Goal: Task Accomplishment & Management: Complete application form

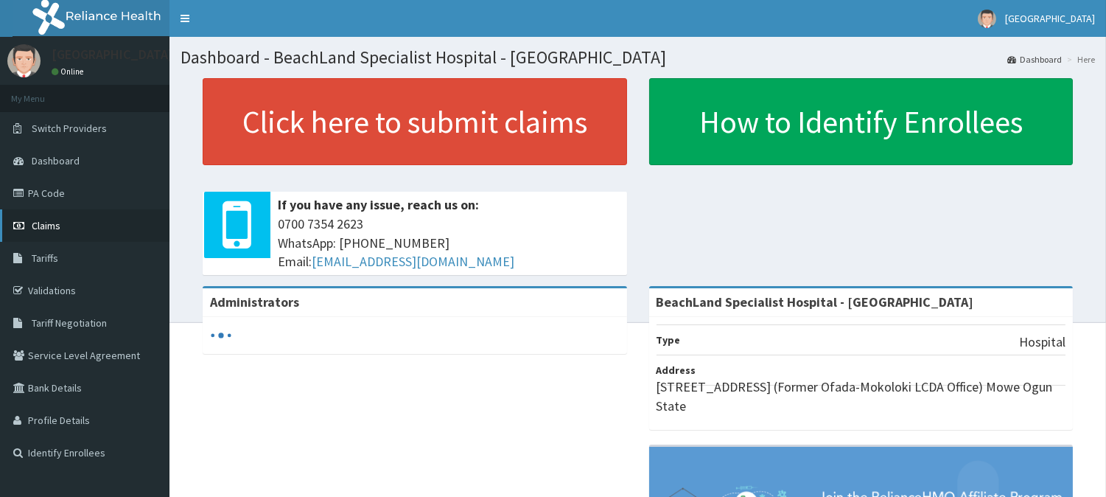
click at [78, 229] on link "Claims" at bounding box center [84, 225] width 169 height 32
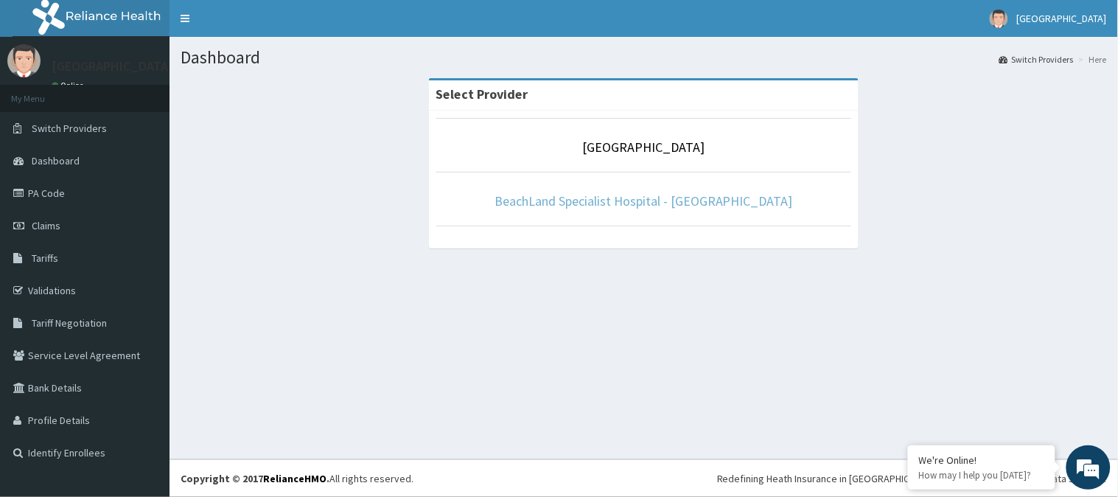
click at [639, 208] on link "BeachLand Specialist Hospital - [GEOGRAPHIC_DATA]" at bounding box center [643, 200] width 298 height 17
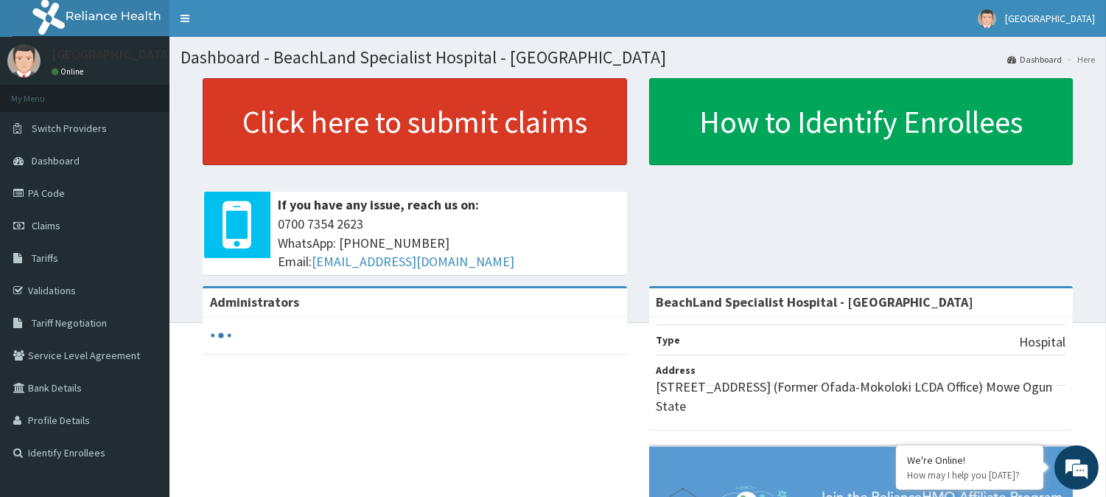
click at [409, 133] on link "Click here to submit claims" at bounding box center [415, 121] width 424 height 87
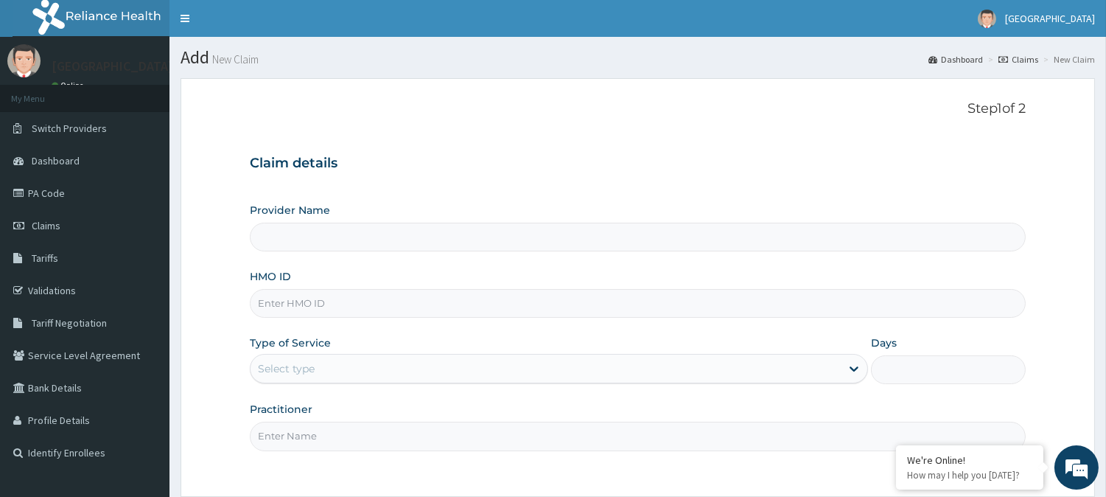
type input "BeachLand Specialist Hospital - [GEOGRAPHIC_DATA]"
click at [318, 312] on input "HMO ID" at bounding box center [638, 303] width 776 height 29
type input "MGG/10052/C"
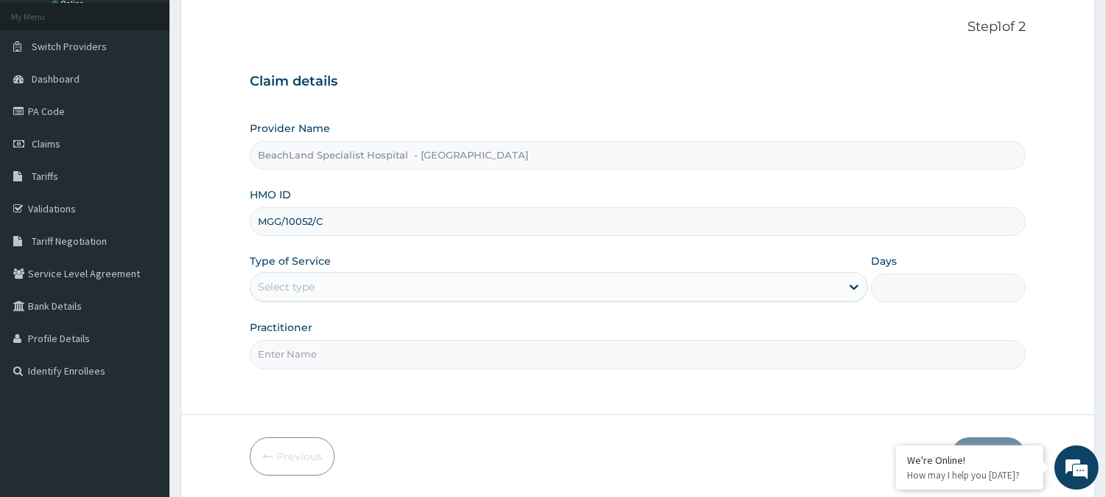
scroll to position [131, 0]
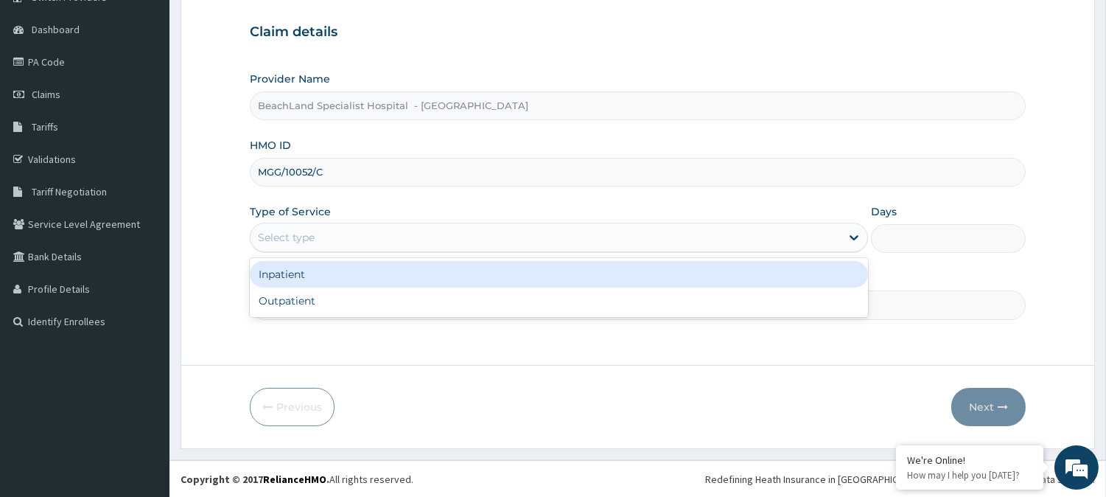
click at [318, 224] on div "Select type" at bounding box center [559, 236] width 618 height 29
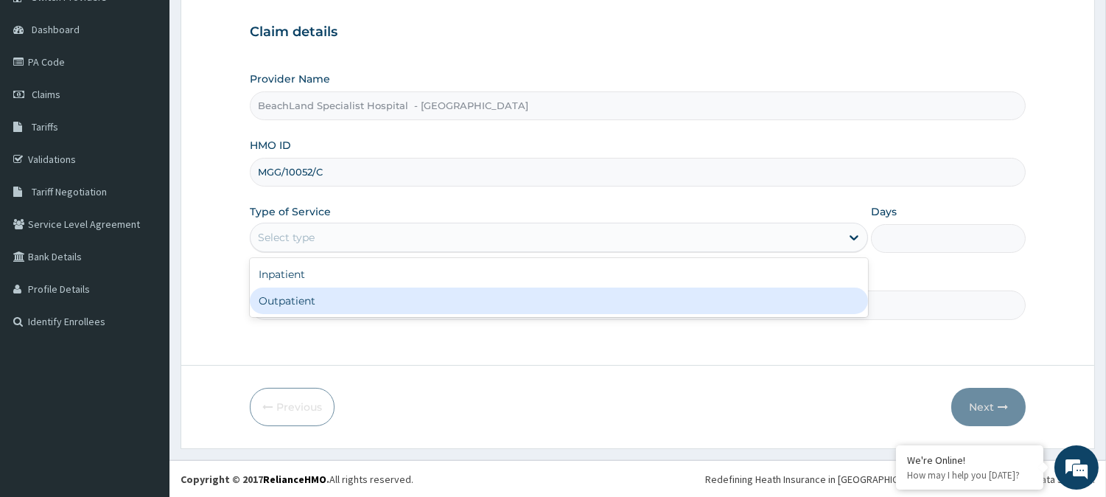
click at [322, 295] on div "Outpatient" at bounding box center [559, 300] width 618 height 27
type input "1"
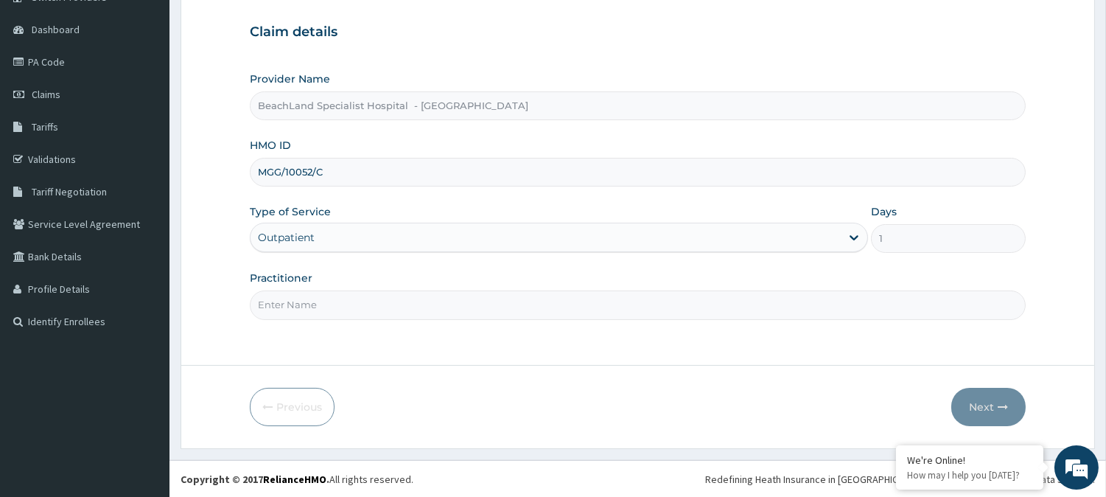
click at [357, 303] on input "Practitioner" at bounding box center [638, 304] width 776 height 29
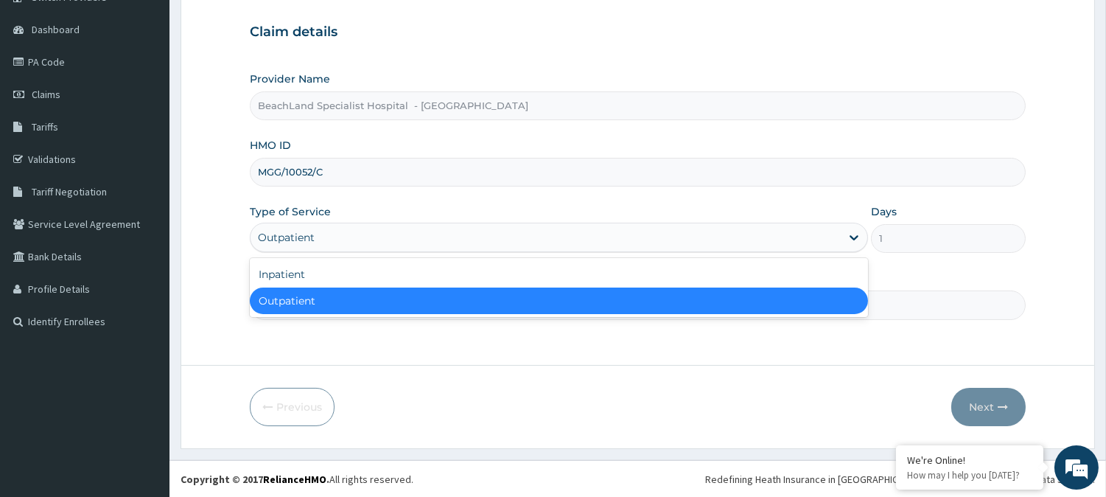
click at [300, 238] on div "Outpatient" at bounding box center [286, 237] width 57 height 15
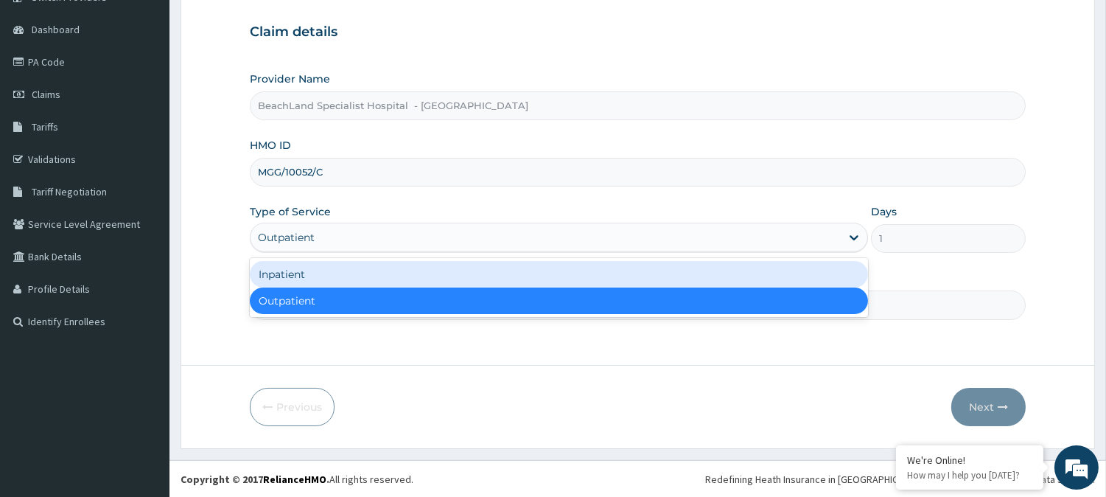
click at [328, 273] on div "Inpatient" at bounding box center [559, 274] width 618 height 27
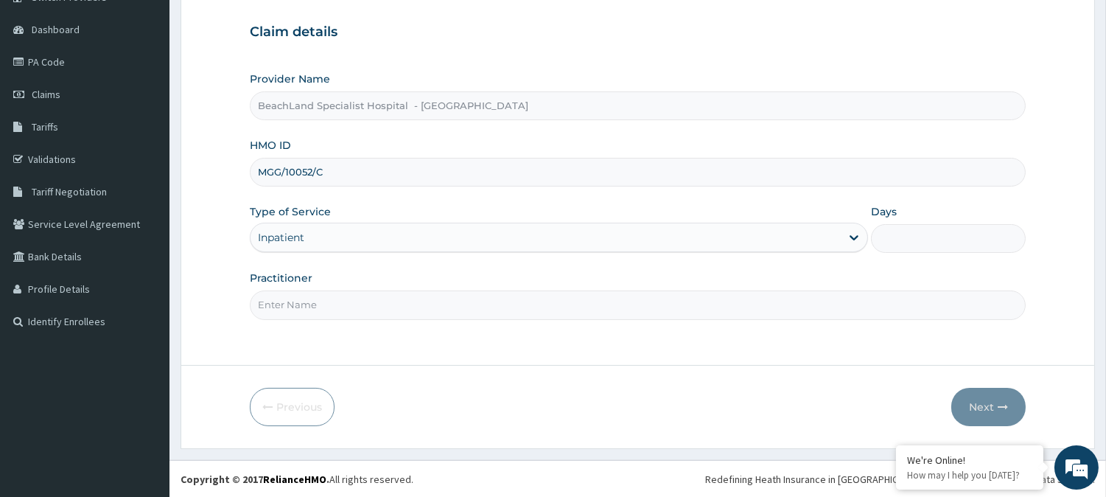
click at [888, 239] on input "Days" at bounding box center [948, 238] width 155 height 29
type input "2"
click at [474, 313] on input "Practitioner" at bounding box center [638, 304] width 776 height 29
type input "DR BOLAJI"
click at [986, 409] on button "Next" at bounding box center [988, 407] width 74 height 38
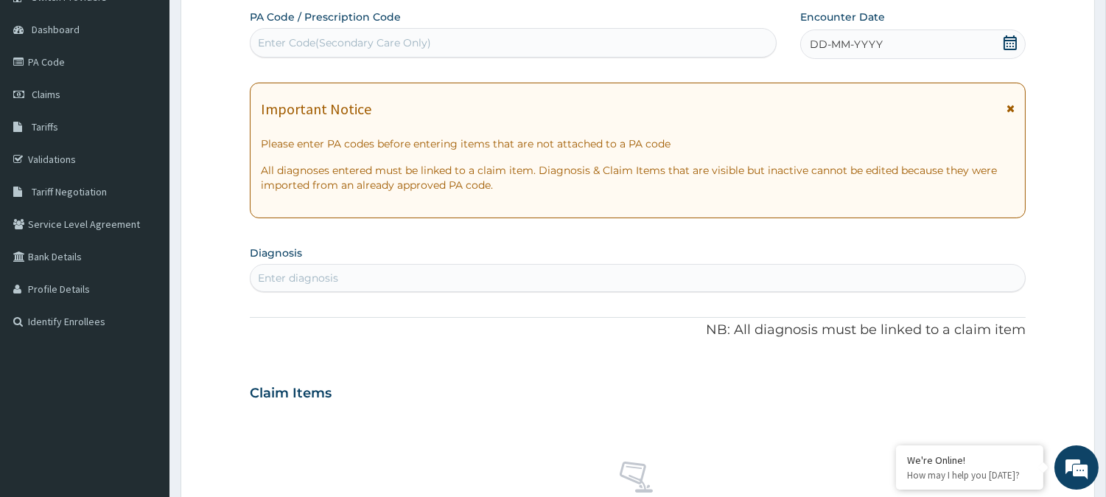
click at [329, 28] on div "Enter Code(Secondary Care Only)" at bounding box center [513, 42] width 527 height 29
paste input "PA/DAF3FD"
type input "PA/DAF3FD"
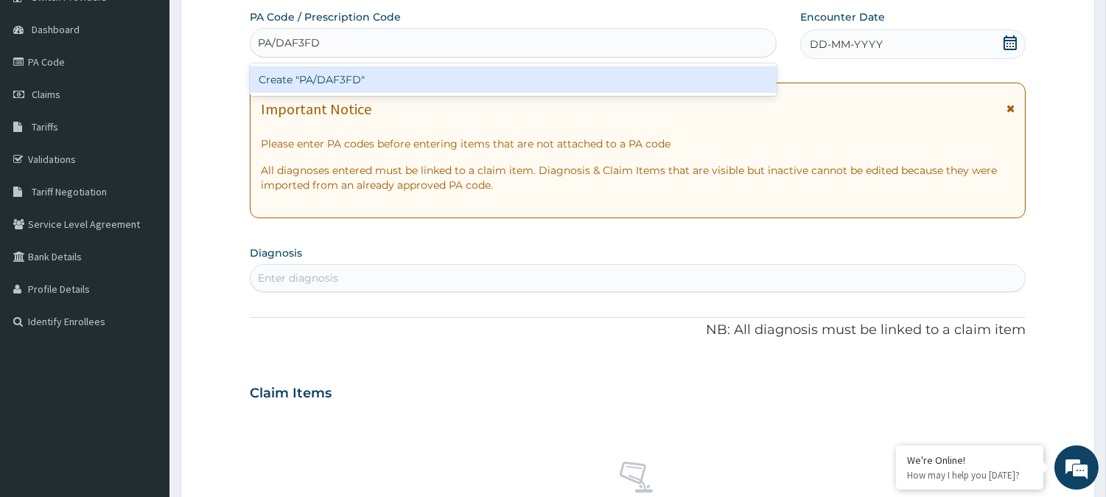
click at [343, 77] on div "Create "PA/DAF3FD"" at bounding box center [513, 79] width 527 height 27
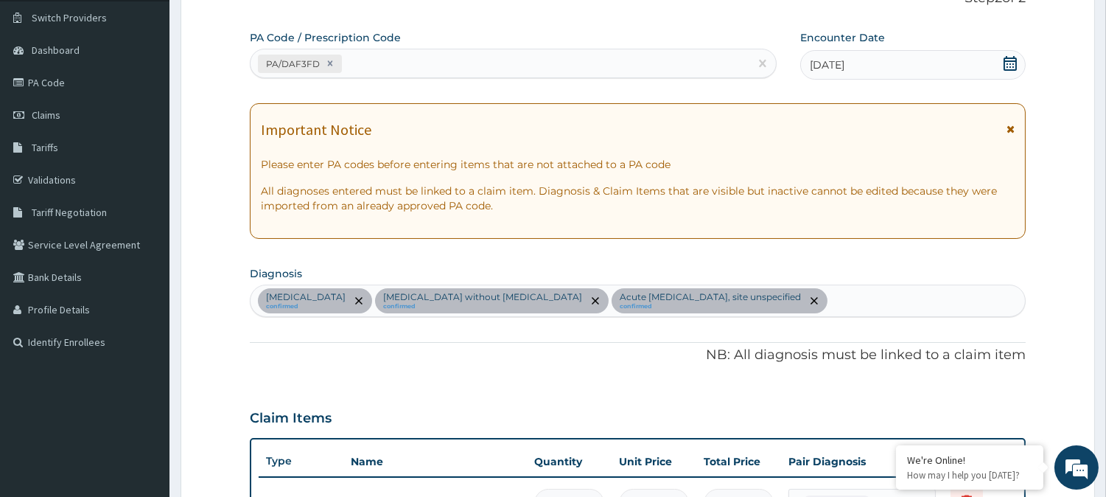
scroll to position [0, 0]
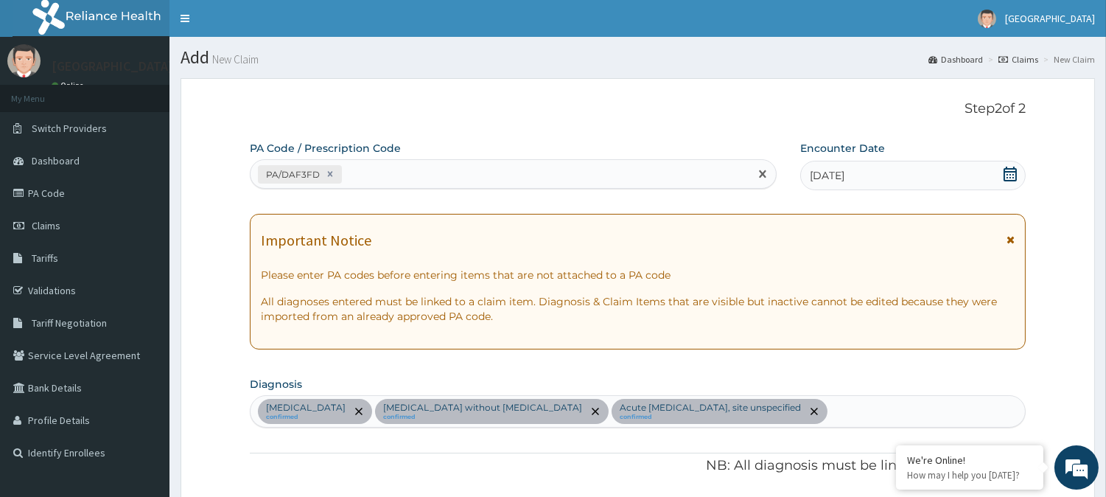
click at [395, 165] on div "PA/DAF3FD" at bounding box center [499, 174] width 499 height 24
paste input "PA/A7CD3B"
type input "PA/A7CD3B"
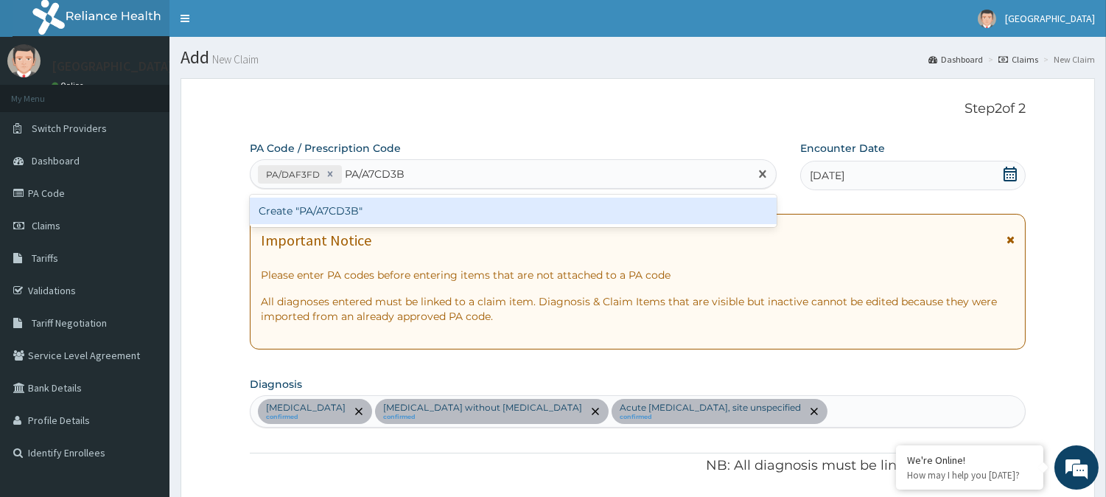
click at [340, 204] on div "Create "PA/A7CD3B"" at bounding box center [513, 210] width 527 height 27
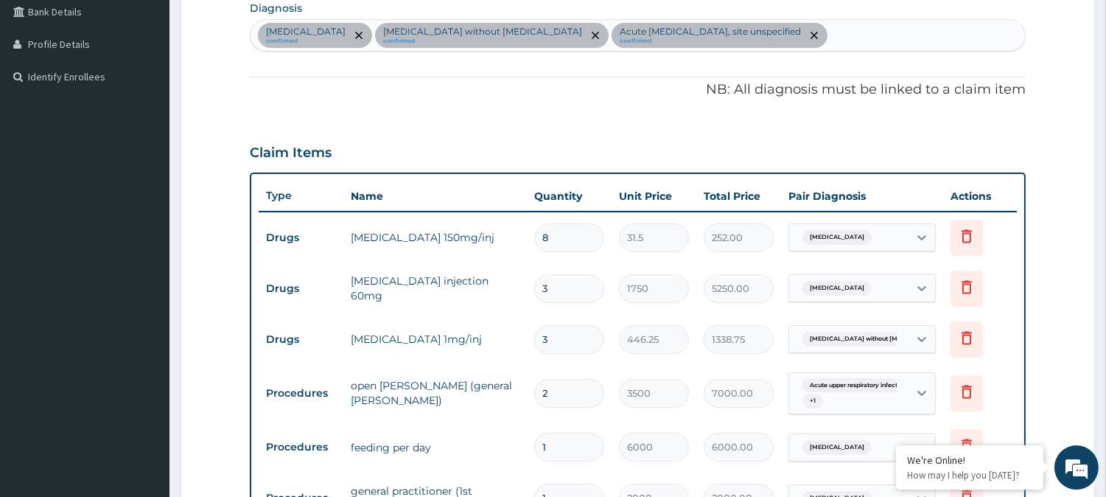
scroll to position [135, 0]
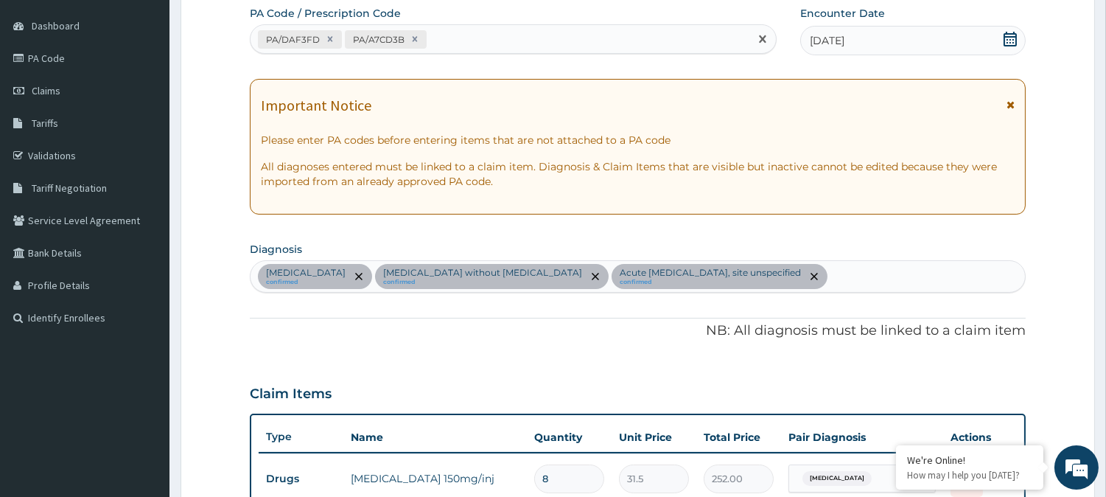
click at [447, 42] on div "PA/DAF3FD PA/A7CD3B" at bounding box center [499, 39] width 499 height 24
paste input "PA/6E86A2"
type input "PA/6E86A2"
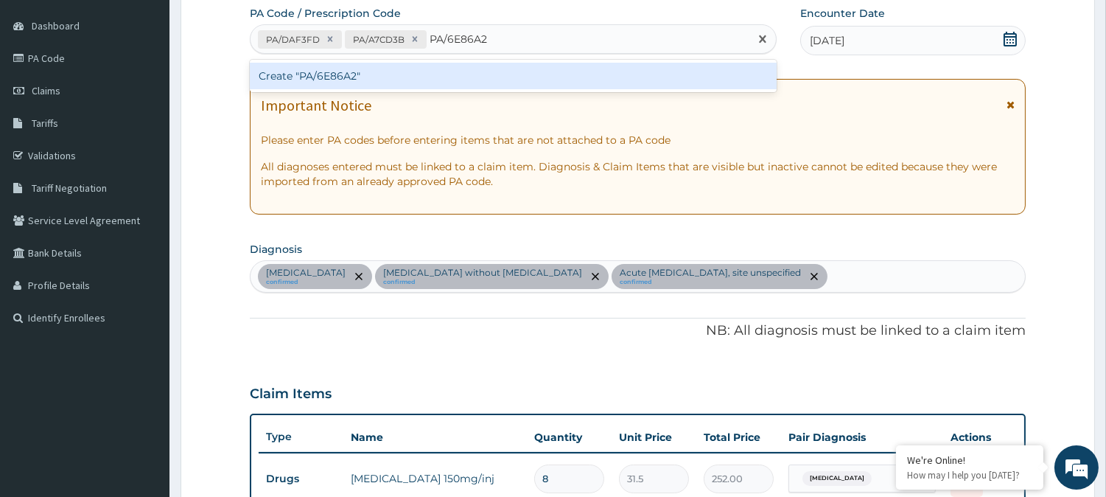
click at [330, 74] on div "Create "PA/6E86A2"" at bounding box center [513, 76] width 527 height 27
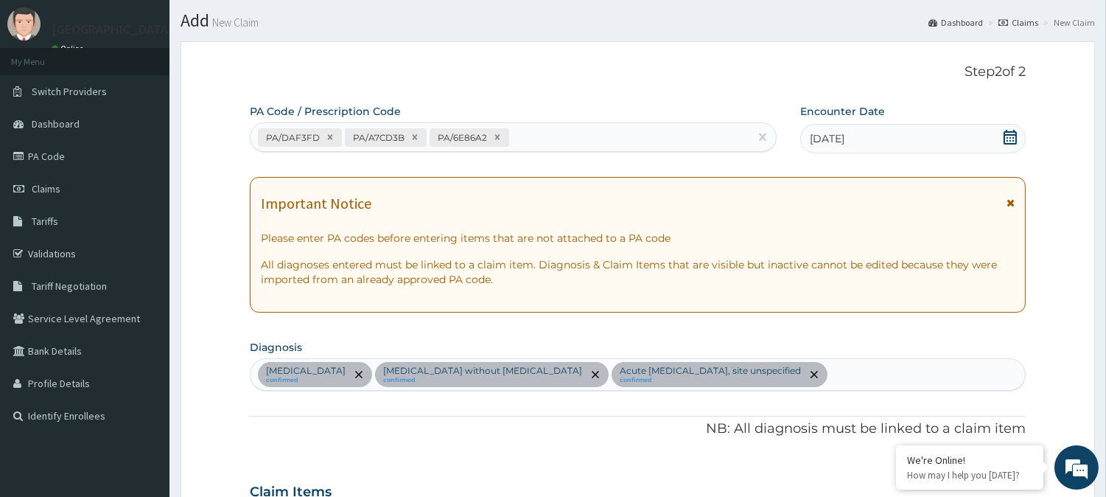
scroll to position [0, 0]
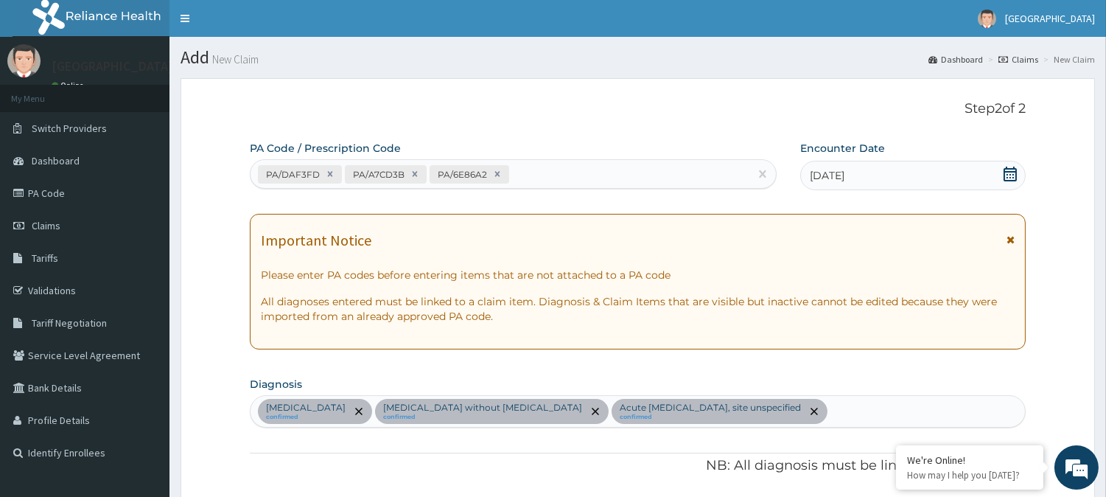
click at [513, 174] on div "PA/DAF3FD PA/A7CD3B PA/6E86A2" at bounding box center [499, 174] width 499 height 24
paste input "PA/1F5B3F"
type input "PA/1F5B3F"
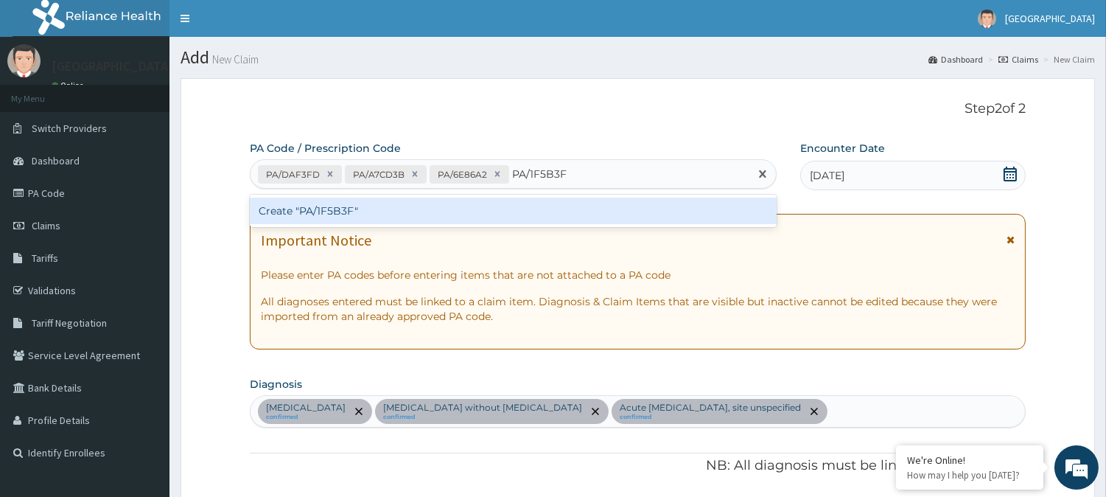
click at [329, 211] on div "Create "PA/1F5B3F"" at bounding box center [513, 210] width 527 height 27
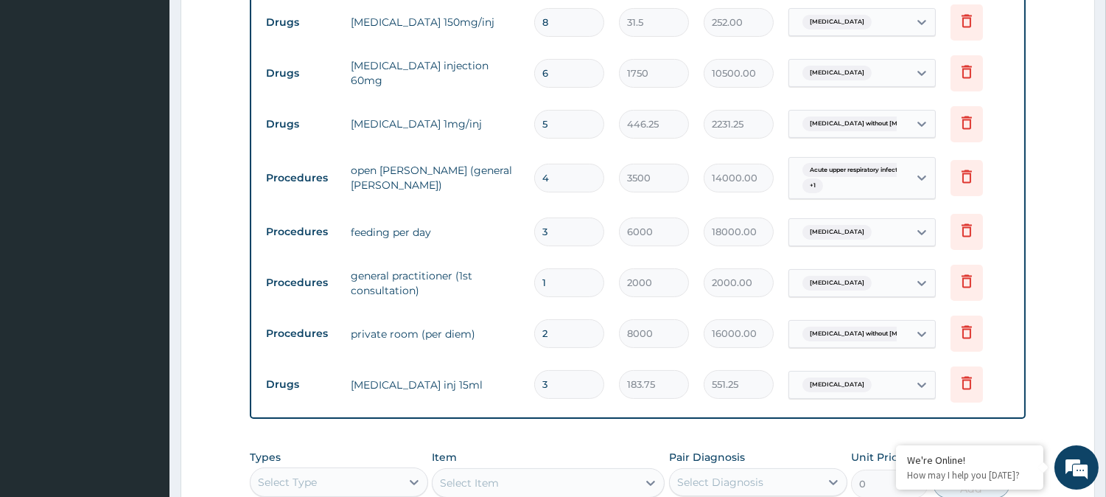
scroll to position [564, 0]
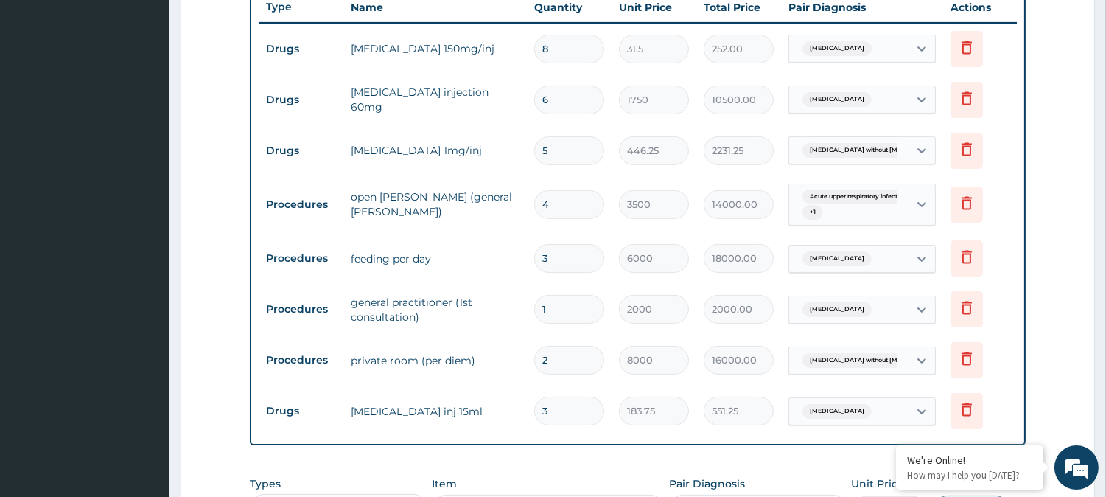
click at [565, 99] on input "6" at bounding box center [569, 99] width 70 height 29
type input "0.00"
type input "3"
type input "5250.00"
type input "3"
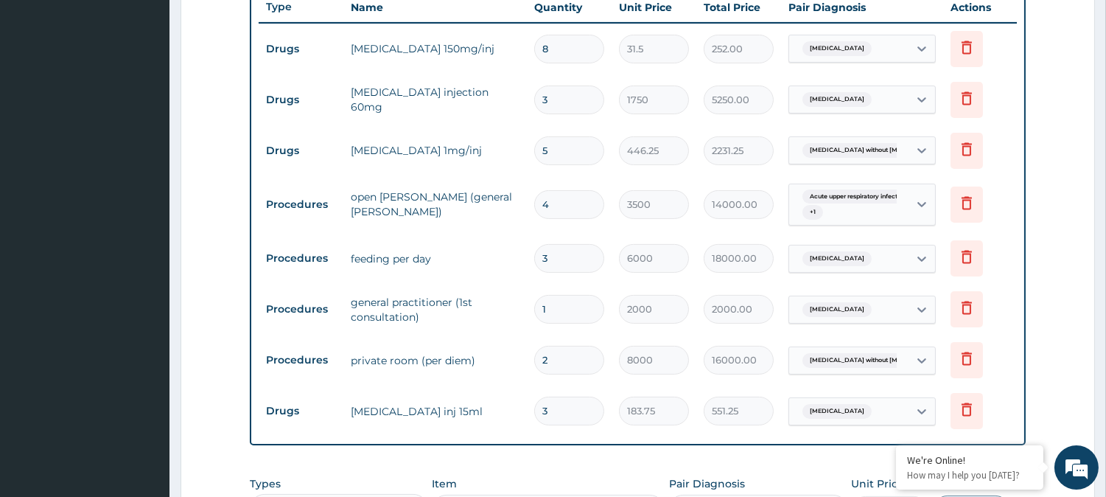
click at [589, 116] on td "3" at bounding box center [569, 99] width 85 height 43
click at [612, 125] on tr "Drugs ceftriaxone 1mg/inj 5 446.25 2231.25 Sepsis without septic shock Delete" at bounding box center [638, 150] width 758 height 51
click at [1057, 193] on form "Step 2 of 2 PA Code / Prescription Code PA/DAF3FD PA/A7CD3B PA/6E86A2 PA/1F5B3F…" at bounding box center [637, 127] width 914 height 1227
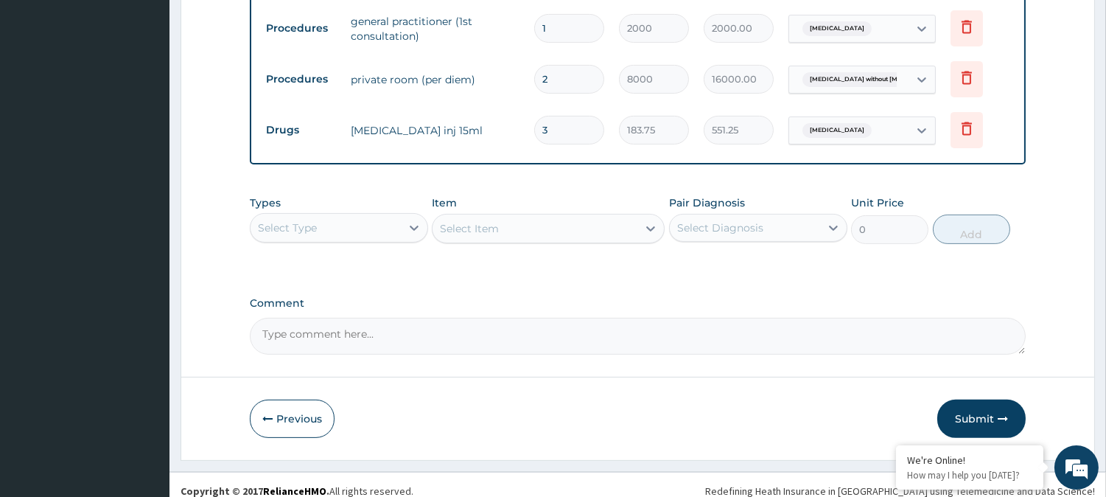
scroll to position [858, 0]
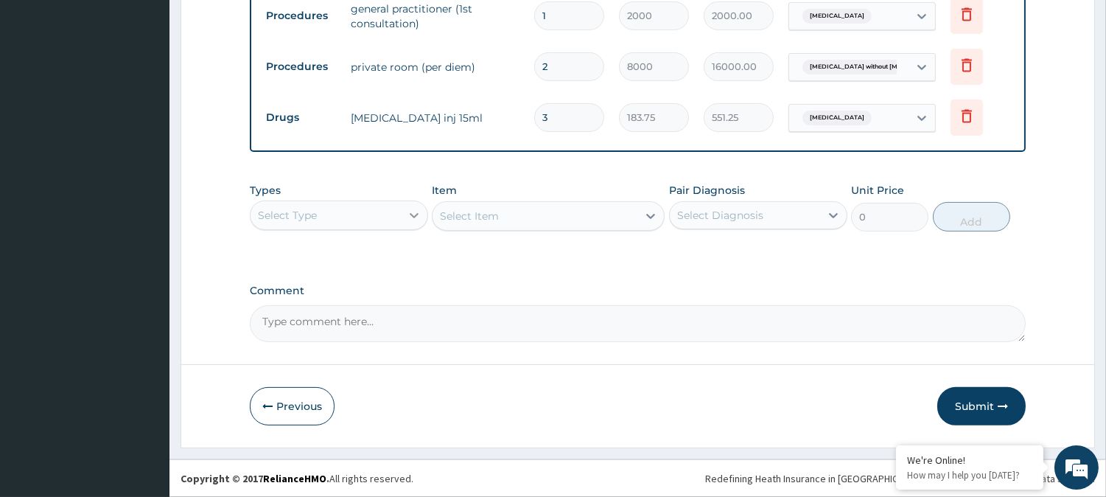
click at [407, 204] on div at bounding box center [414, 215] width 27 height 27
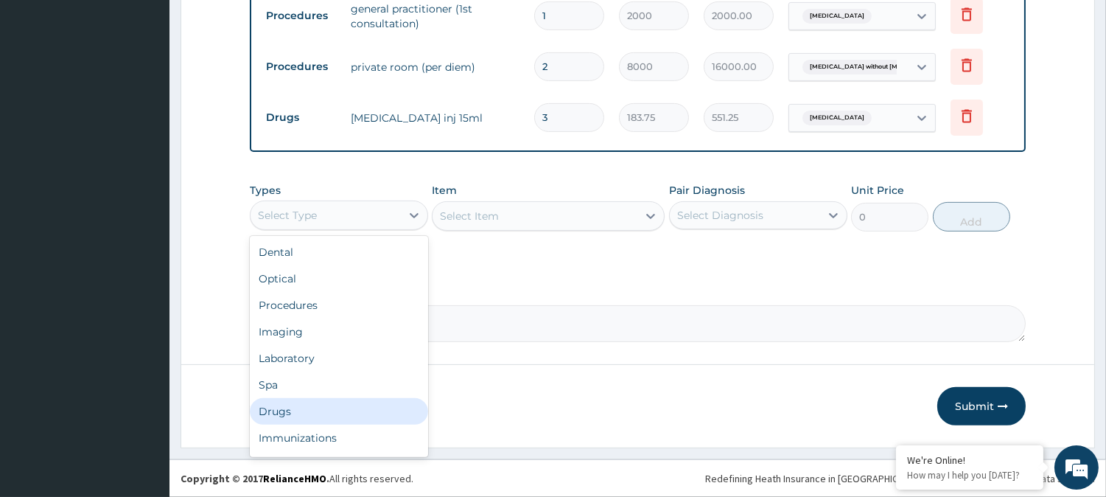
click at [362, 407] on div "Drugs" at bounding box center [339, 411] width 178 height 27
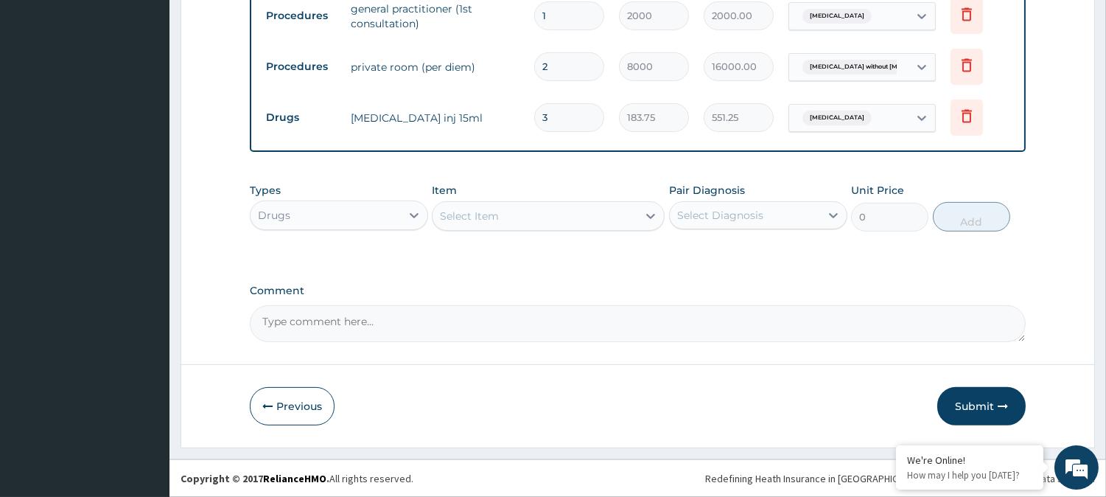
click at [624, 216] on div "Select Item" at bounding box center [534, 216] width 205 height 24
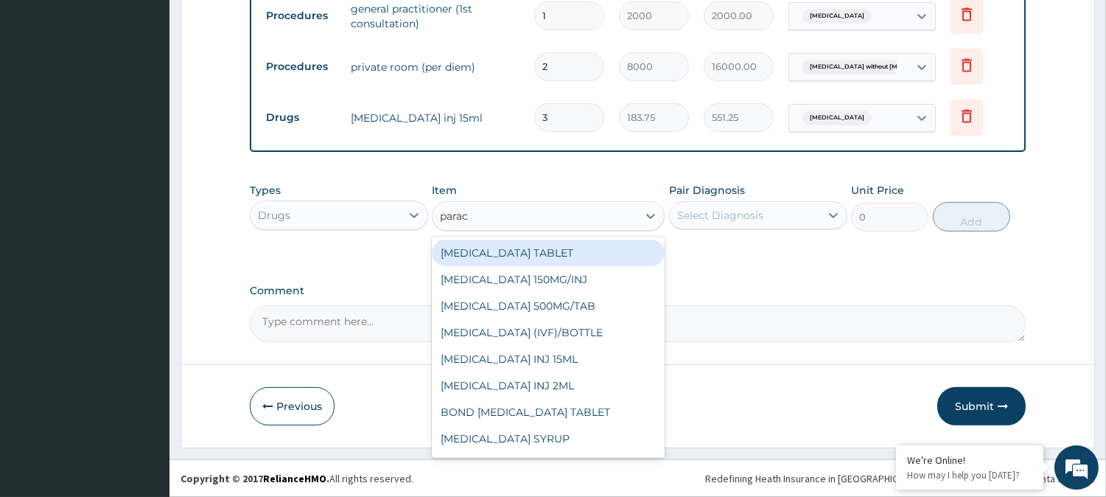
type input "parace"
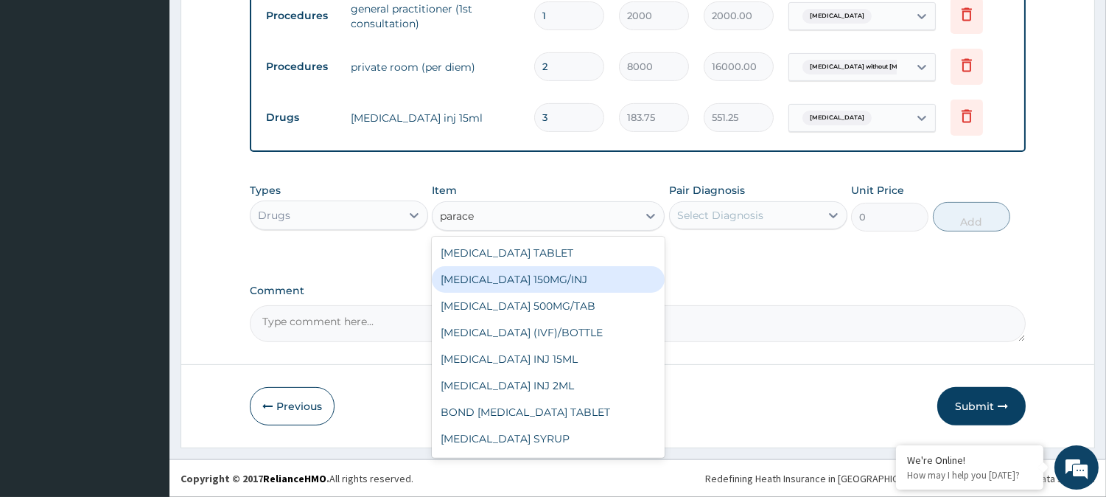
click at [599, 276] on div "PARACETAMOL 150MG/INJ" at bounding box center [548, 279] width 233 height 27
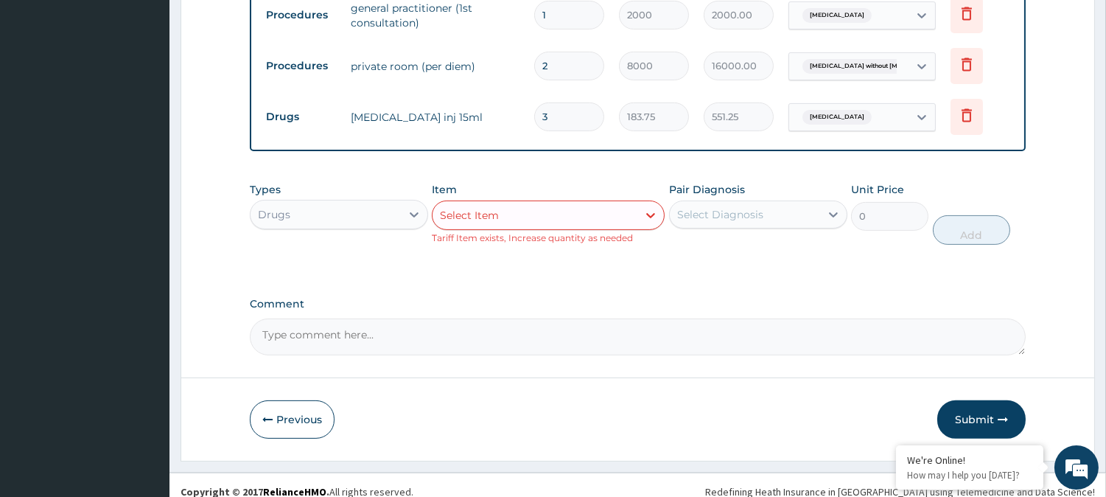
click at [567, 203] on div "Select Item" at bounding box center [548, 214] width 233 height 29
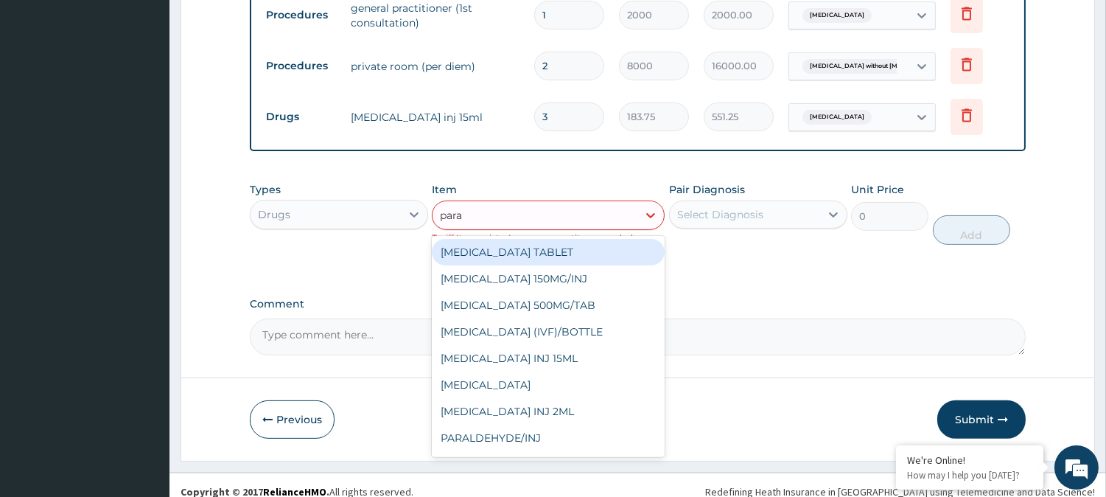
type input "parac"
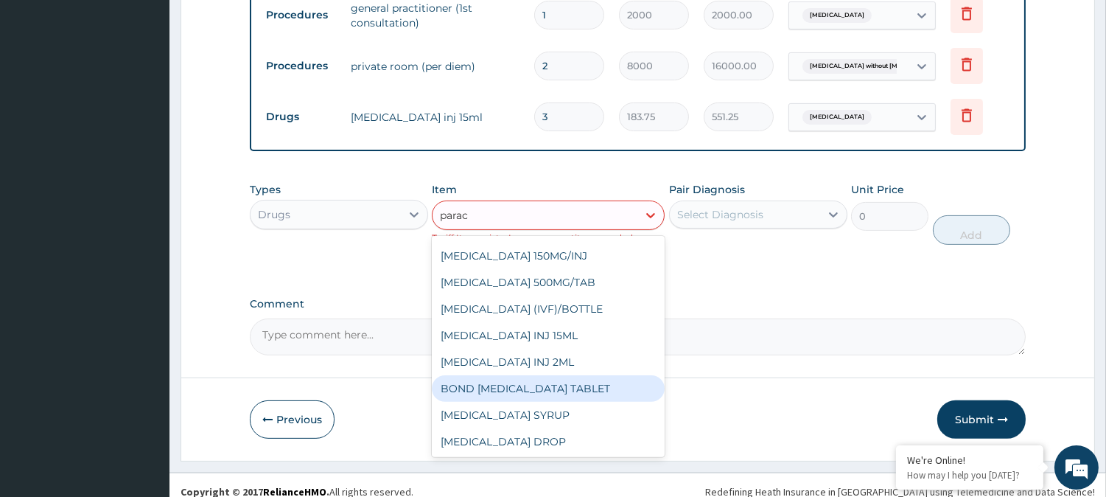
scroll to position [0, 0]
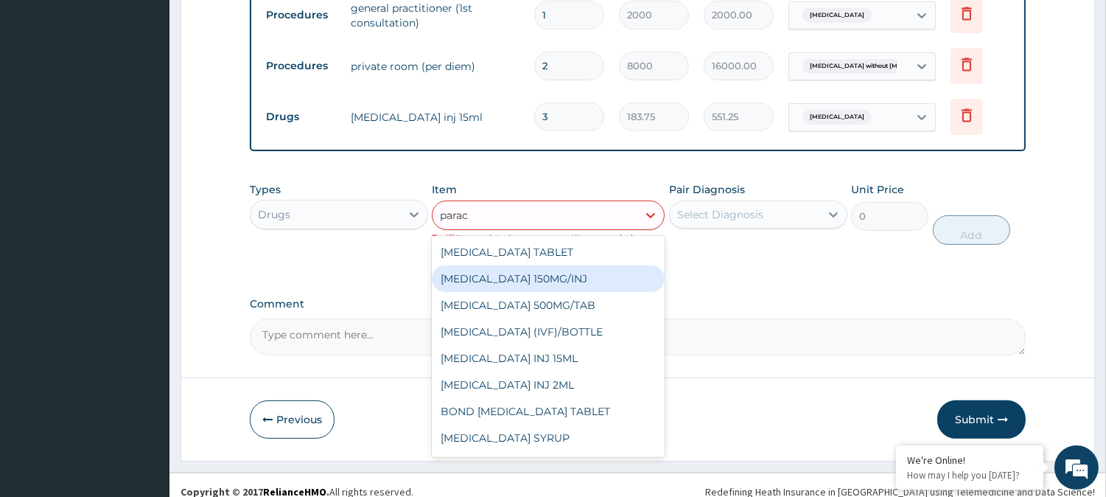
click at [572, 277] on div "PARACETAMOL 150MG/INJ" at bounding box center [548, 278] width 233 height 27
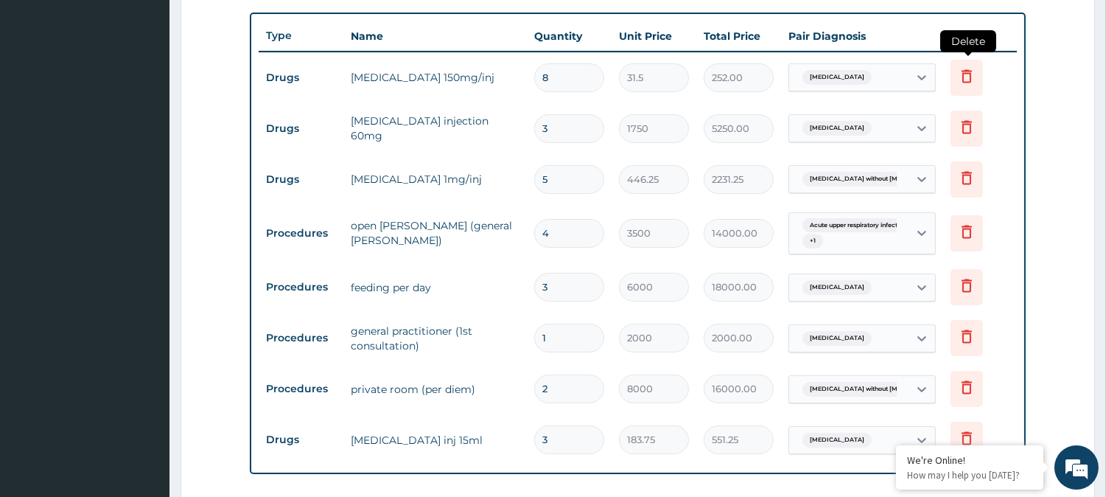
scroll to position [531, 0]
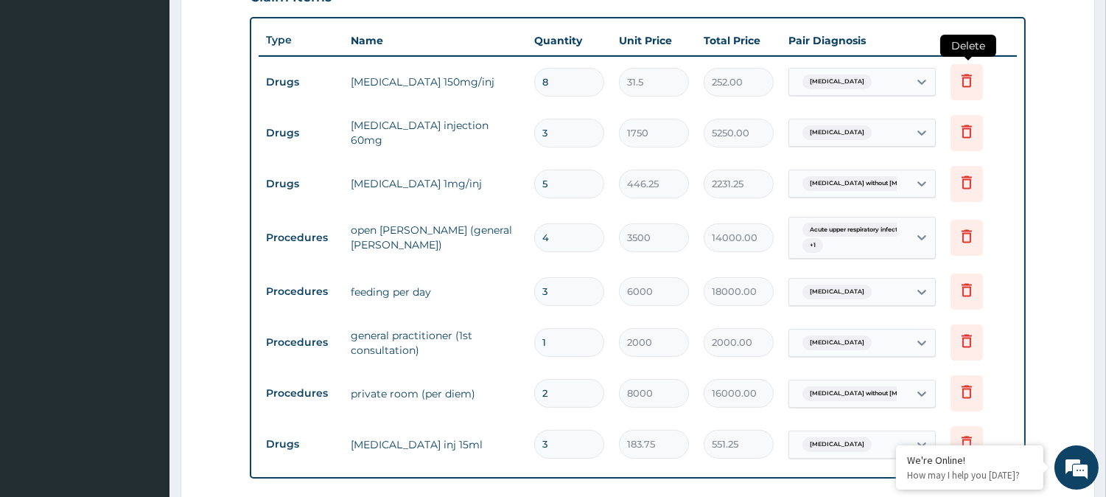
click at [963, 81] on icon at bounding box center [966, 80] width 10 height 13
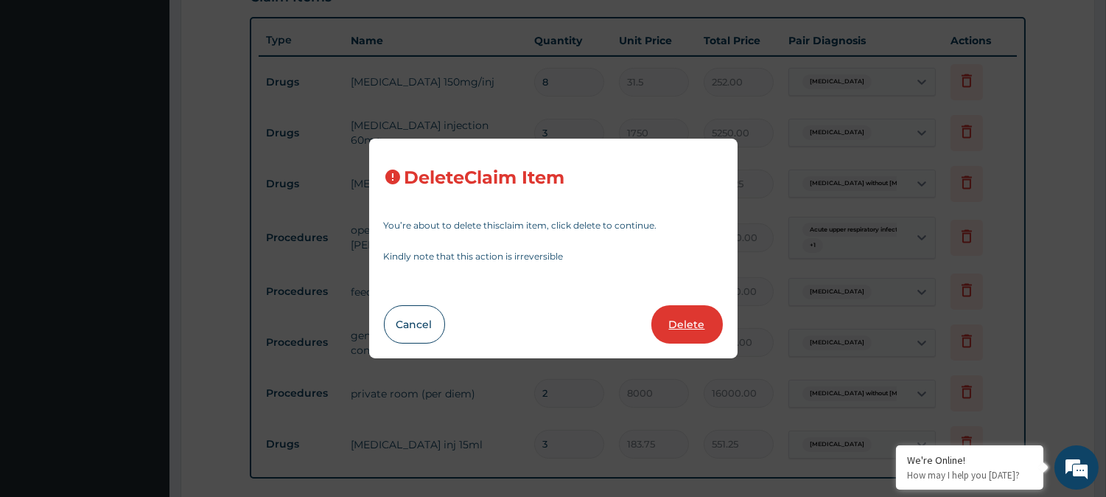
click at [672, 318] on button "Delete" at bounding box center [686, 324] width 71 height 38
type input "3"
type input "1750"
type input "5250.00"
type input "5"
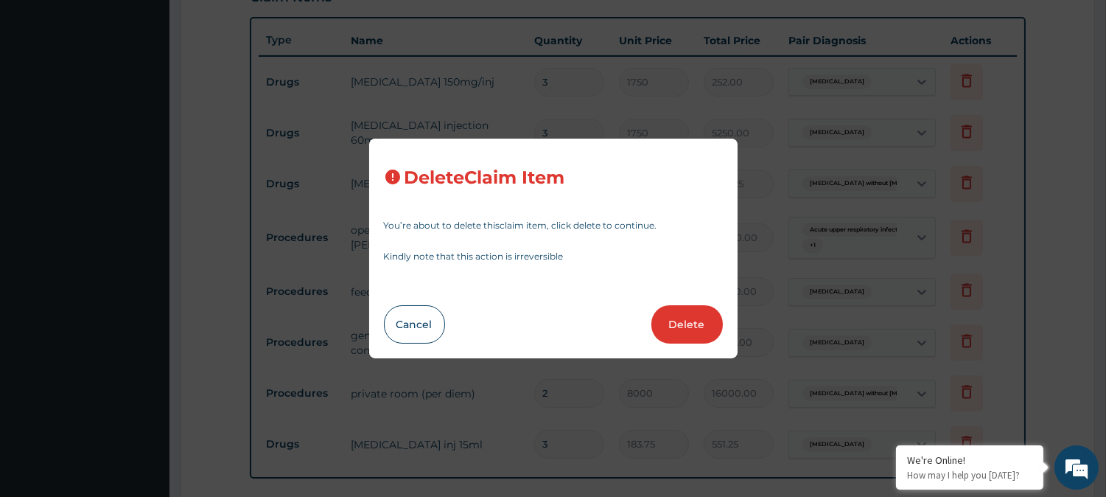
type input "446.25"
type input "2231.25"
type input "4"
type input "3500"
type input "14000.00"
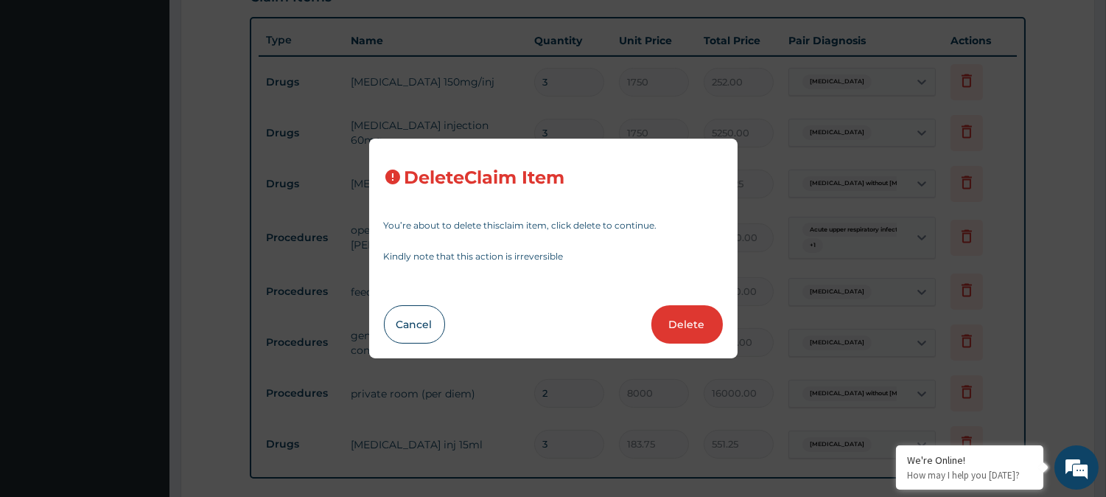
type input "3"
type input "6000"
type input "18000.00"
type input "1"
type input "2000"
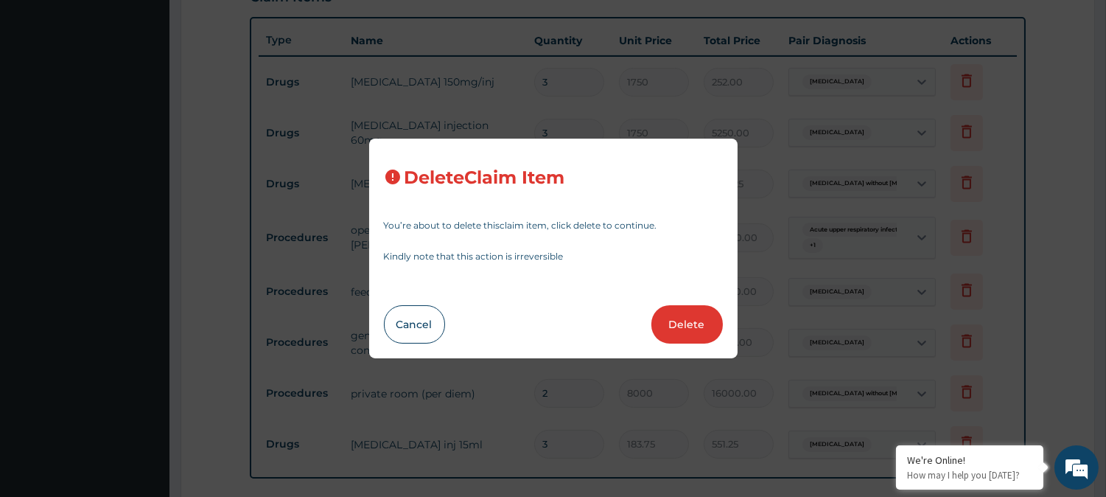
type input "2000.00"
type input "2"
type input "8000"
type input "16000.00"
type input "3"
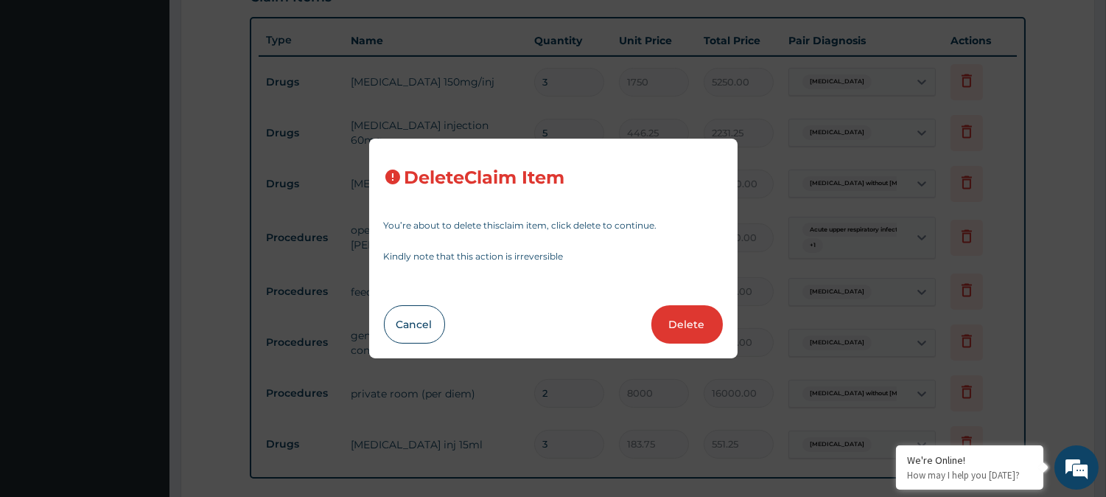
type input "183.75"
type input "551.25"
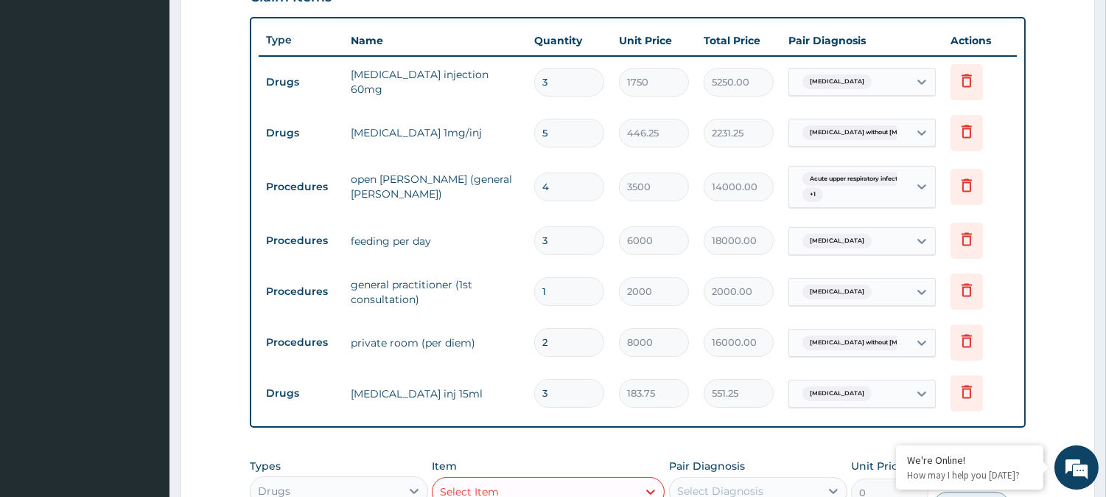
click at [553, 393] on input "3" at bounding box center [569, 393] width 70 height 29
type input "0.00"
type input "8"
type input "1470.00"
type input "8"
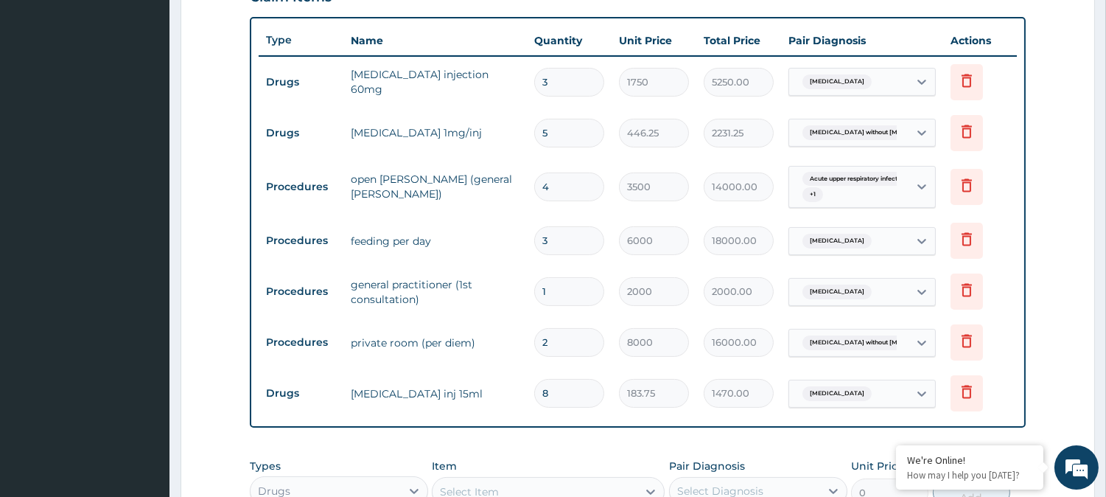
click at [555, 433] on div "PA Code / Prescription Code PA/DAF3FD PA/A7CD3B PA/6E86A2 PA/1F5B3F Encounter D…" at bounding box center [638, 114] width 776 height 1008
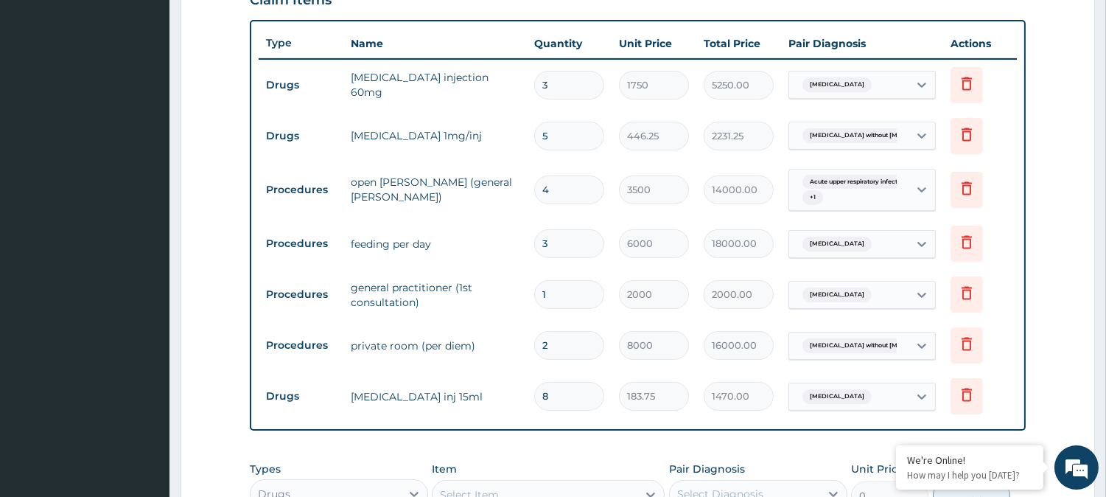
scroll to position [695, 0]
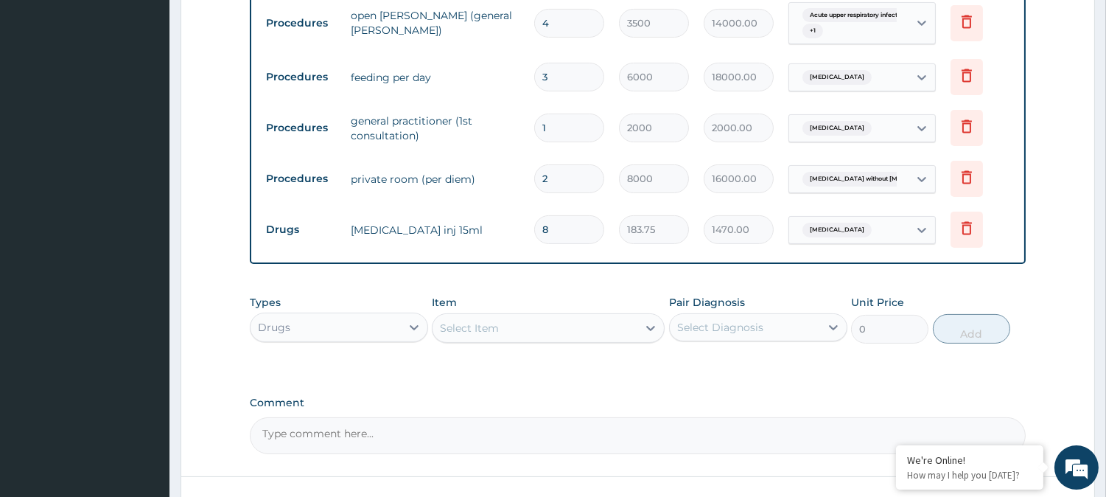
click at [550, 332] on div "Select Item" at bounding box center [534, 328] width 205 height 24
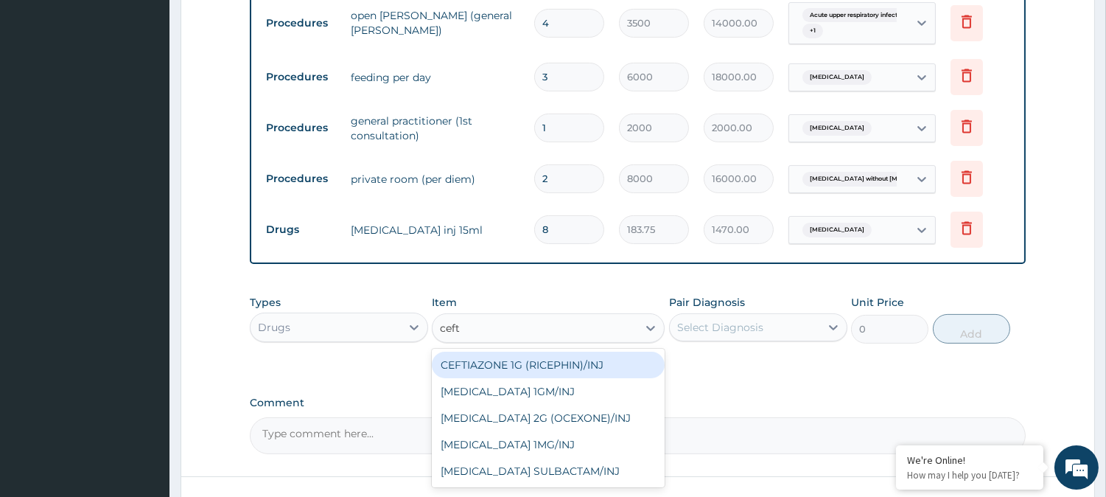
type input "ceft"
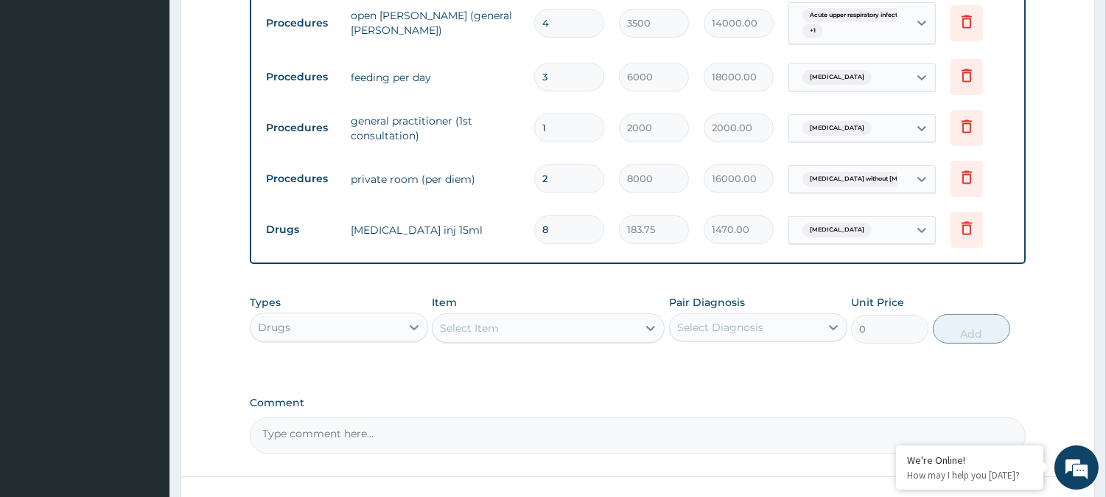
click at [452, 335] on div "Select Item" at bounding box center [469, 327] width 59 height 15
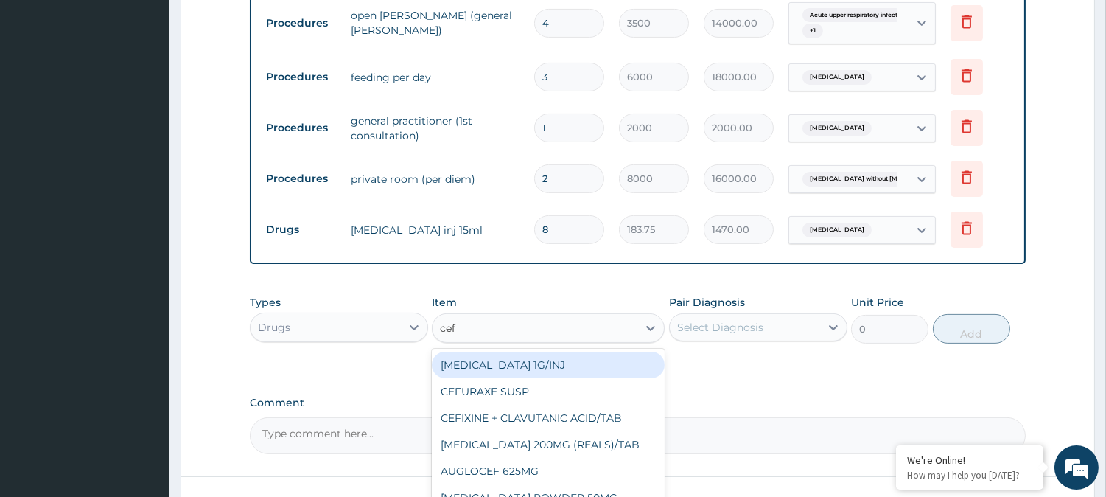
type input "ceft"
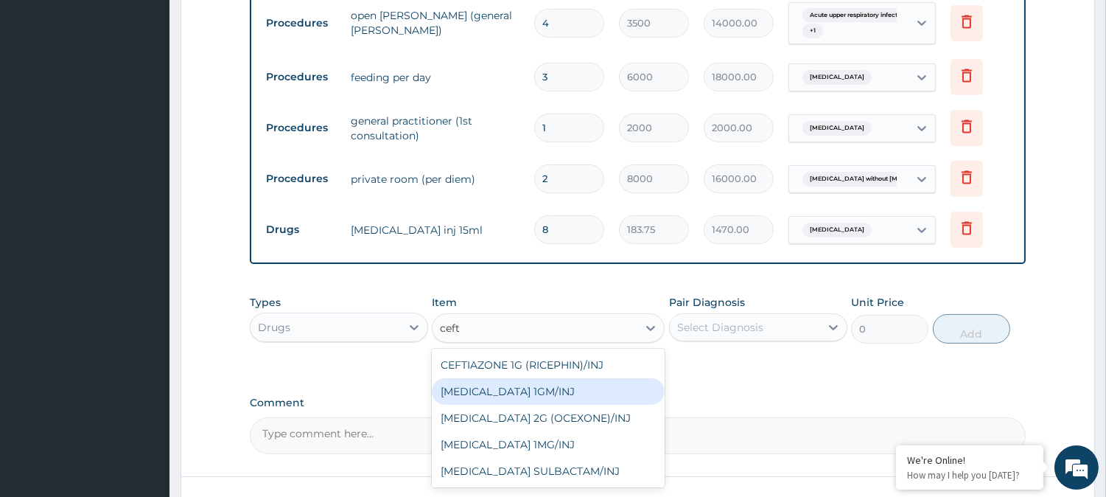
click at [519, 398] on div "CEFTAZIDIME 1GM/INJ" at bounding box center [548, 391] width 233 height 27
type input "2030"
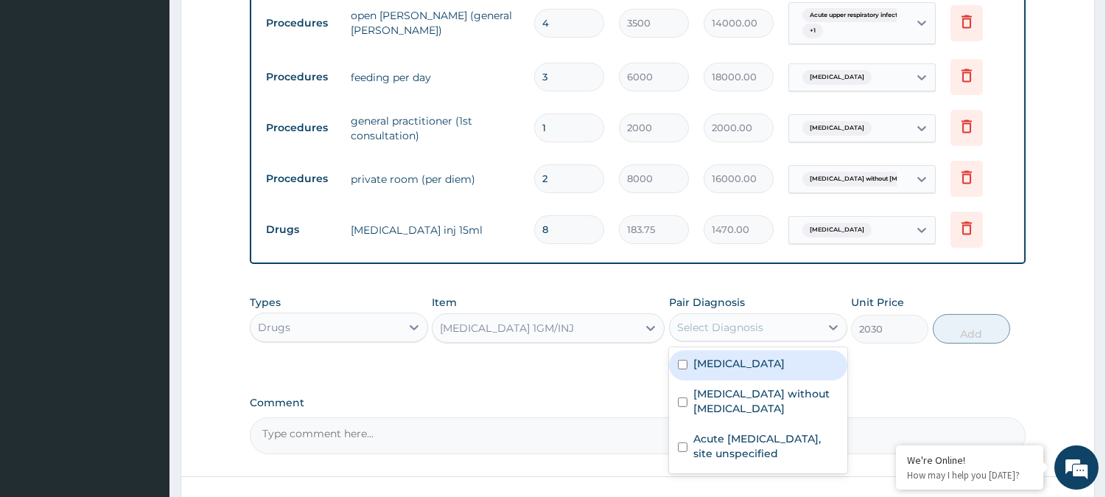
click at [740, 335] on div "Select Diagnosis" at bounding box center [745, 327] width 150 height 24
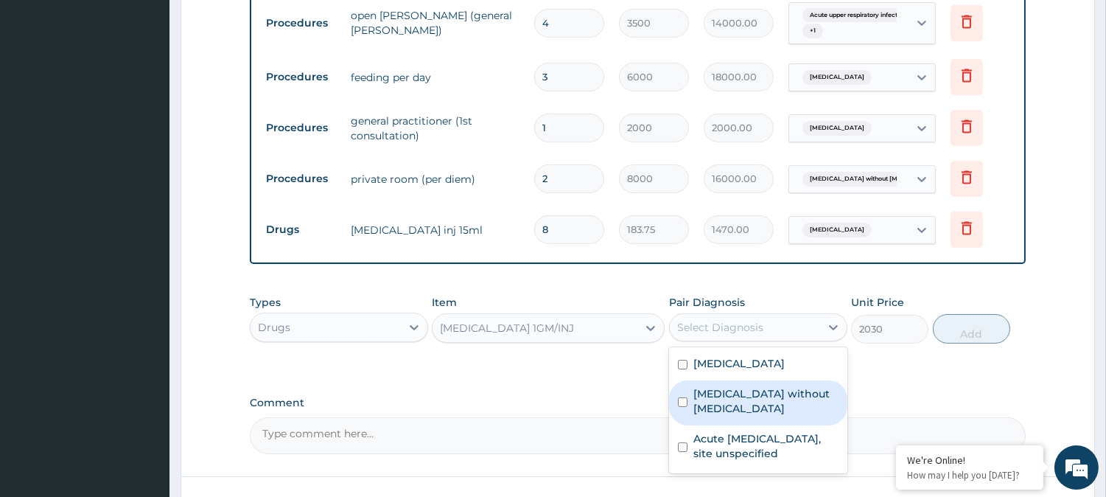
click at [746, 400] on label "Sepsis without septic shock" at bounding box center [765, 400] width 145 height 29
checkbox input "true"
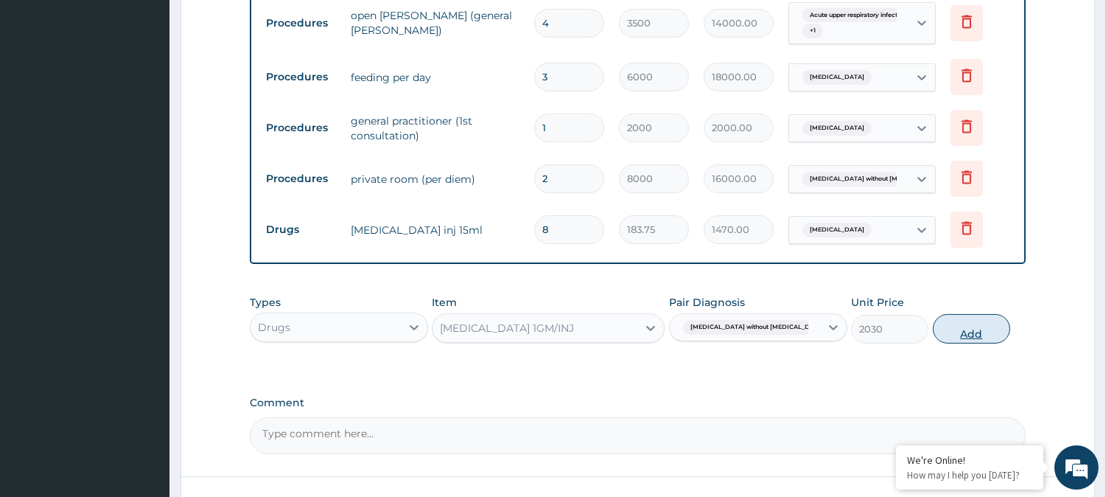
click at [967, 329] on button "Add" at bounding box center [971, 328] width 77 height 29
type input "0"
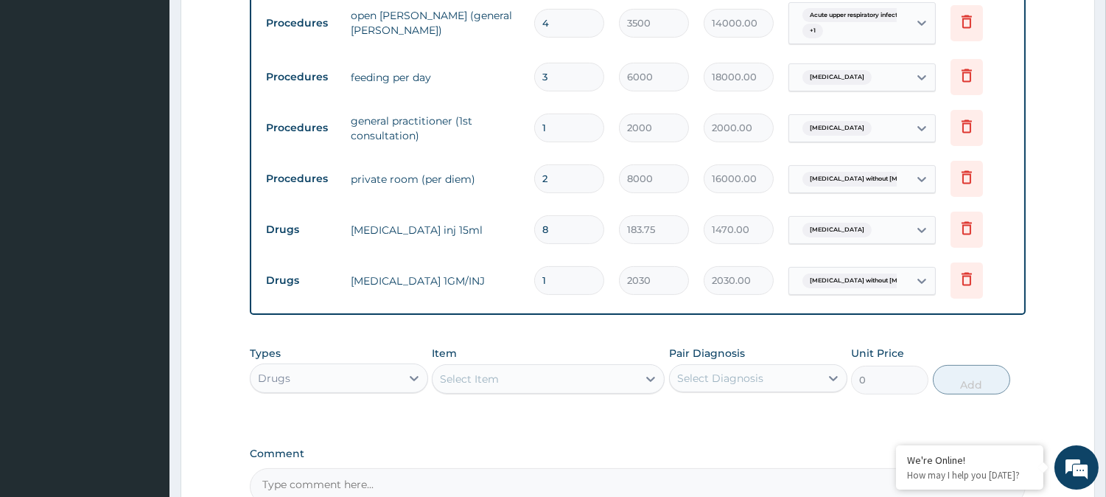
type input "0.00"
type input "3"
type input "6090.00"
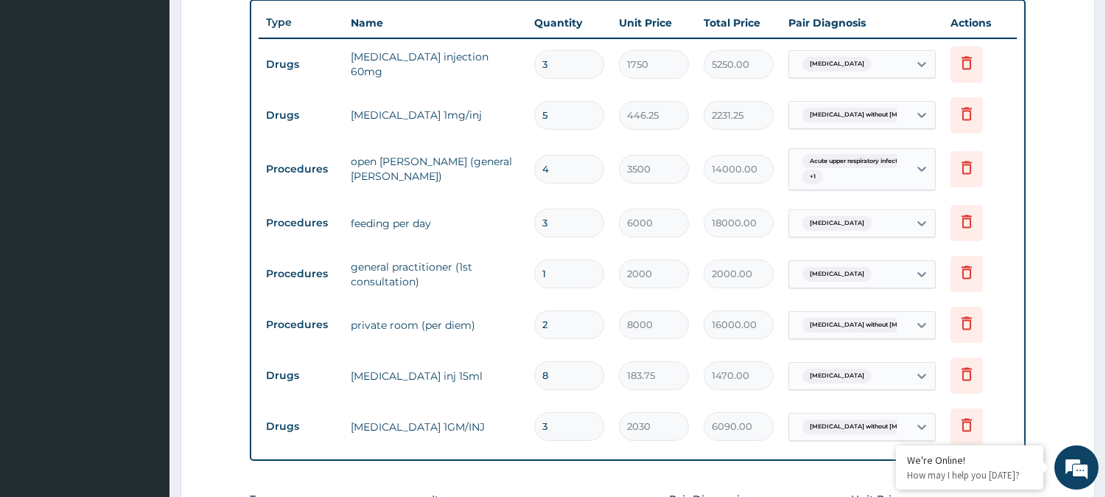
scroll to position [531, 0]
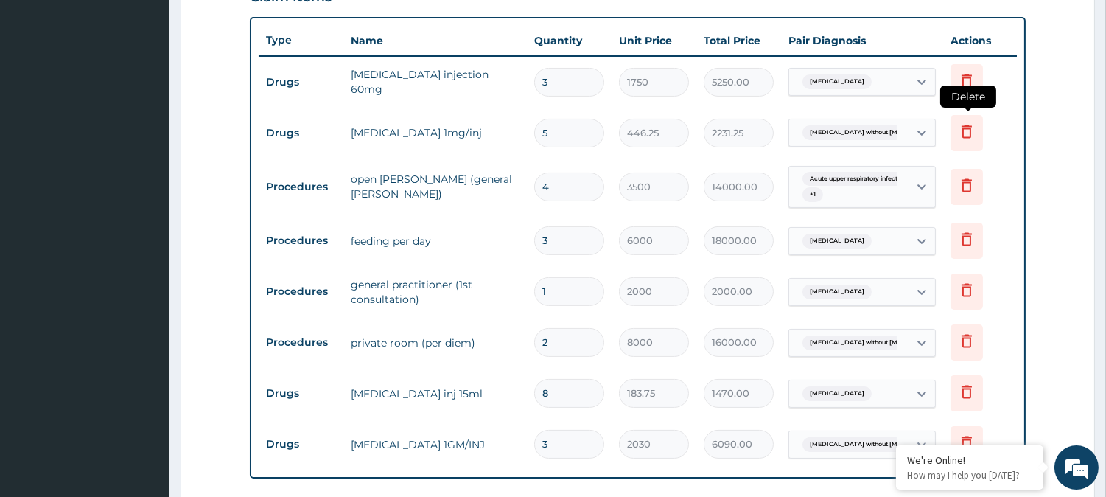
type input "3"
click at [965, 127] on icon at bounding box center [967, 131] width 18 height 18
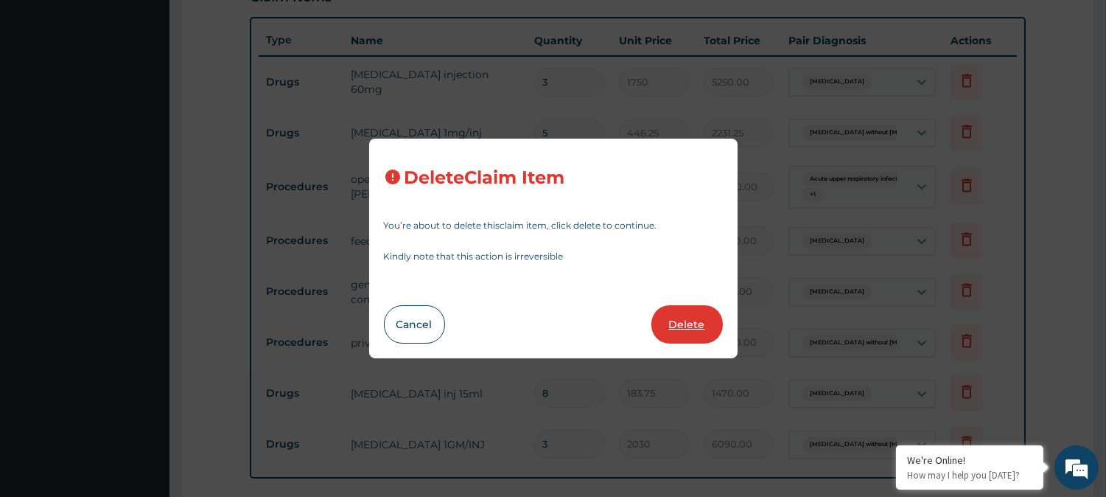
click at [687, 317] on button "Delete" at bounding box center [686, 324] width 71 height 38
type input "4"
type input "3500"
type input "14000.00"
type input "3"
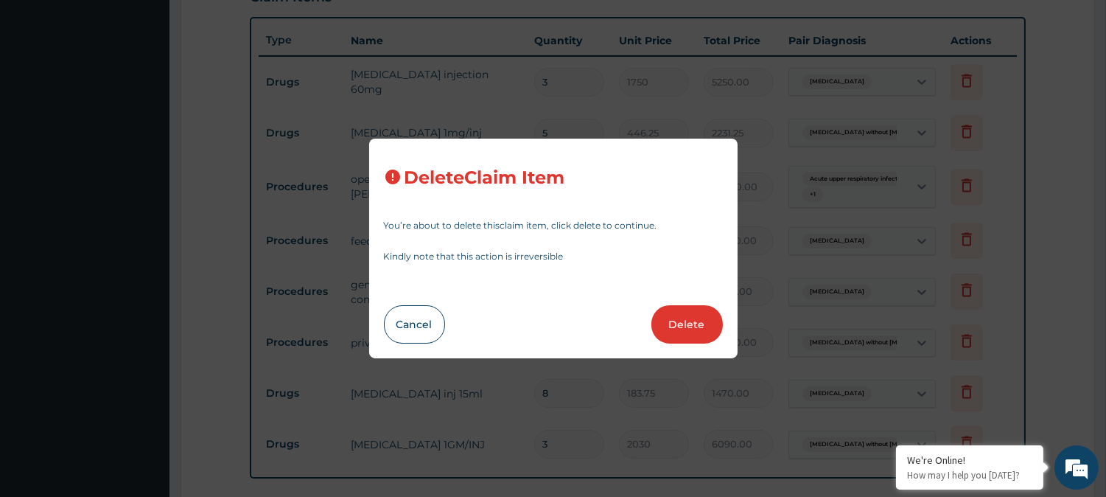
type input "6000"
type input "18000.00"
type input "1"
type input "2000"
type input "2000.00"
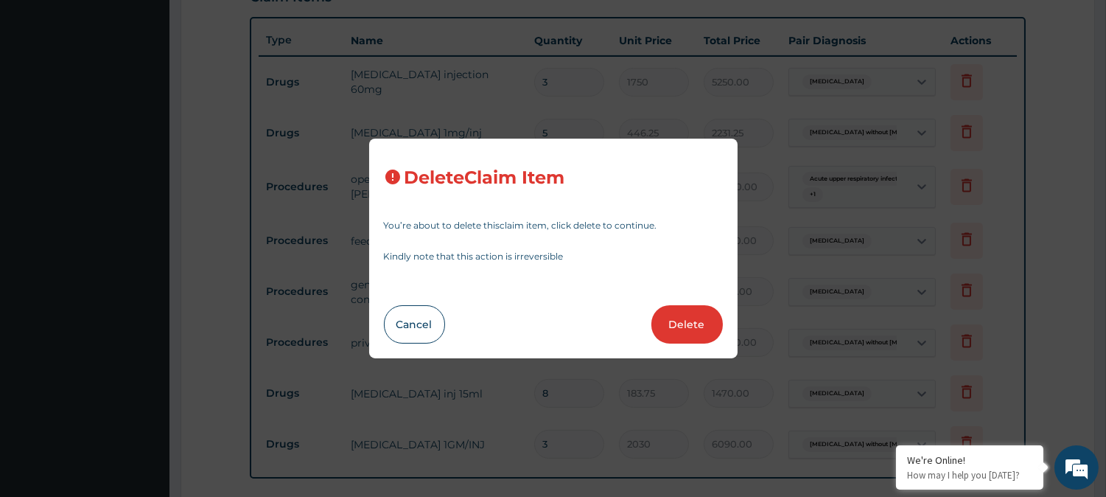
type input "2"
type input "8000"
type input "16000.00"
type input "8"
type input "183.75"
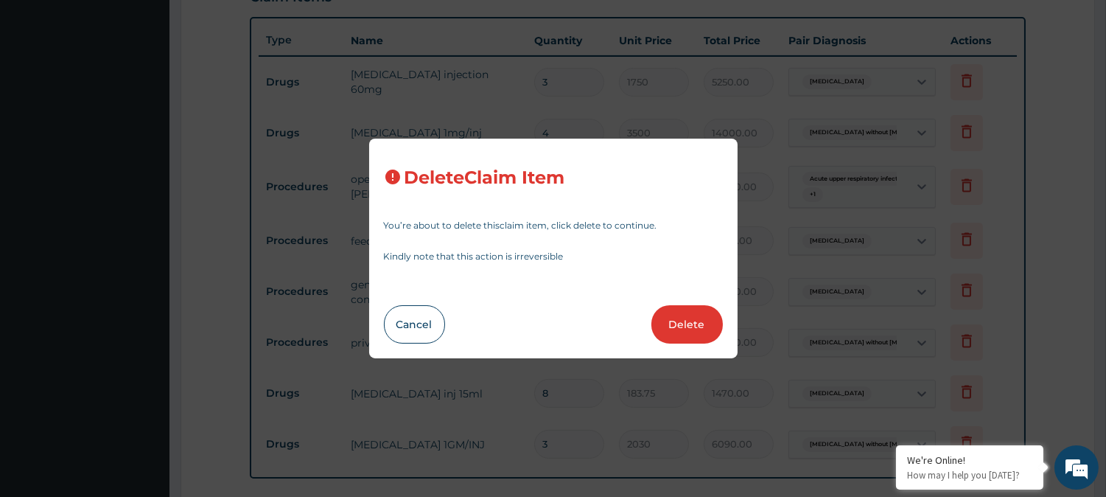
type input "1470.00"
type input "3"
type input "2030"
type input "6090.00"
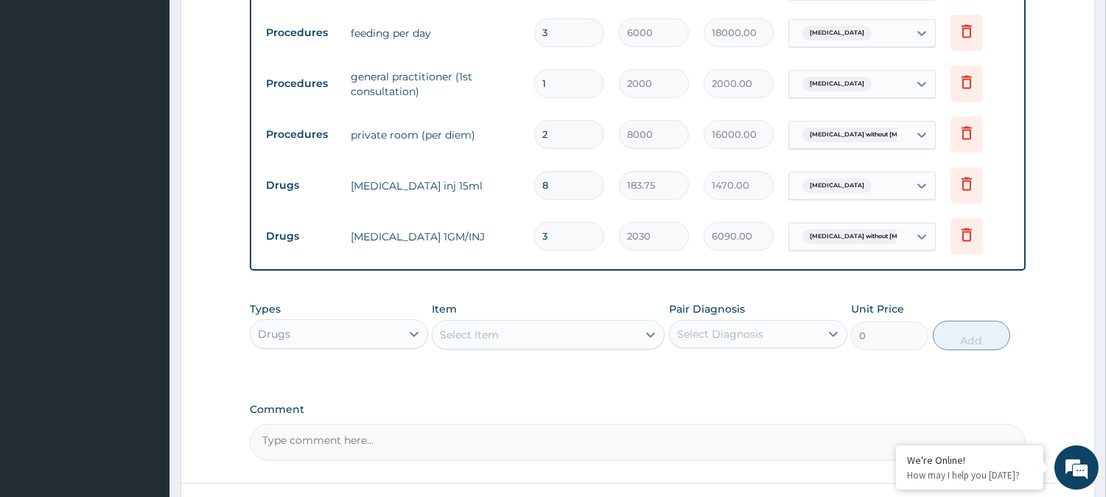
scroll to position [695, 0]
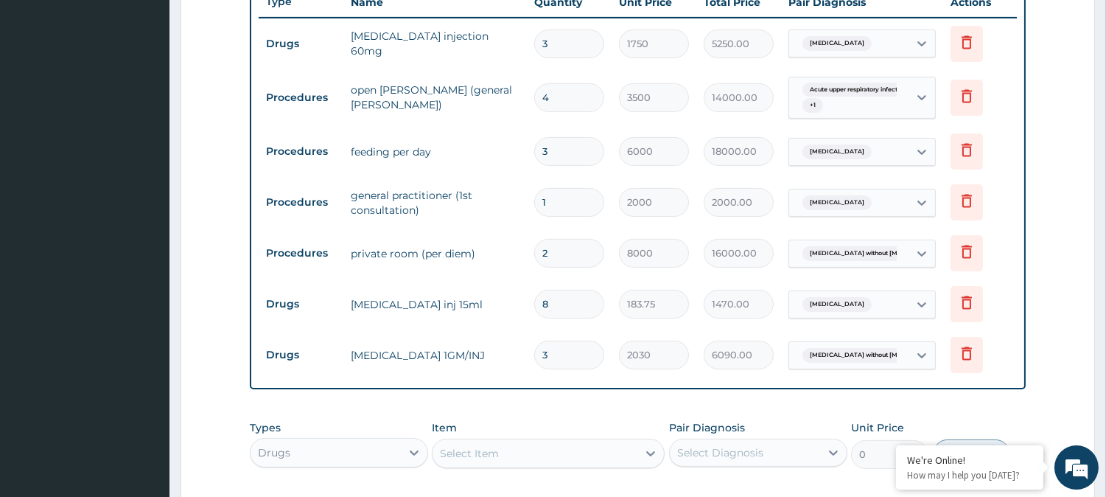
scroll to position [531, 0]
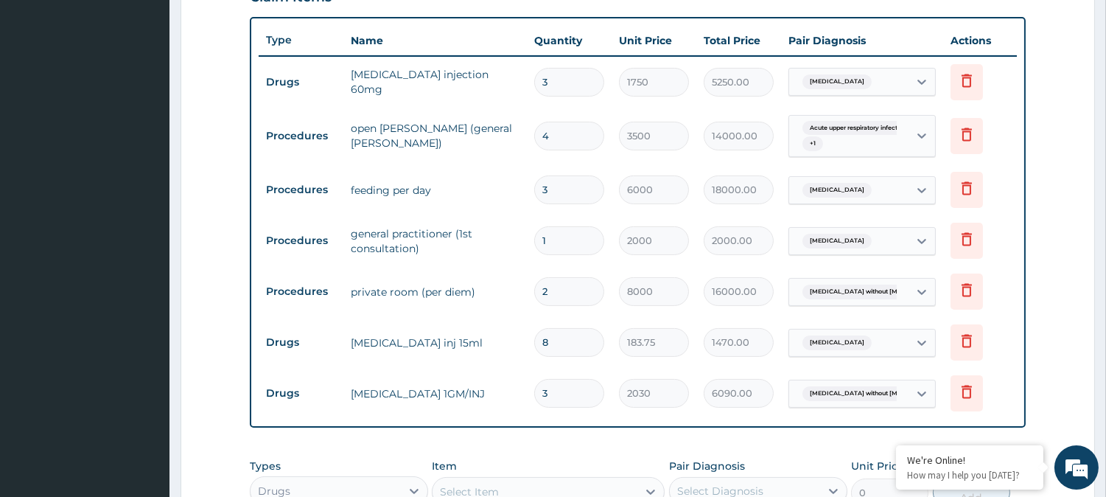
click at [555, 192] on input "3" at bounding box center [569, 189] width 70 height 29
type input "0.00"
type input "3"
type input "18000.00"
type input "0.00"
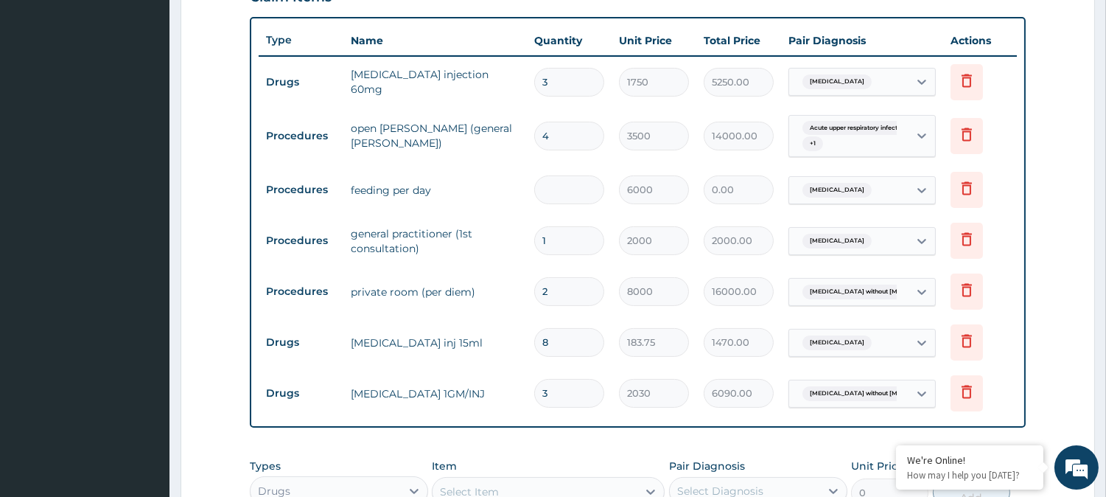
type input "2"
type input "12000.00"
type input "2"
click at [561, 446] on div "PA Code / Prescription Code PA/DAF3FD PA/A7CD3B PA/6E86A2 PA/1F5B3F Encounter D…" at bounding box center [638, 114] width 776 height 1008
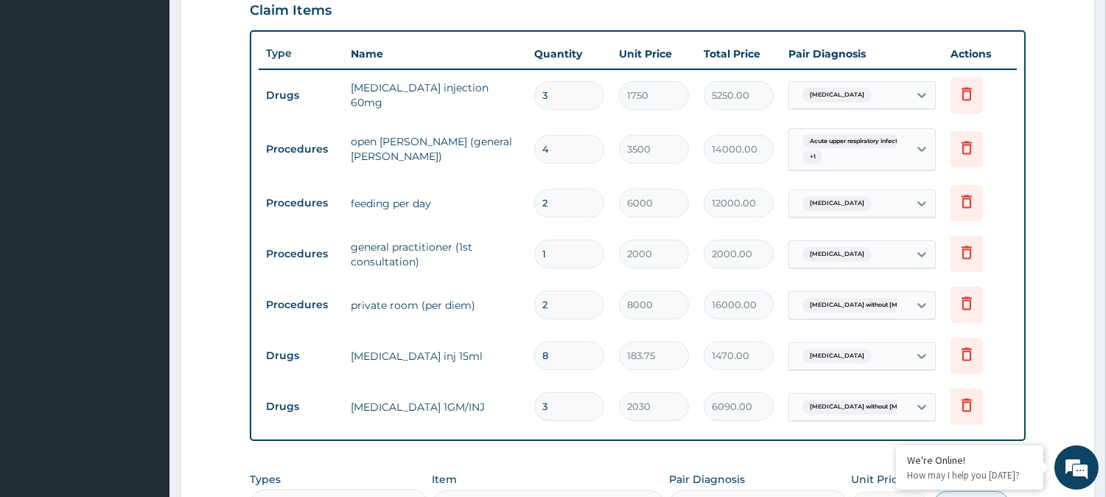
scroll to position [480, 0]
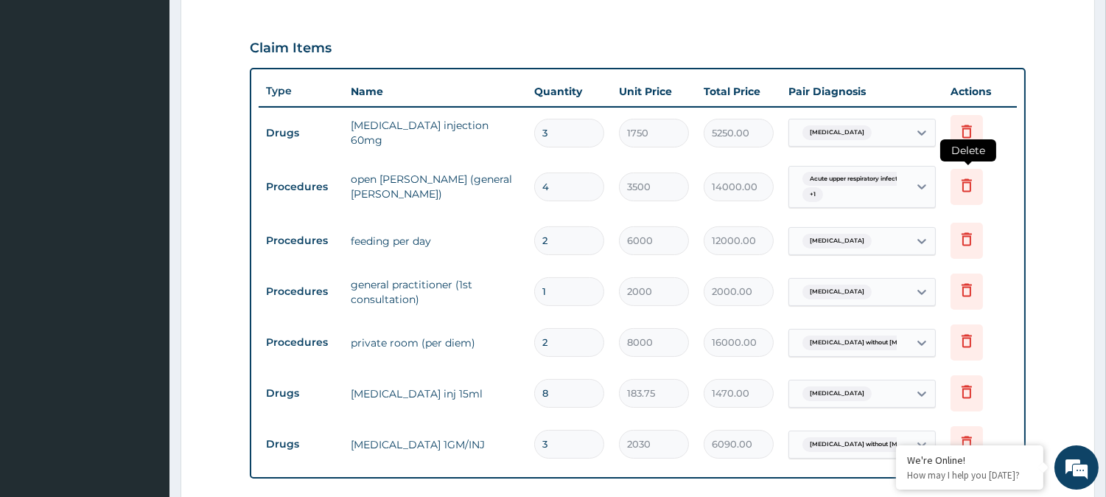
click at [967, 180] on icon at bounding box center [966, 184] width 10 height 13
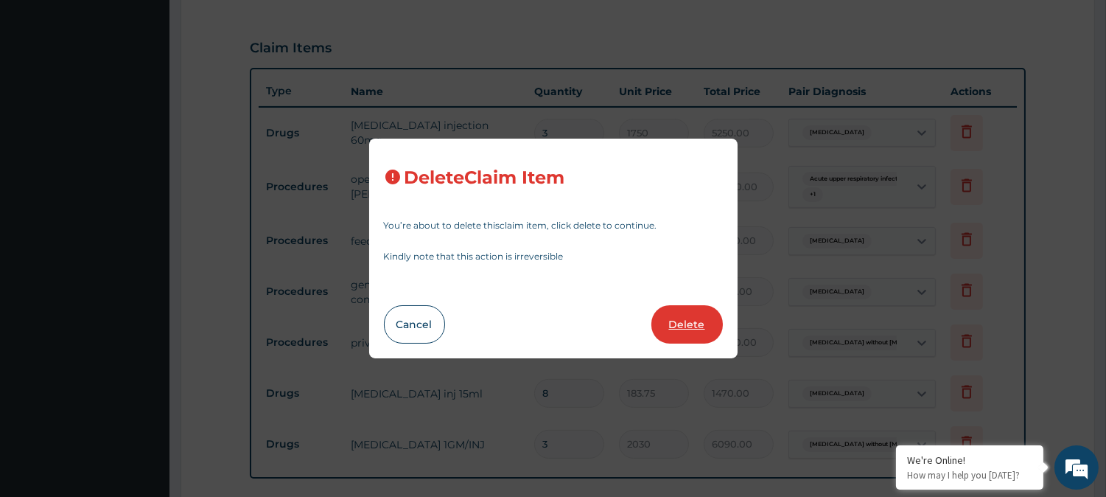
click at [695, 318] on button "Delete" at bounding box center [686, 324] width 71 height 38
type input "2"
type input "6000"
type input "12000.00"
type input "1"
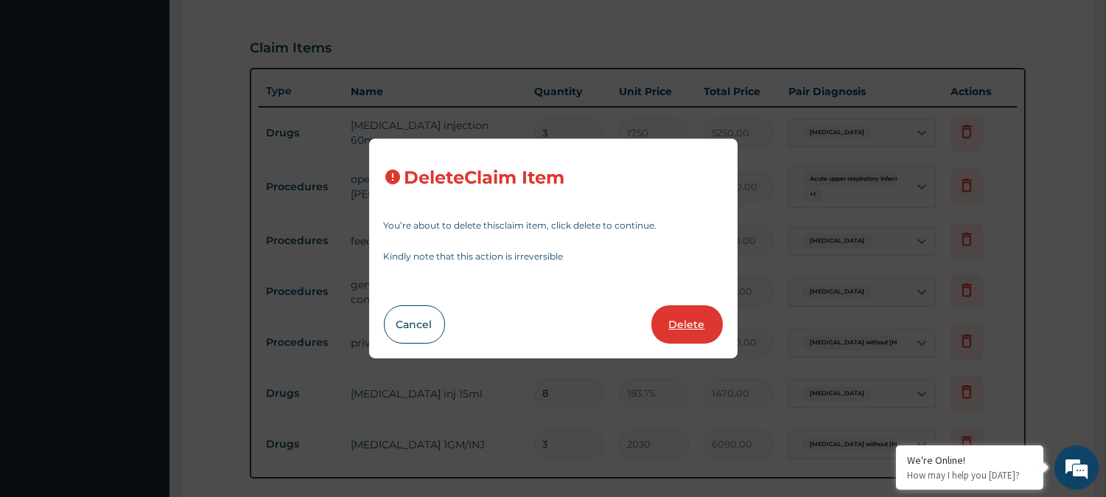
type input "2000"
type input "2000.00"
type input "2"
type input "8000"
type input "16000.00"
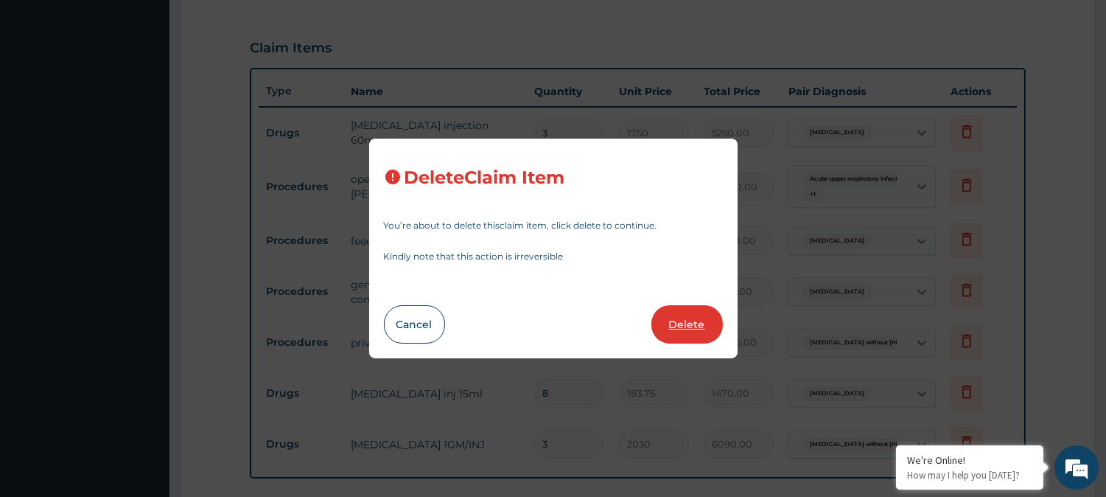
type input "8"
type input "183.75"
type input "1470.00"
type input "3"
type input "2030"
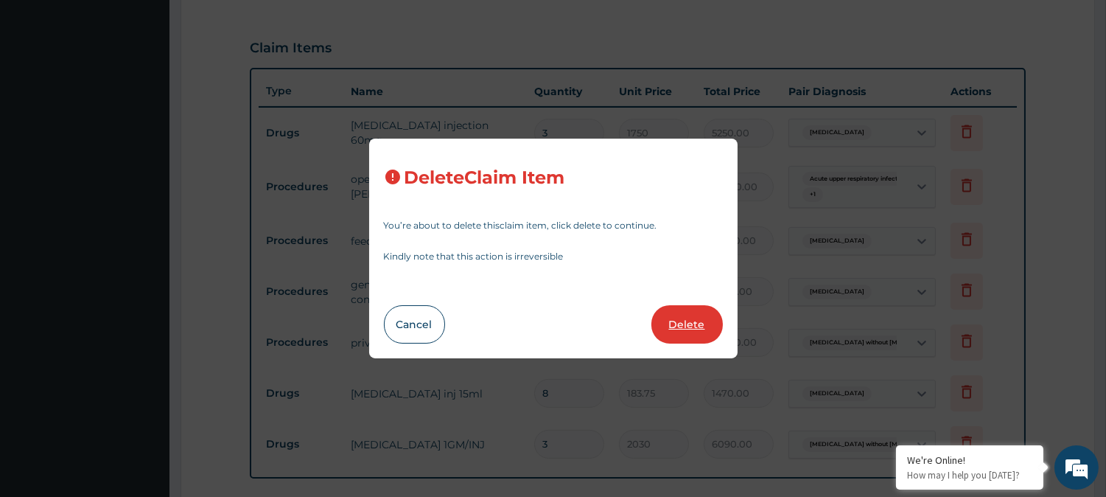
type input "6090.00"
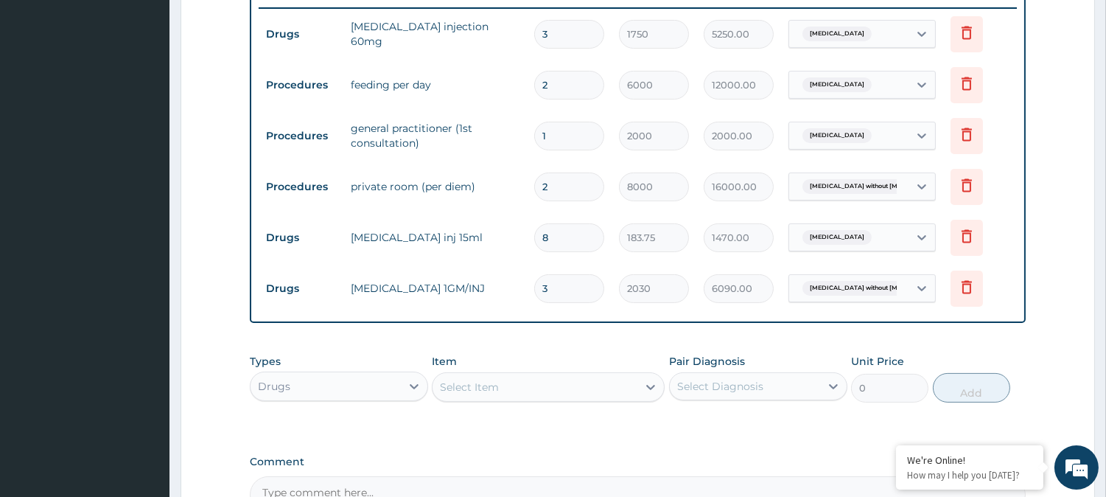
scroll to position [750, 0]
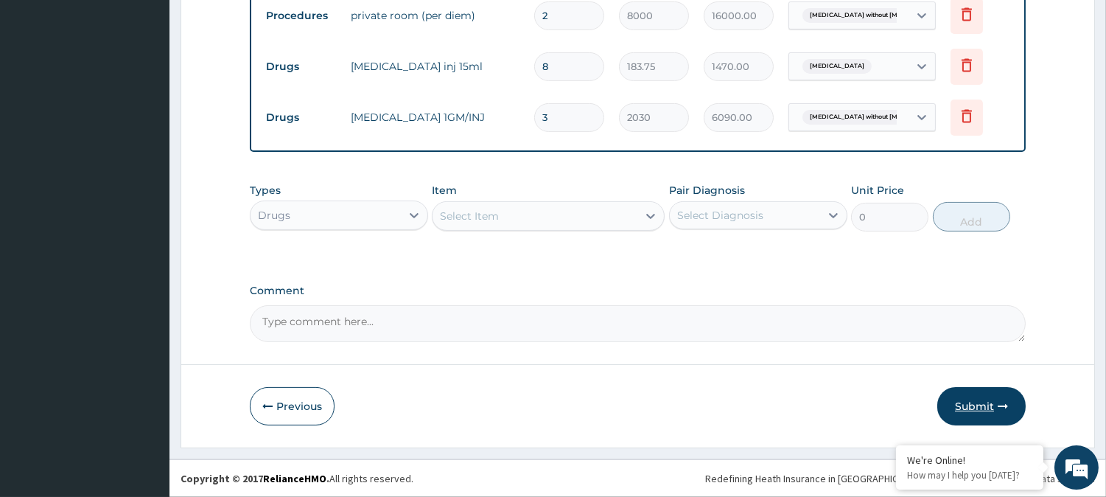
click at [965, 403] on button "Submit" at bounding box center [981, 406] width 88 height 38
click at [971, 403] on button "Submit" at bounding box center [981, 406] width 88 height 38
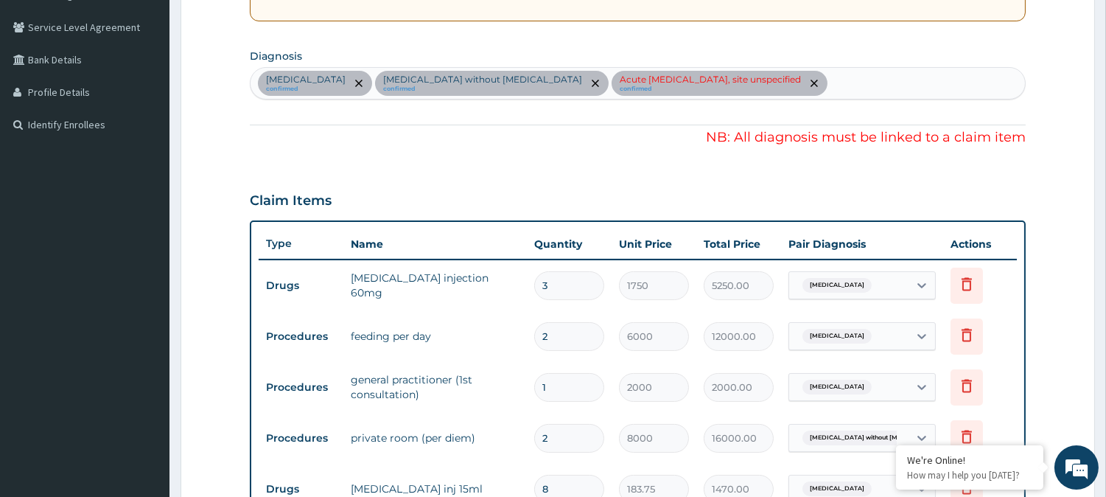
scroll to position [178, 0]
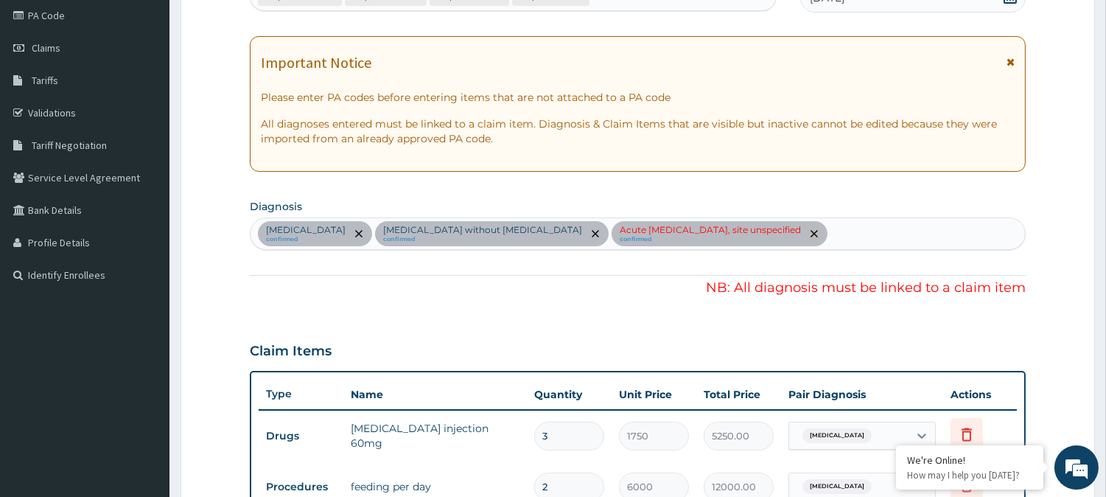
click at [810, 231] on icon "remove selection option" at bounding box center [813, 233] width 7 height 7
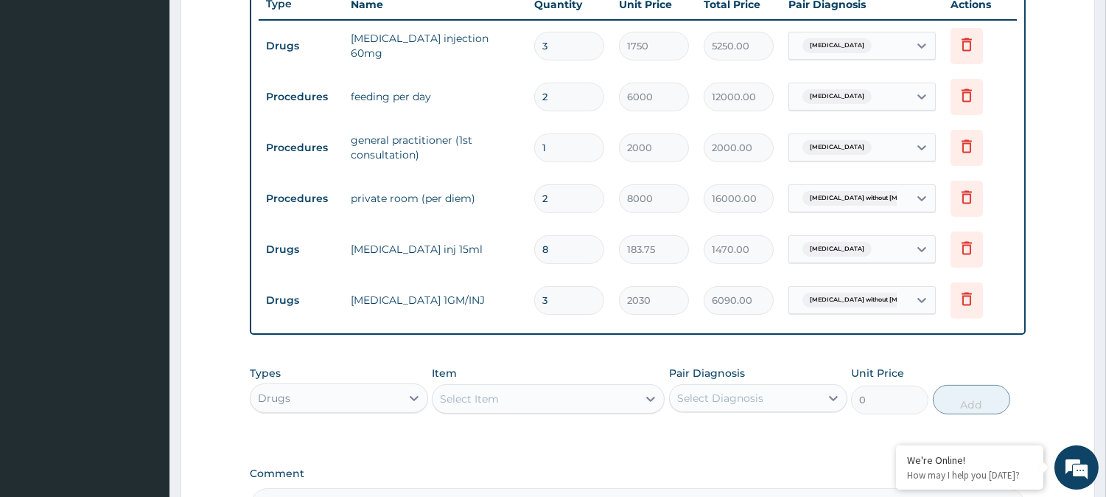
scroll to position [586, 0]
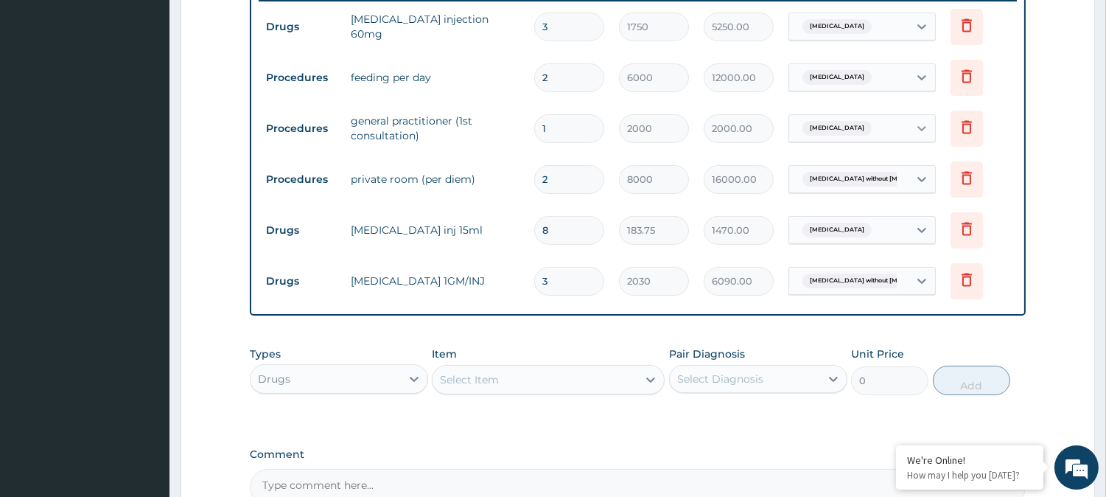
click at [916, 133] on icon at bounding box center [921, 128] width 15 height 15
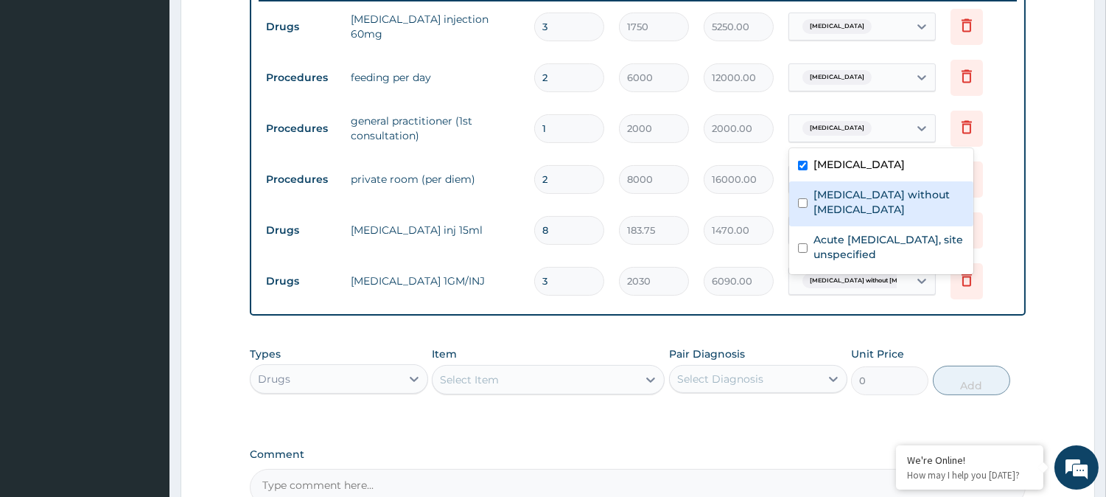
click at [846, 194] on label "Sepsis without septic shock" at bounding box center [888, 201] width 151 height 29
checkbox input "true"
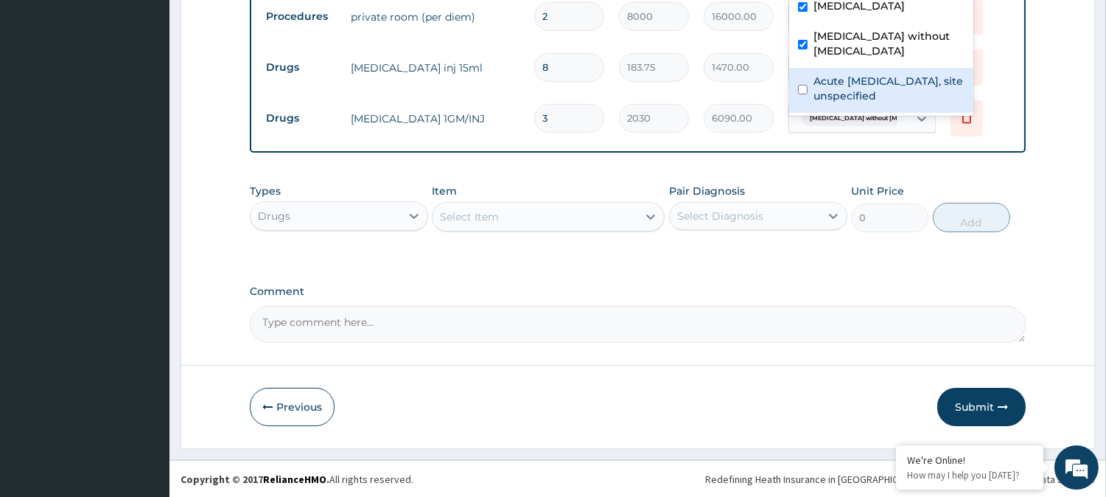
scroll to position [756, 0]
click at [965, 399] on button "Submit" at bounding box center [981, 406] width 88 height 38
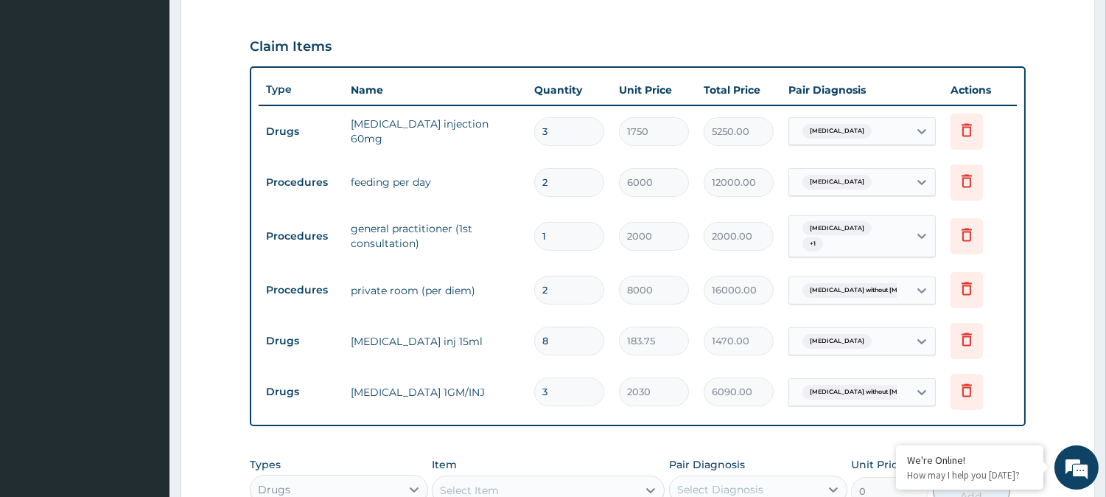
scroll to position [511, 0]
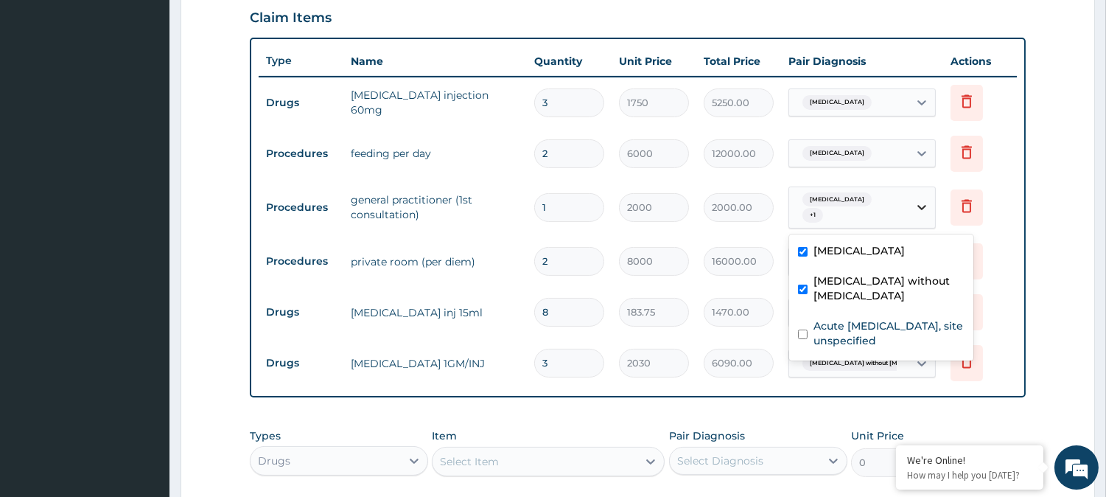
click at [919, 207] on icon at bounding box center [921, 208] width 9 height 5
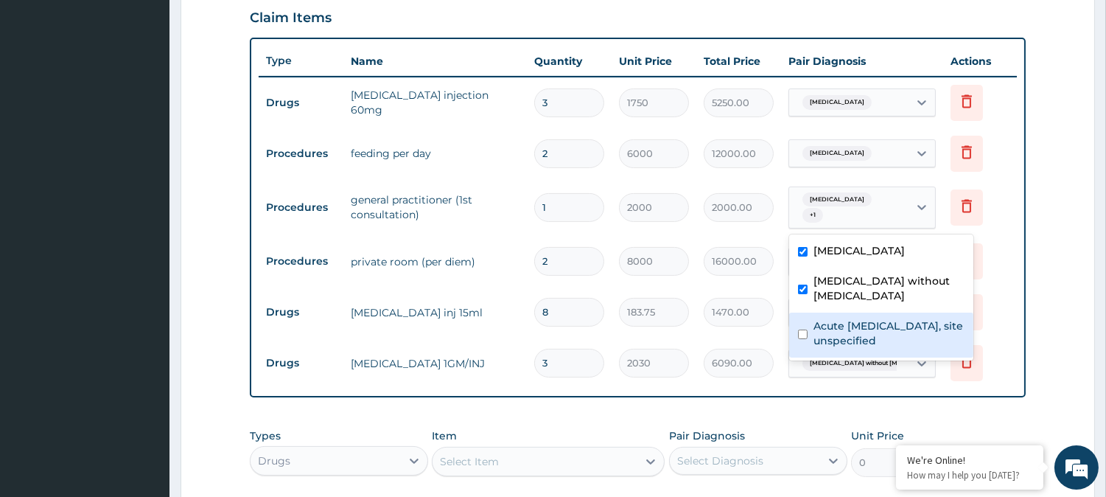
click at [798, 329] on input "checkbox" at bounding box center [803, 334] width 10 height 10
checkbox input "true"
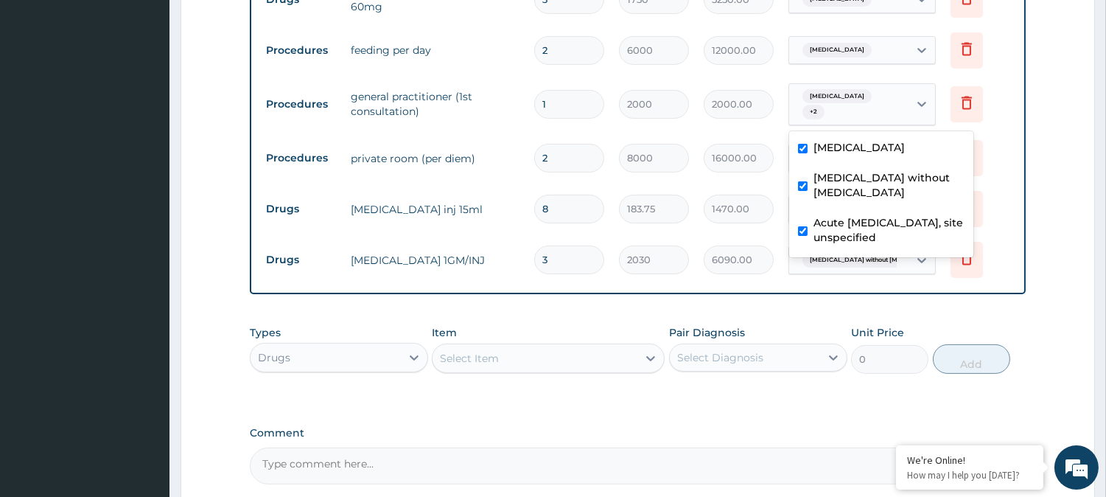
scroll to position [756, 0]
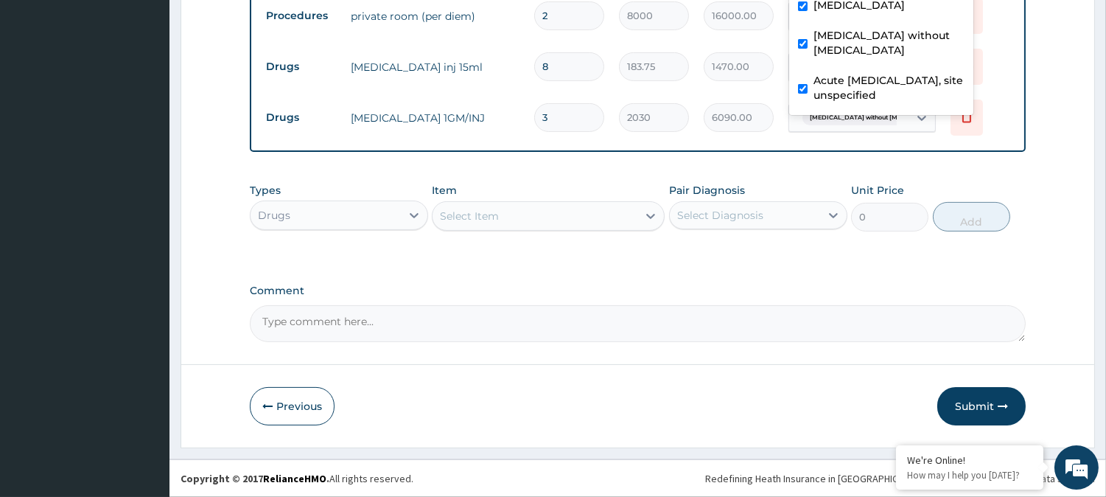
click at [1024, 299] on div "Comment" at bounding box center [638, 312] width 776 height 57
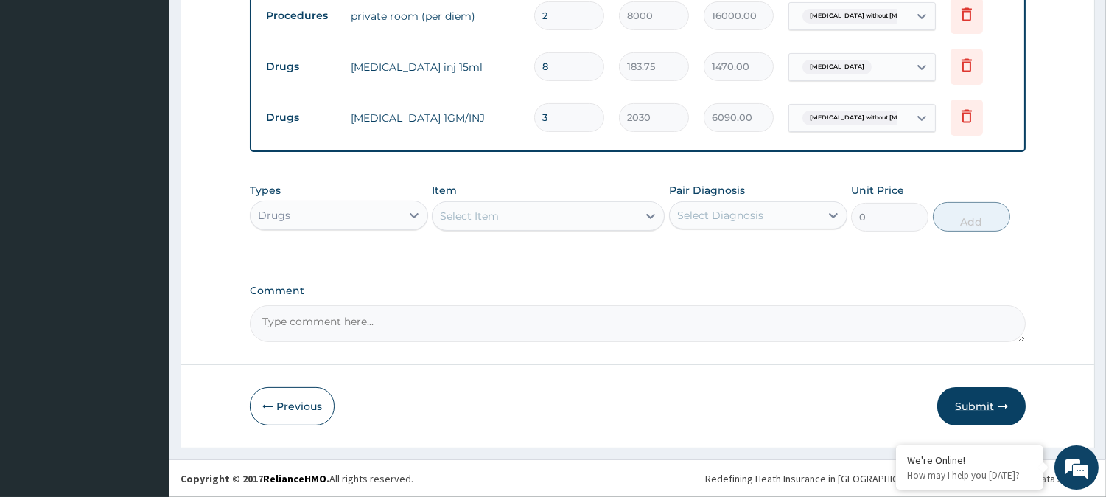
click at [975, 404] on button "Submit" at bounding box center [981, 406] width 88 height 38
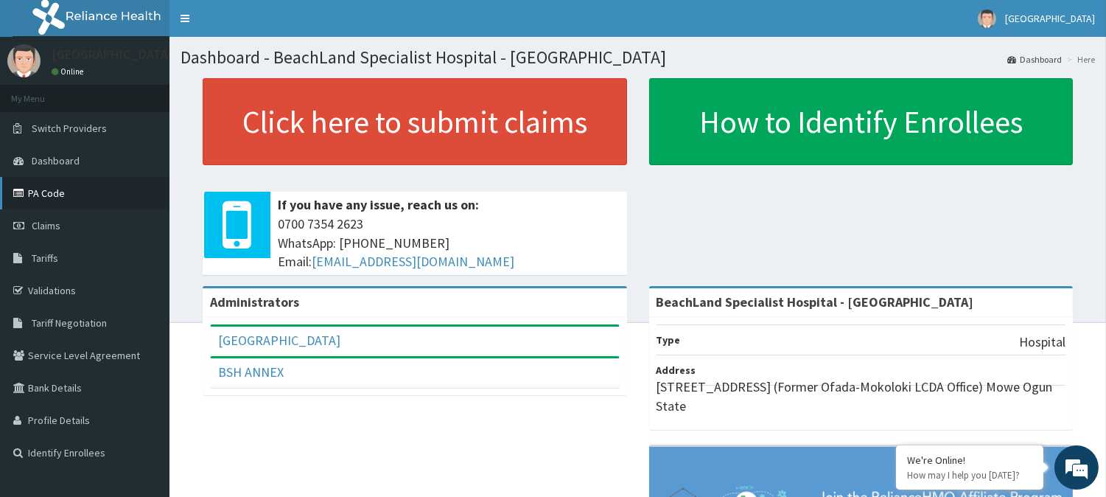
click at [83, 196] on link "PA Code" at bounding box center [84, 193] width 169 height 32
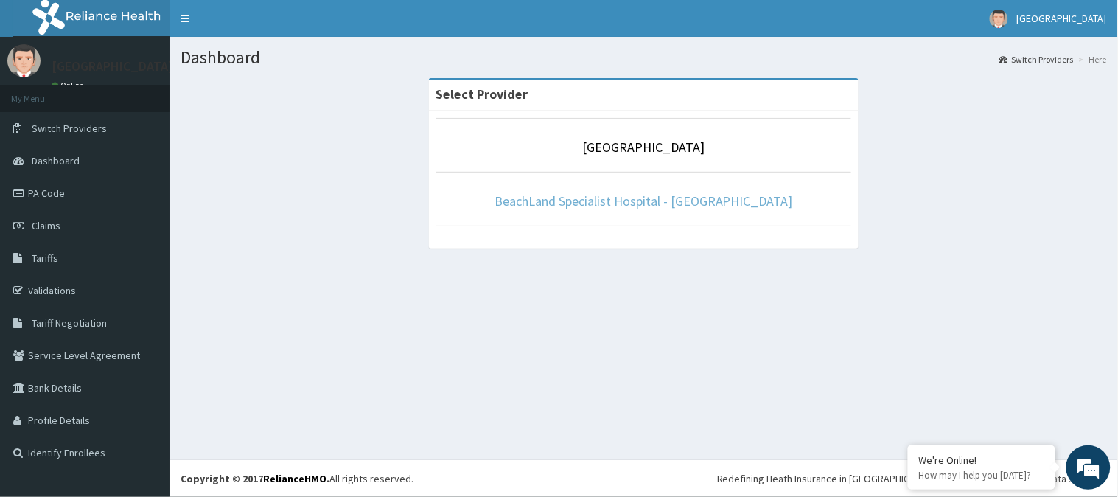
click at [662, 200] on link "BeachLand Specialist Hospital - [GEOGRAPHIC_DATA]" at bounding box center [643, 200] width 298 height 17
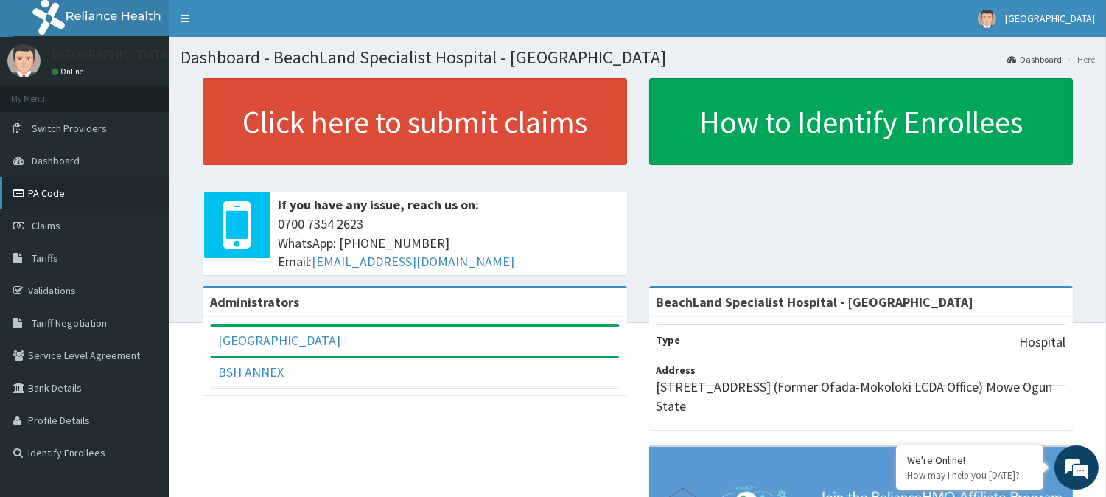
click at [63, 195] on link "PA Code" at bounding box center [84, 193] width 169 height 32
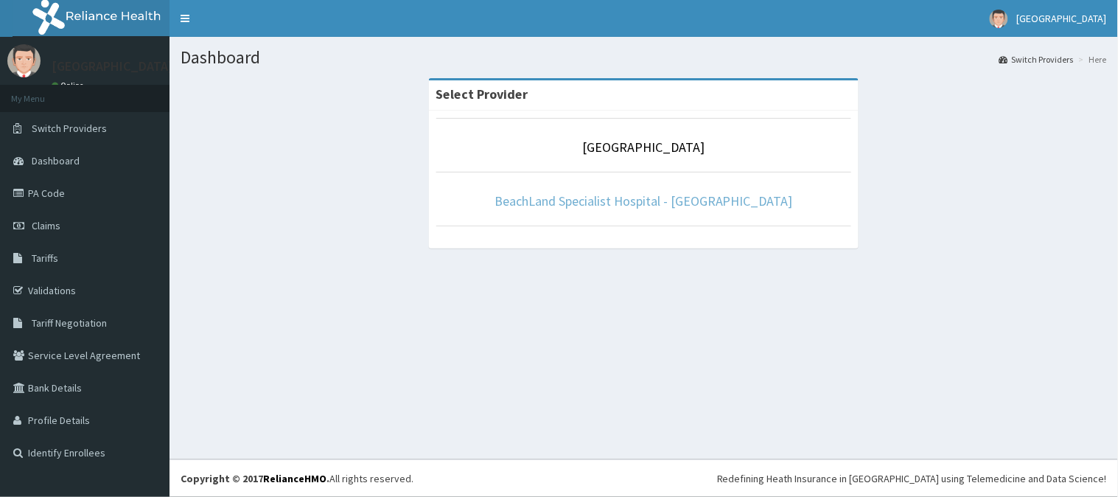
click at [615, 204] on link "BeachLand Specialist Hospital - Annex" at bounding box center [643, 200] width 298 height 17
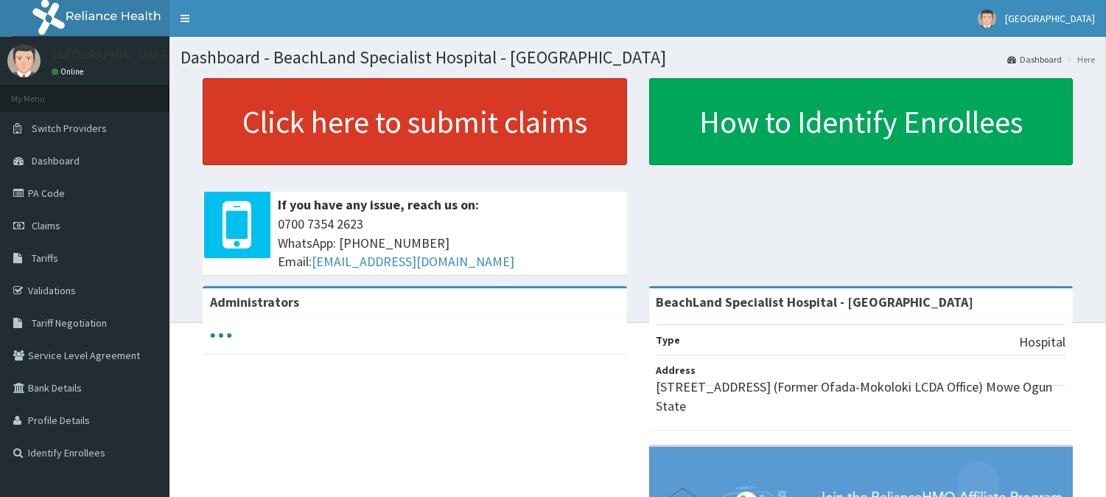
click at [457, 137] on link "Click here to submit claims" at bounding box center [415, 121] width 424 height 87
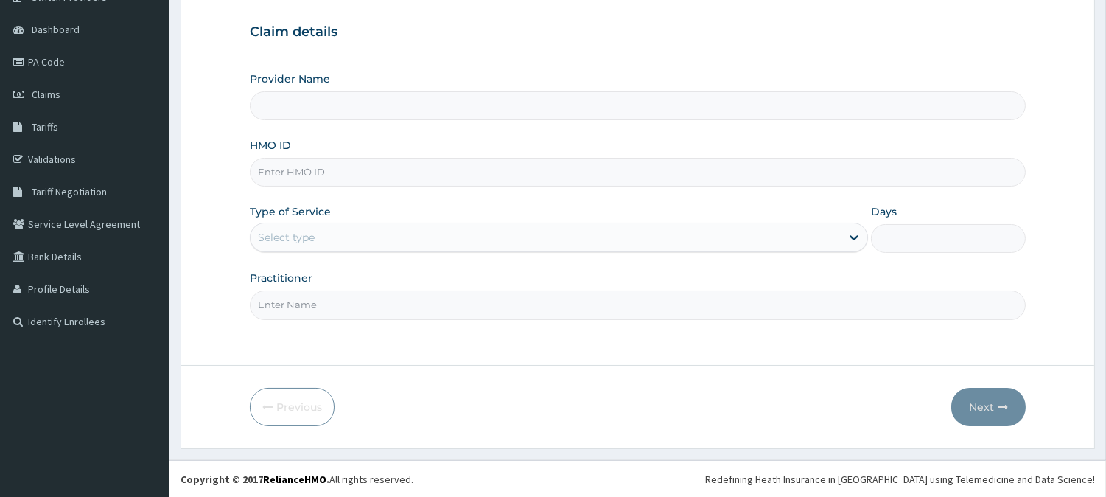
scroll to position [131, 0]
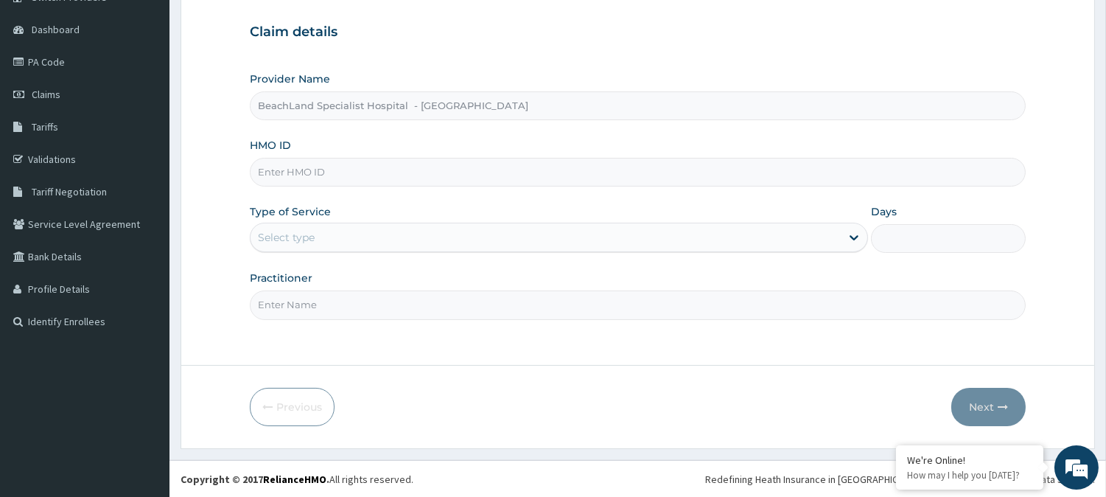
type input "BeachLand Specialist Hospital - [GEOGRAPHIC_DATA]"
drag, startPoint x: 344, startPoint y: 175, endPoint x: 343, endPoint y: 186, distance: 11.8
click at [344, 175] on input "HMO ID" at bounding box center [638, 172] width 776 height 29
paste input "MGG/10052/C"
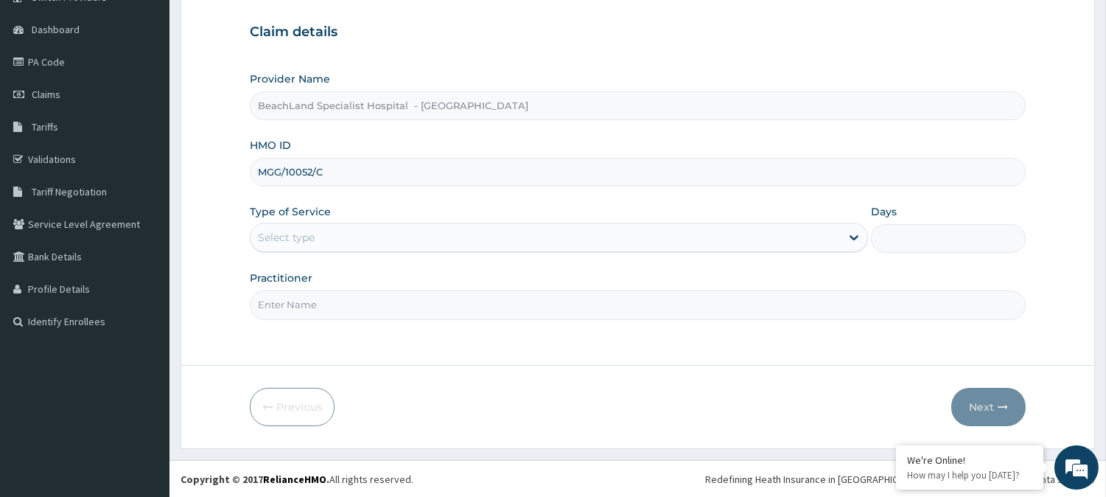
type input "MGG/10052/C"
click at [301, 237] on div "Select type" at bounding box center [286, 237] width 57 height 15
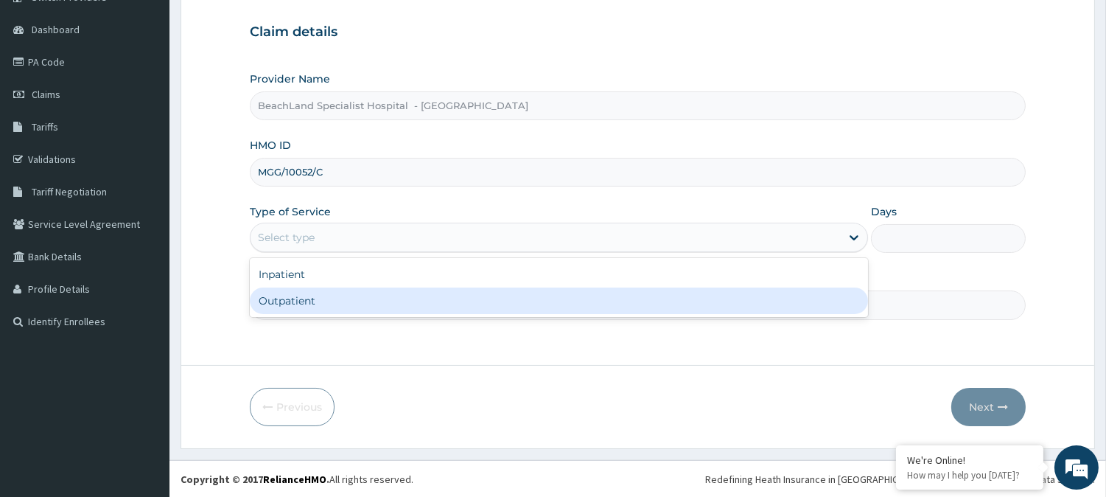
click at [320, 293] on div "Outpatient" at bounding box center [559, 300] width 618 height 27
type input "1"
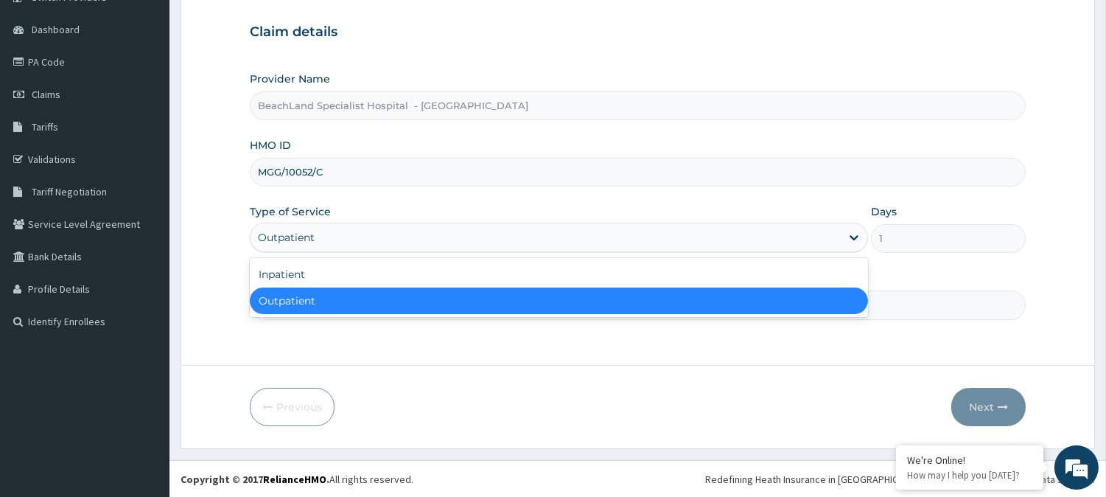
click at [355, 236] on div "Outpatient" at bounding box center [545, 237] width 590 height 24
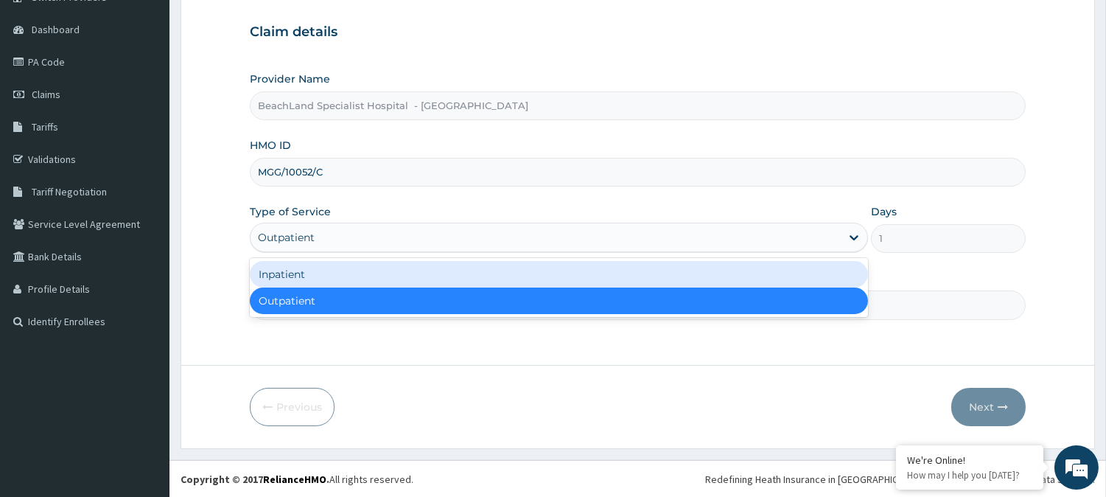
click at [341, 267] on div "Inpatient" at bounding box center [559, 274] width 618 height 27
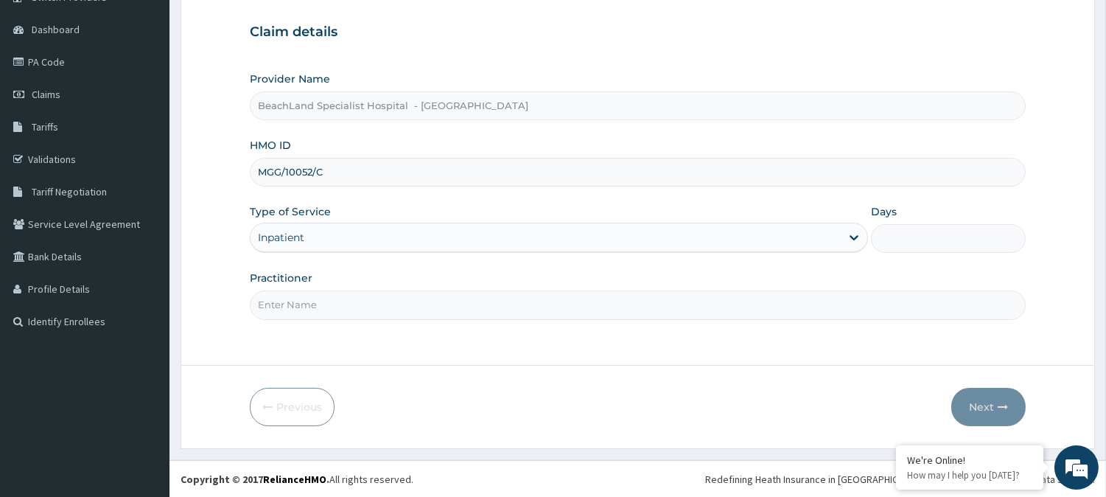
click at [947, 246] on input "Days" at bounding box center [948, 238] width 155 height 29
type input "2"
click at [360, 287] on div "Practitioner" at bounding box center [638, 294] width 776 height 49
click at [357, 307] on input "Practitioner" at bounding box center [638, 304] width 776 height 29
type input "DR BOLAJI"
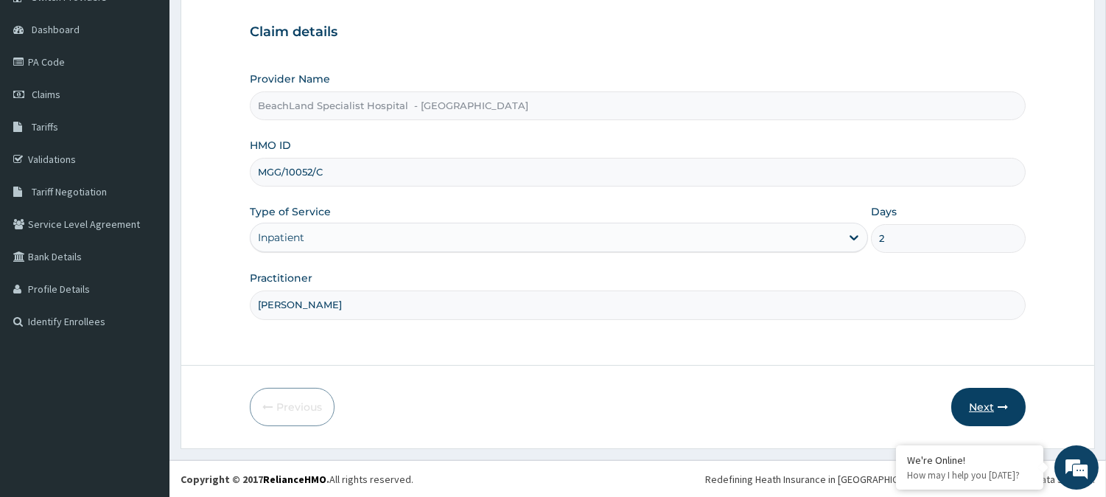
click at [992, 407] on button "Next" at bounding box center [988, 407] width 74 height 38
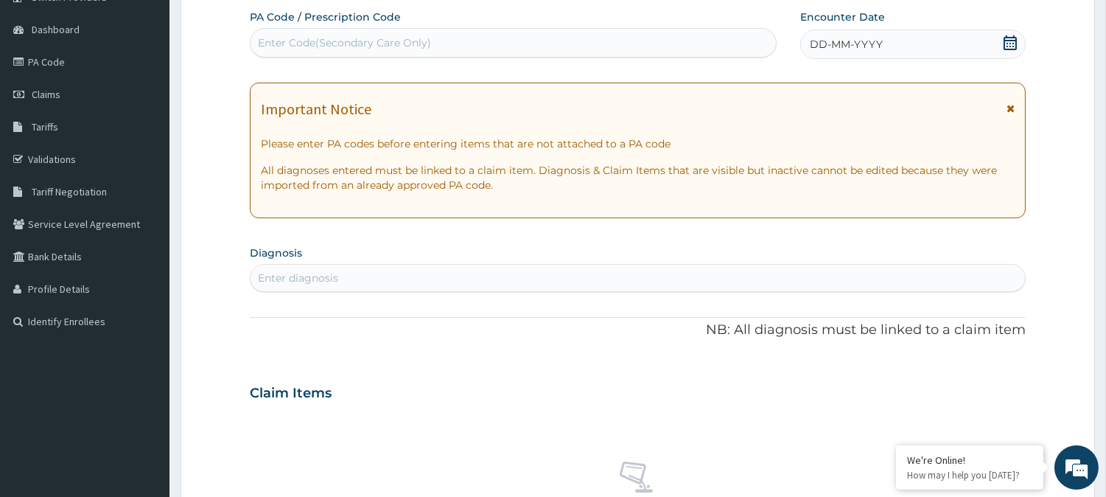
click at [369, 41] on div "Enter Code(Secondary Care Only)" at bounding box center [344, 42] width 173 height 15
paste input "PA/1F5B3F"
type input "PA/1F5B3F"
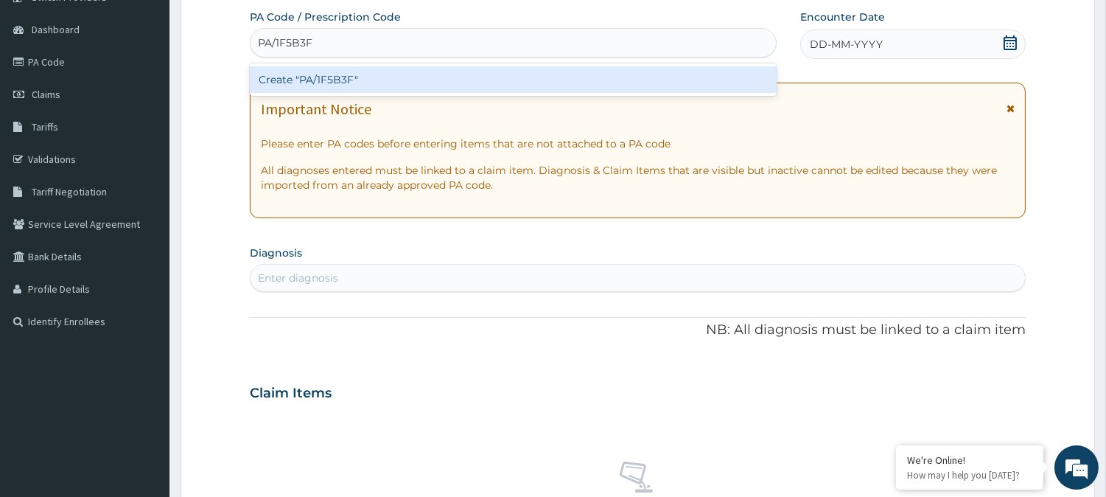
click at [336, 79] on div "Create "PA/1F5B3F"" at bounding box center [513, 79] width 527 height 27
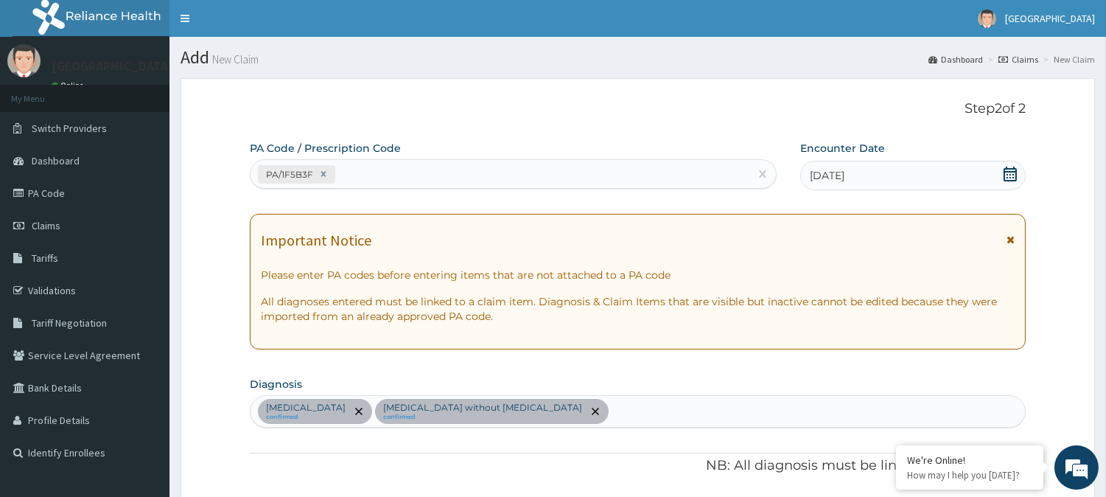
click at [408, 175] on div "PA/1F5B3F" at bounding box center [499, 174] width 499 height 24
paste input "PA/6E86A2"
type input "PA/6E86A2"
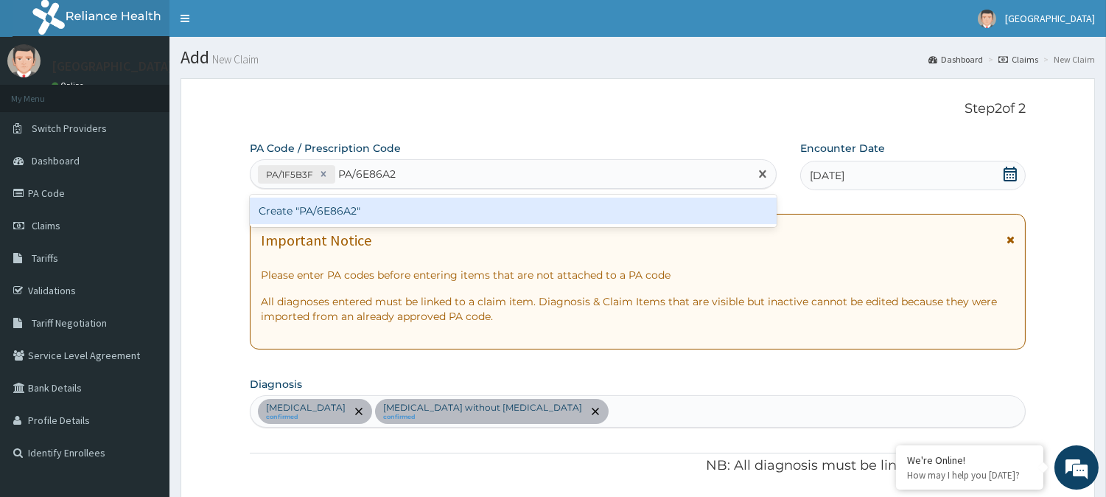
click at [337, 208] on div "Create "PA/6E86A2"" at bounding box center [513, 210] width 527 height 27
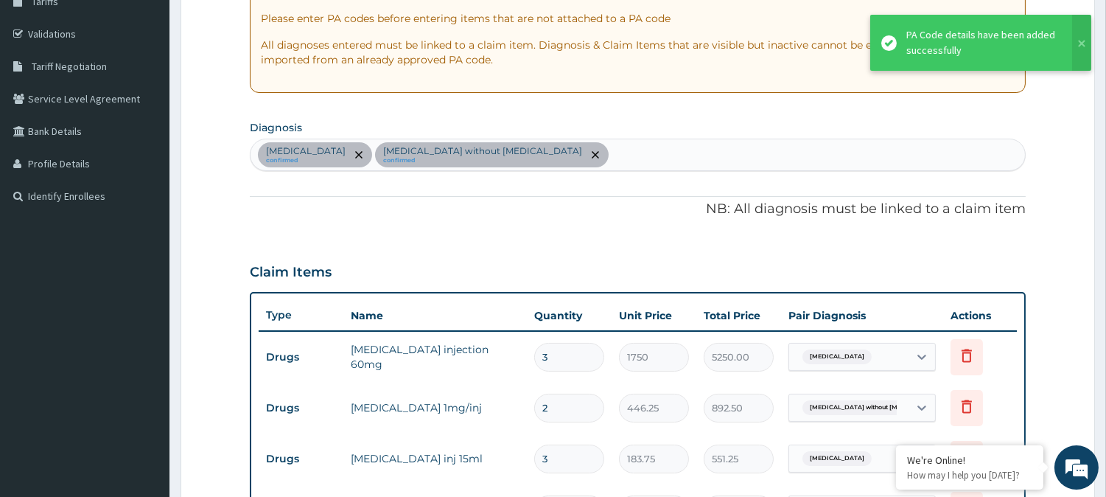
scroll to position [46, 0]
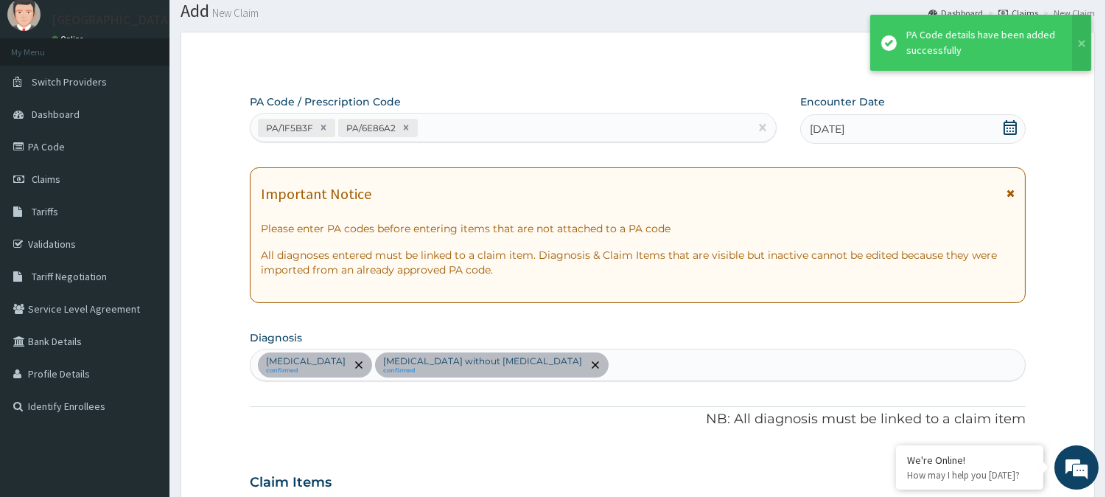
click at [430, 119] on div "PA/1F5B3F PA/6E86A2" at bounding box center [499, 128] width 499 height 24
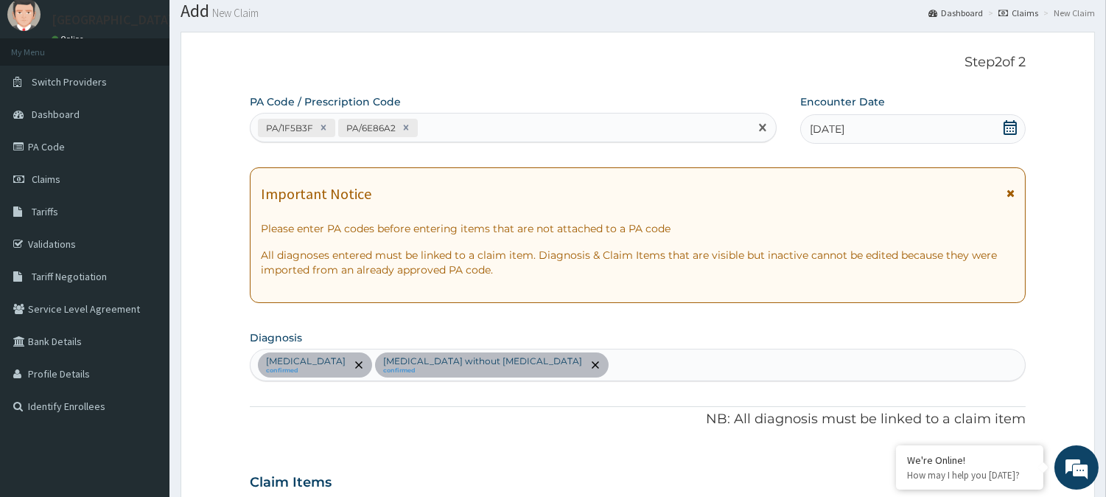
paste input "PA/DAF3FD"
type input "PA/DAF3FD"
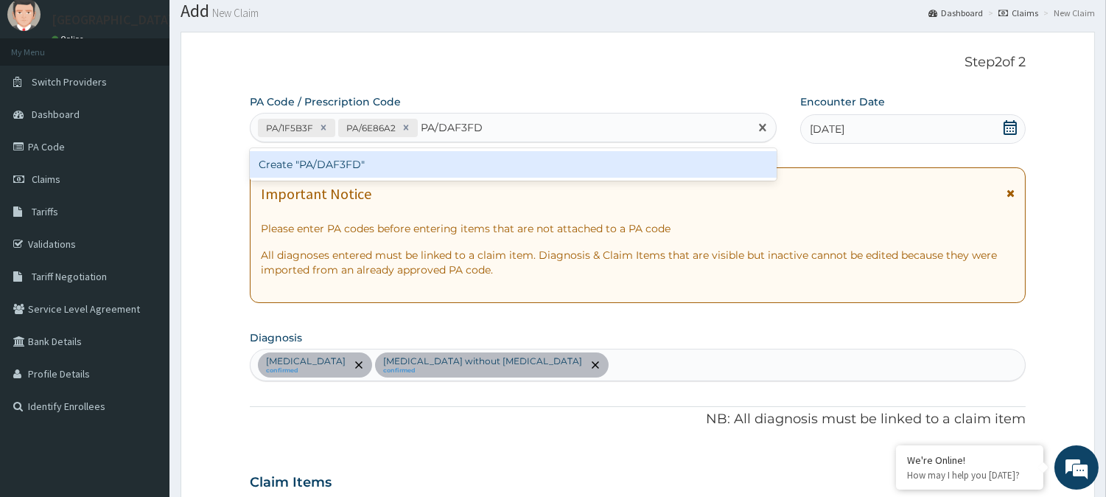
click at [330, 166] on div "Create "PA/DAF3FD"" at bounding box center [513, 164] width 527 height 27
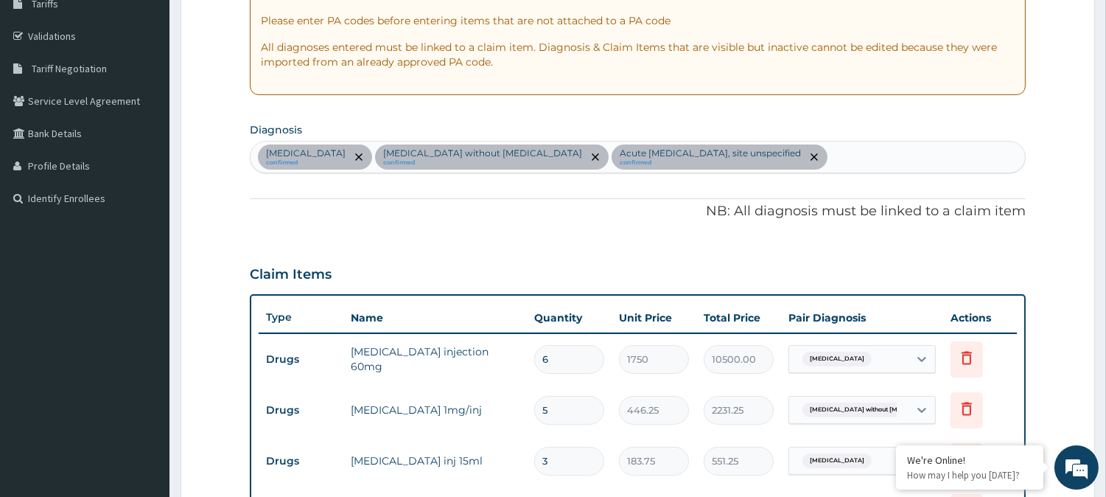
scroll to position [74, 0]
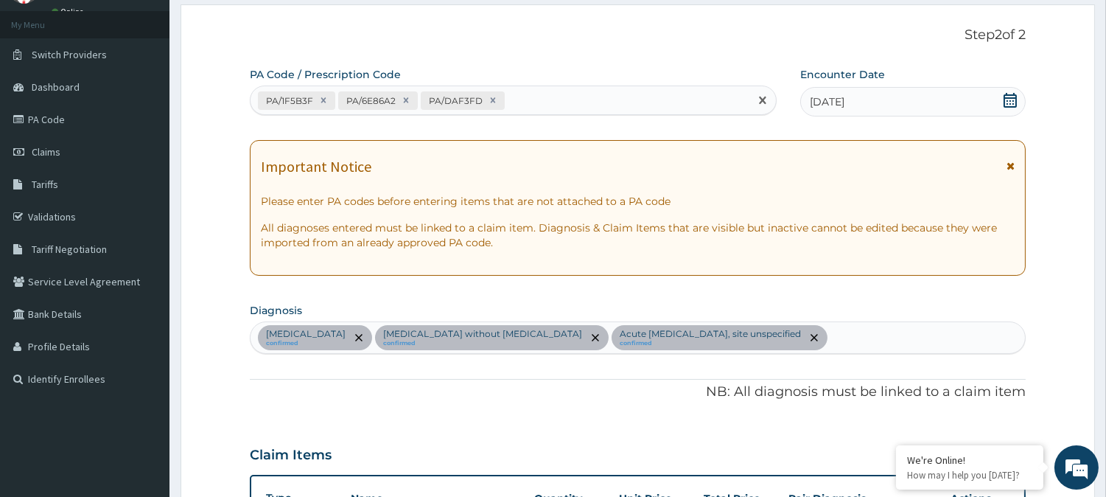
click at [554, 99] on div "PA/1F5B3F PA/6E86A2 PA/DAF3FD" at bounding box center [499, 100] width 499 height 24
paste input "PA/A7CD3B"
type input "PA/A7CD3B"
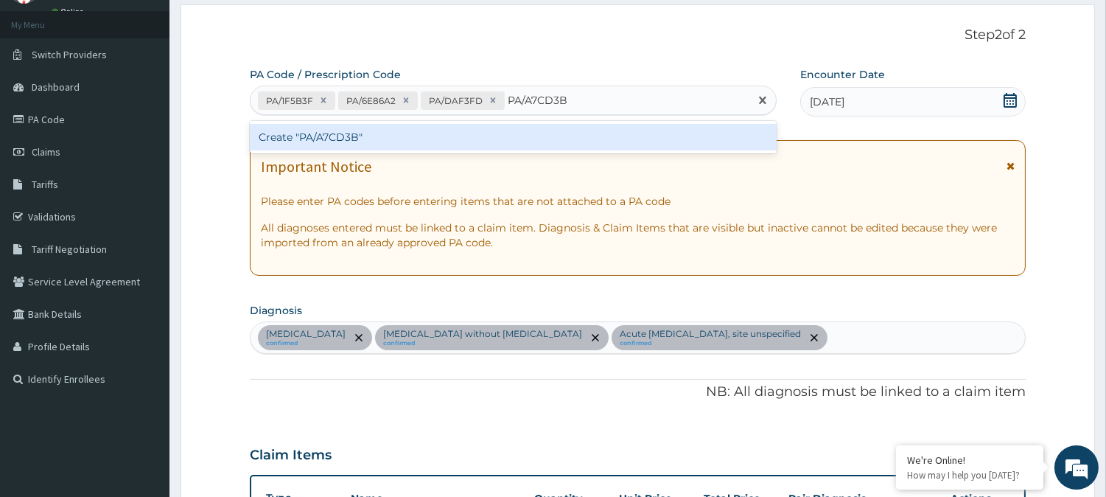
click at [308, 136] on div "Create "PA/A7CD3B"" at bounding box center [513, 137] width 527 height 27
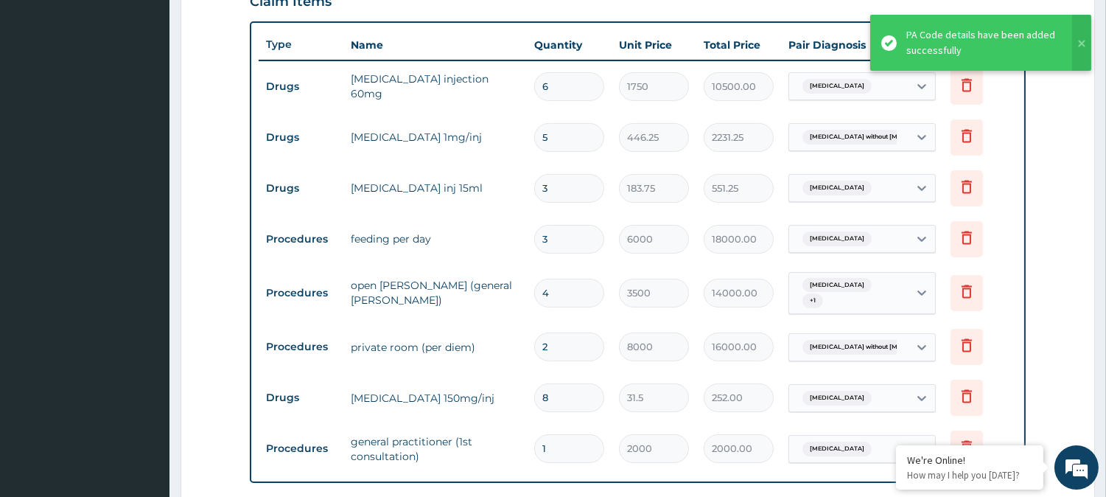
scroll to position [564, 0]
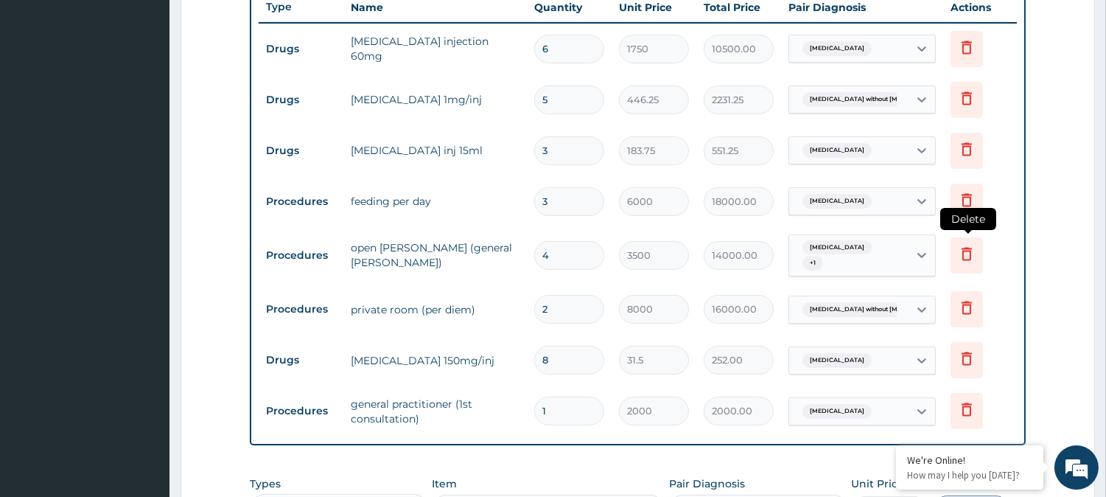
click at [970, 251] on icon at bounding box center [966, 253] width 10 height 13
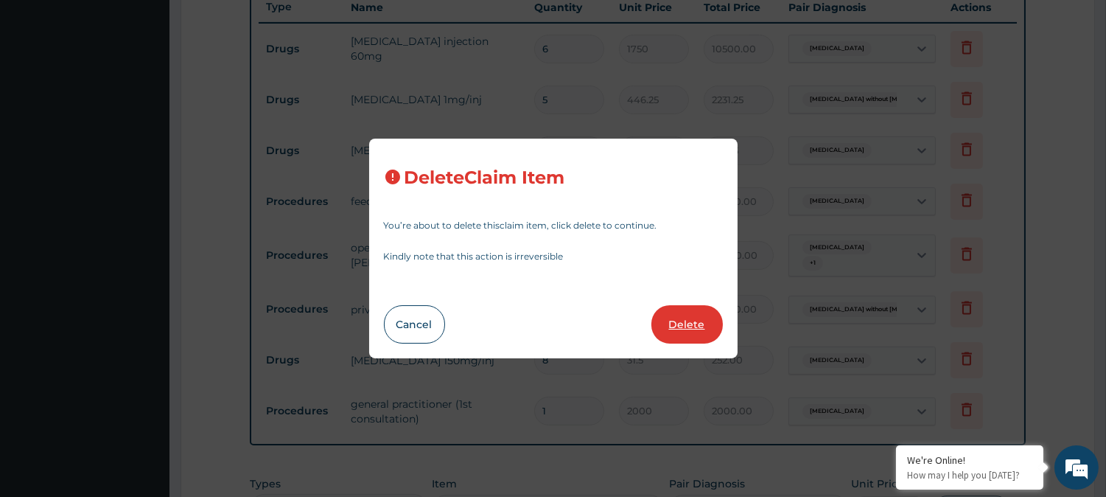
click at [693, 317] on button "Delete" at bounding box center [686, 324] width 71 height 38
type input "2"
type input "8000"
type input "16000.00"
type input "8"
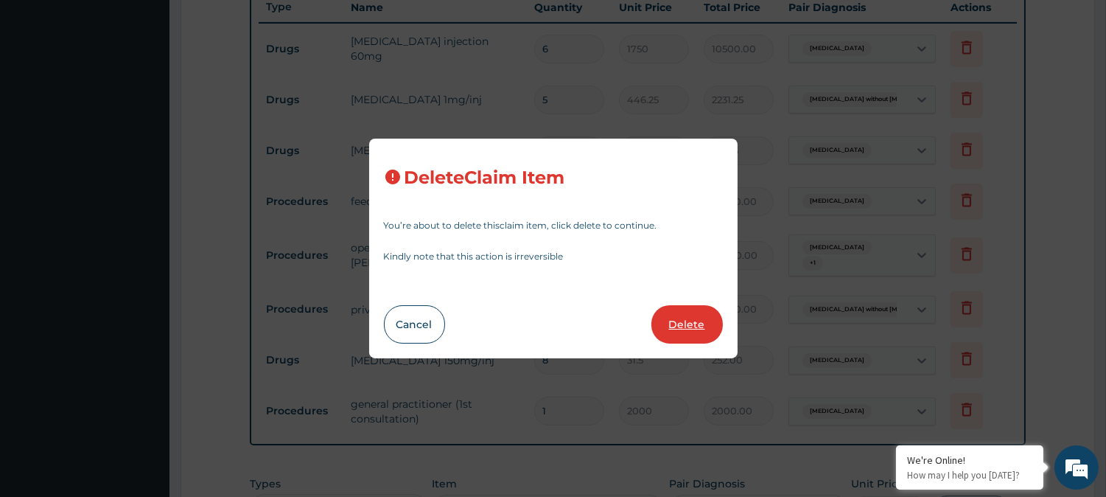
type input "31.5"
type input "252.00"
type input "1"
type input "2000"
type input "2000.00"
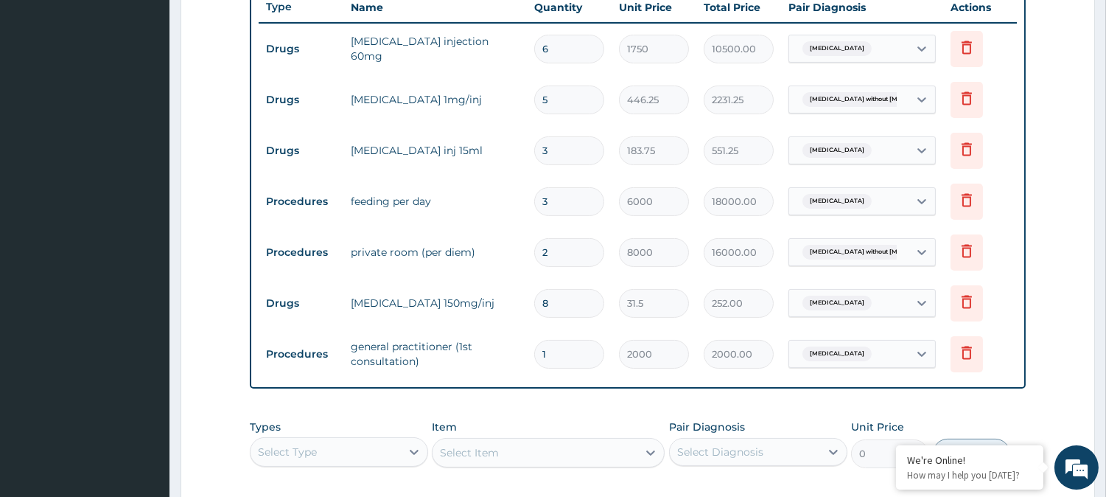
click at [578, 202] on input "3" at bounding box center [569, 201] width 70 height 29
type input "0.00"
type input "2"
type input "12000.00"
type input "2"
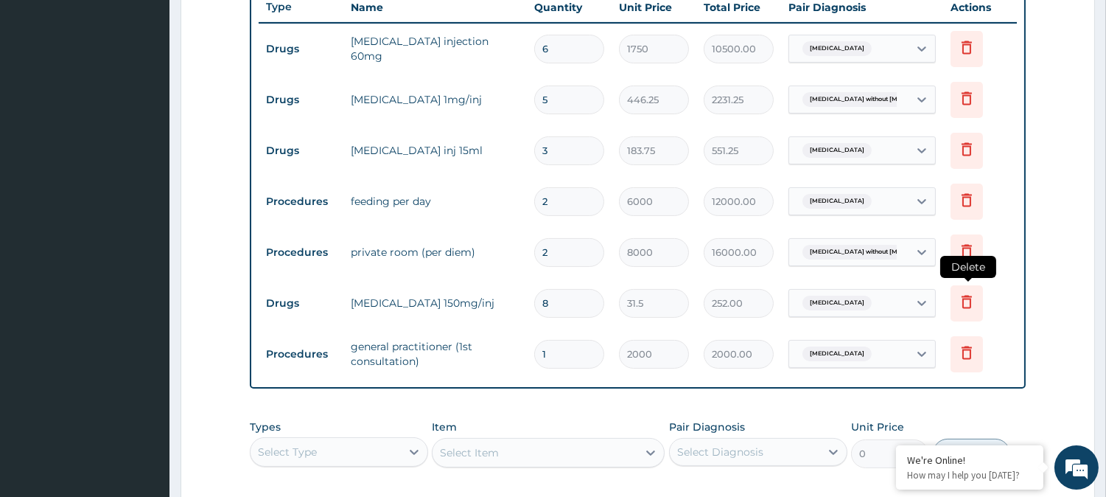
click at [969, 301] on icon at bounding box center [967, 301] width 18 height 18
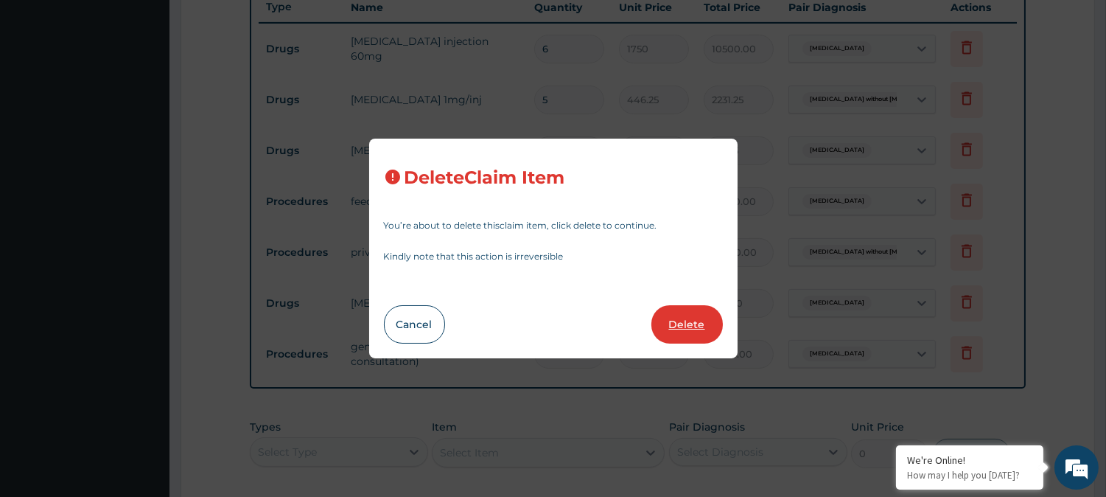
click at [695, 323] on button "Delete" at bounding box center [686, 324] width 71 height 38
type input "1"
type input "2000"
type input "2000.00"
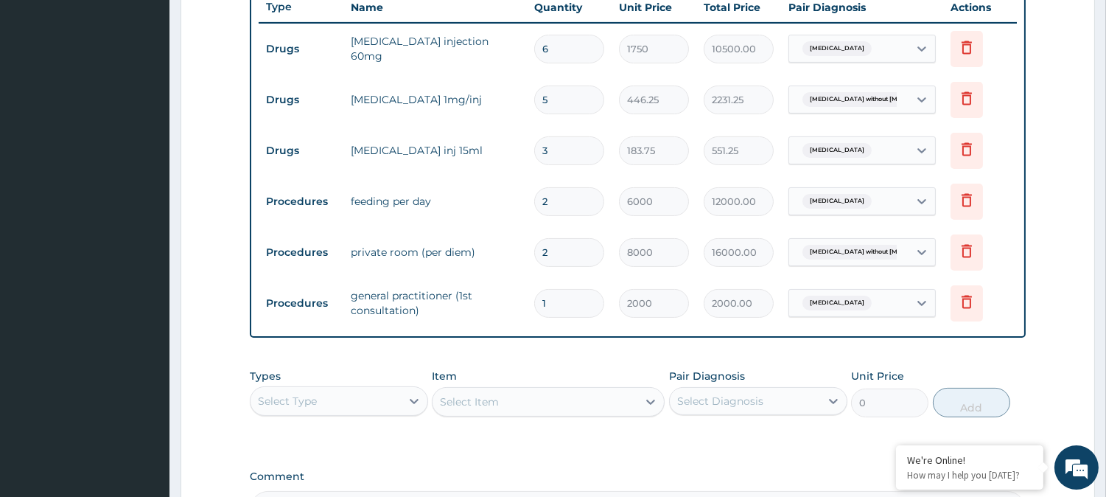
click at [561, 150] on input "3" at bounding box center [569, 150] width 70 height 29
type input "0.00"
type input "8"
type input "1470.00"
type input "8"
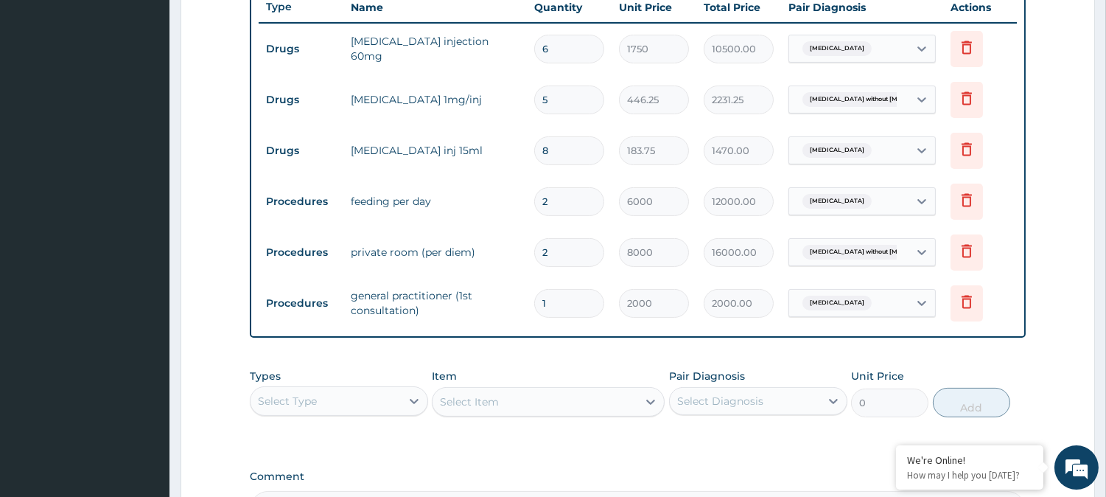
click at [241, 256] on form "Step 2 of 2 PA Code / Prescription Code PA/1F5B3F PA/6E86A2 PA/DAF3FD PA/A7CD3B…" at bounding box center [637, 73] width 914 height 1119
click at [968, 94] on icon at bounding box center [967, 98] width 18 height 18
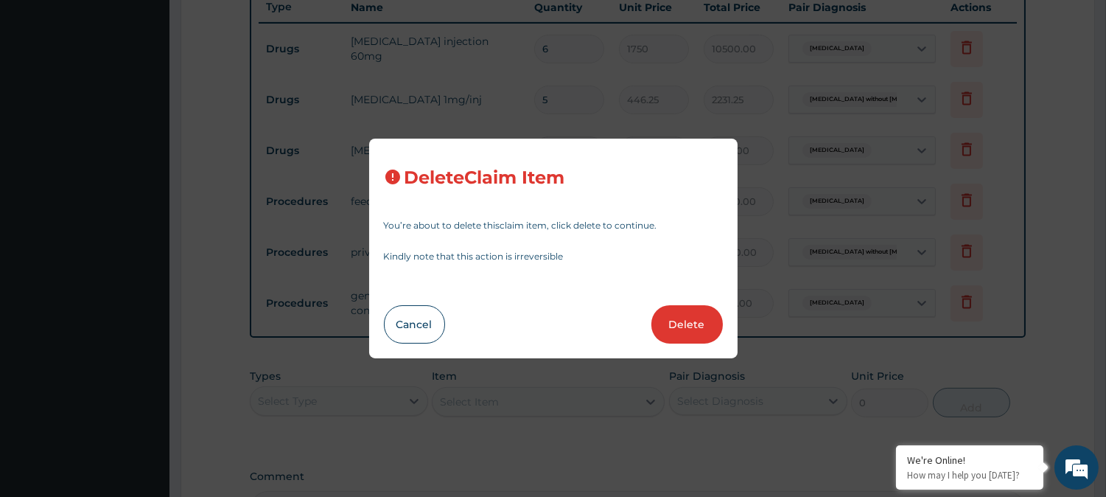
drag, startPoint x: 678, startPoint y: 319, endPoint x: 634, endPoint y: 303, distance: 46.4
click at [681, 320] on button "Delete" at bounding box center [686, 324] width 71 height 38
type input "8"
type input "183.75"
type input "1470.00"
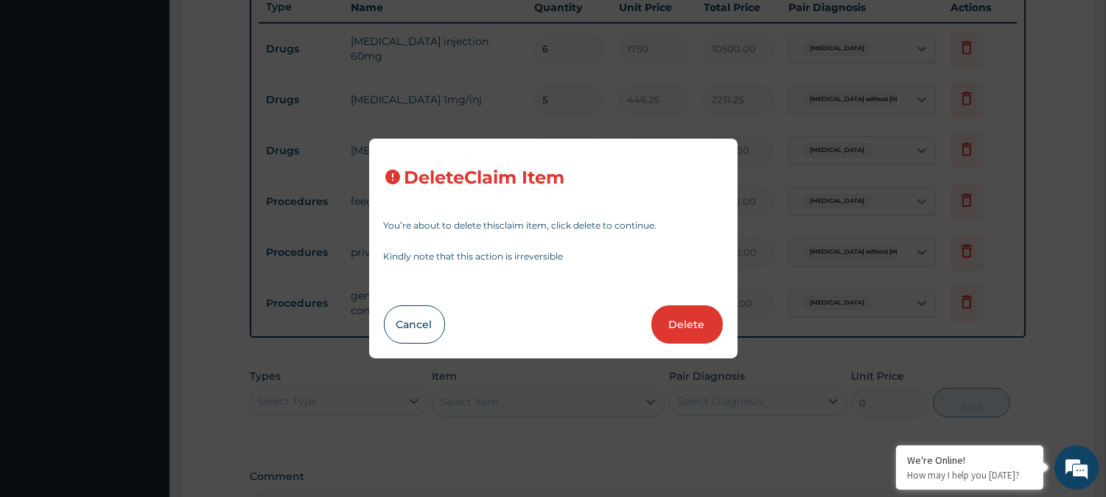
type input "2"
type input "6000"
type input "12000.00"
type input "8000"
type input "16000.00"
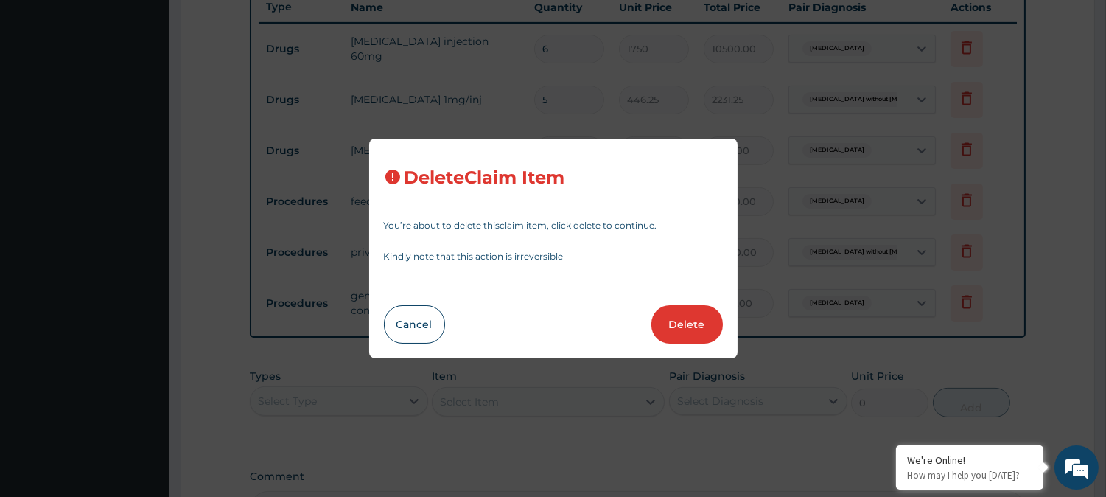
type input "1"
type input "2000"
type input "2000.00"
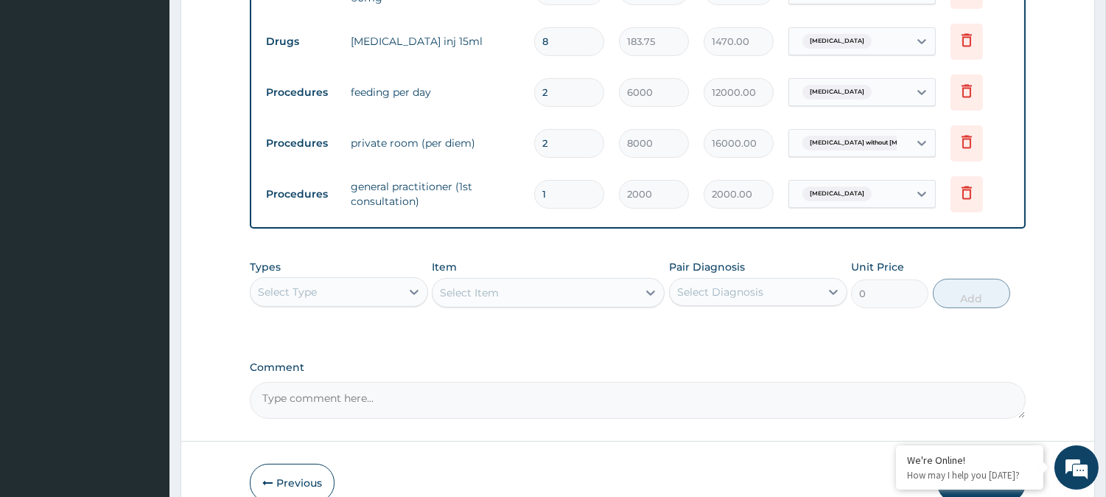
scroll to position [698, 0]
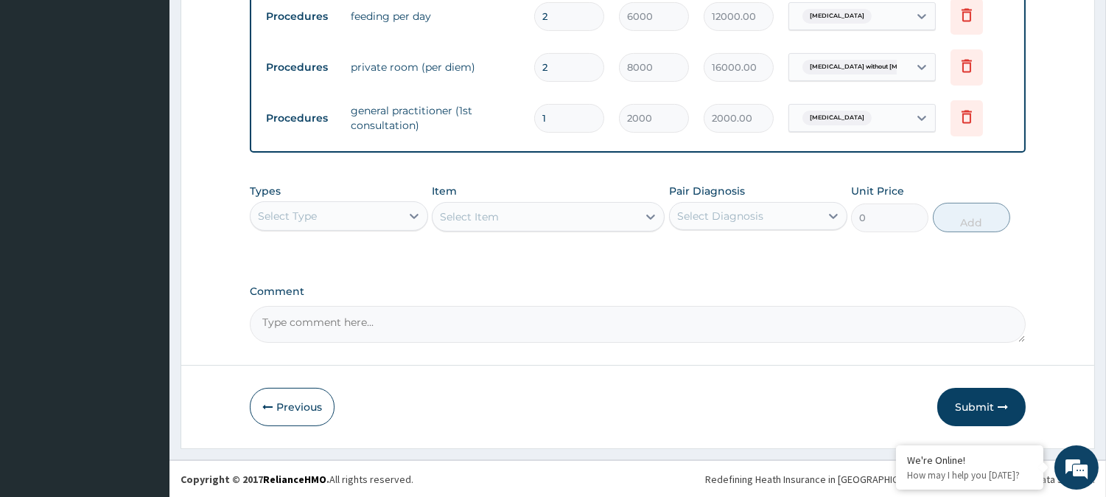
click at [391, 217] on div "Select Type" at bounding box center [325, 216] width 150 height 24
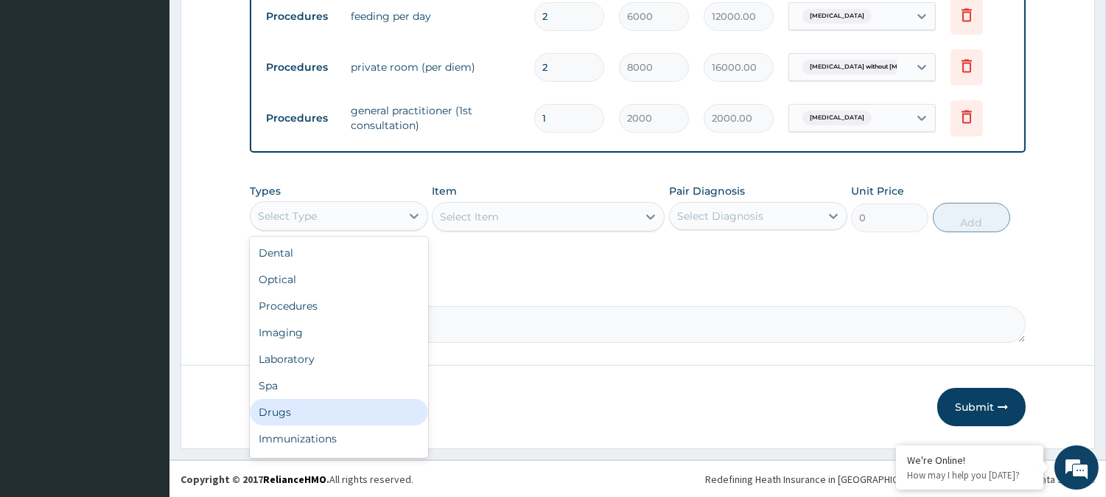
drag, startPoint x: 360, startPoint y: 399, endPoint x: 483, endPoint y: 275, distance: 175.6
click at [362, 400] on div "Drugs" at bounding box center [339, 412] width 178 height 27
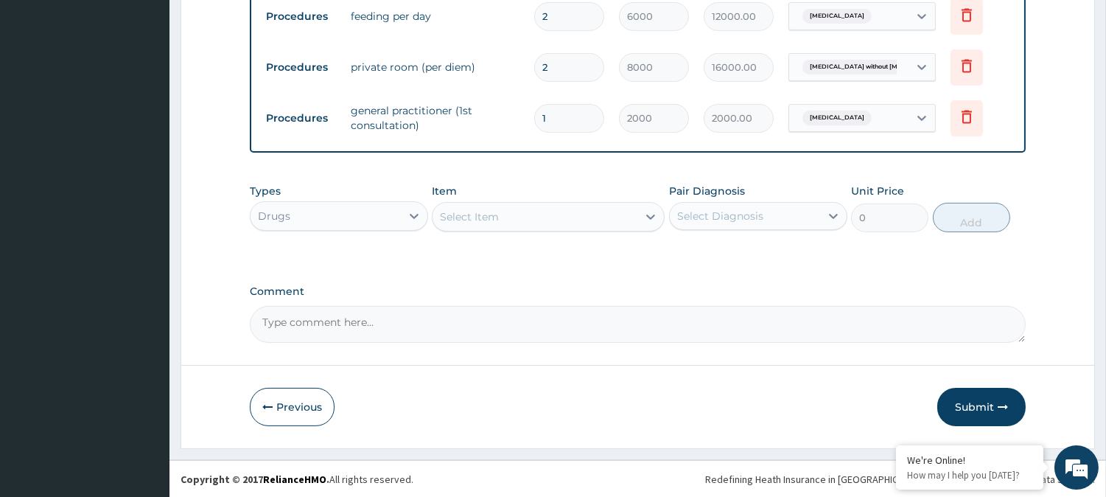
click at [590, 216] on div "Select Item" at bounding box center [534, 217] width 205 height 24
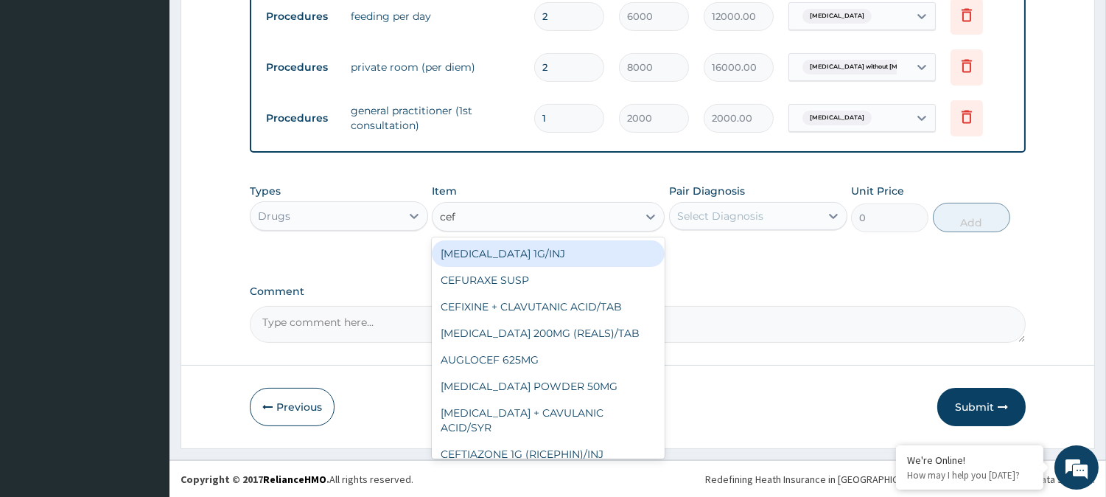
type input "ceft"
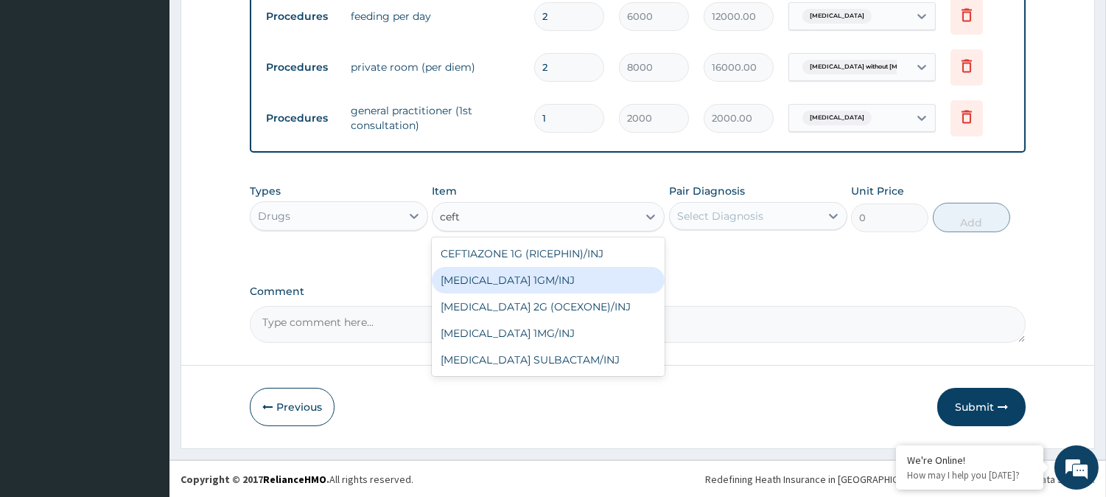
click at [571, 273] on div "CEFTAZIDIME 1GM/INJ" at bounding box center [548, 280] width 233 height 27
type input "2030"
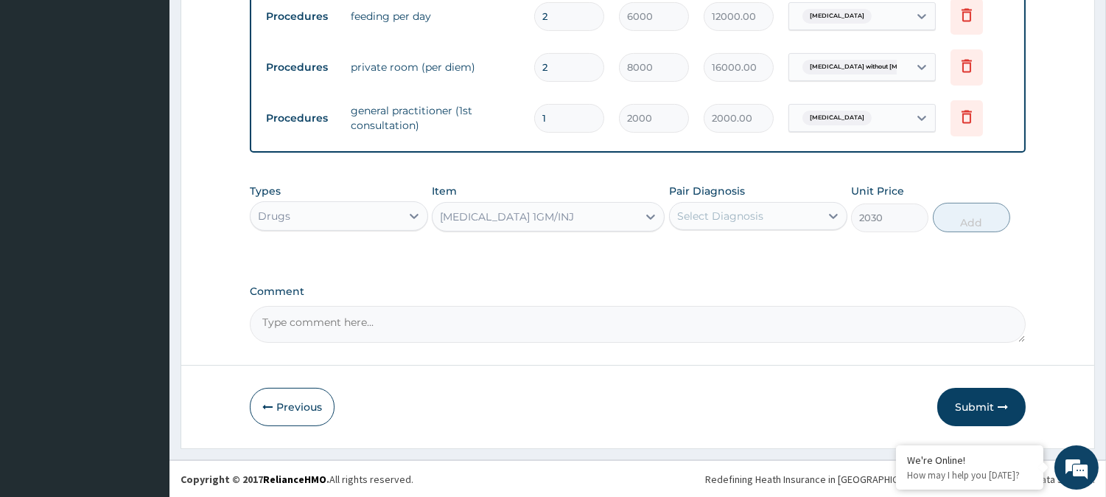
click at [726, 216] on div "Select Diagnosis" at bounding box center [720, 215] width 86 height 15
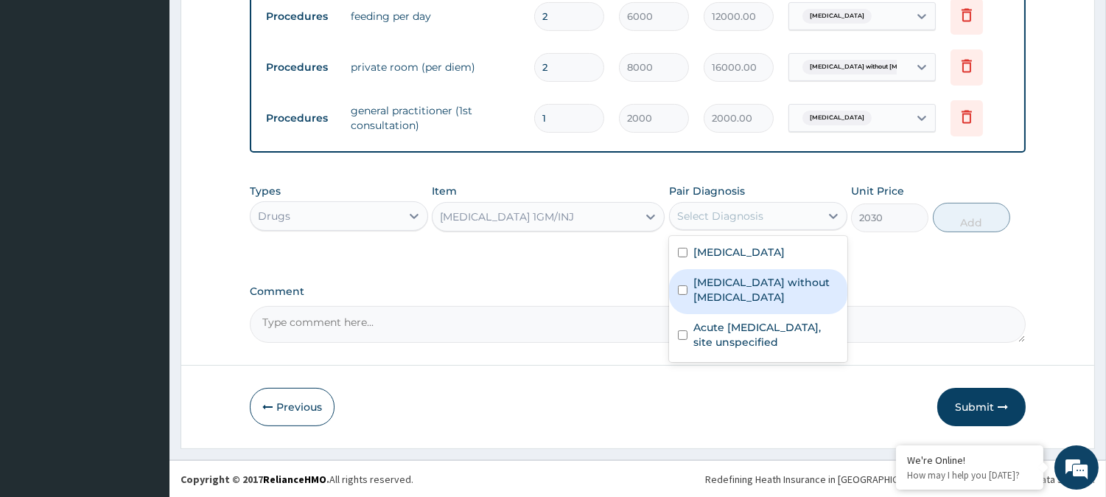
click at [740, 276] on label "Sepsis without septic shock" at bounding box center [765, 289] width 145 height 29
checkbox input "true"
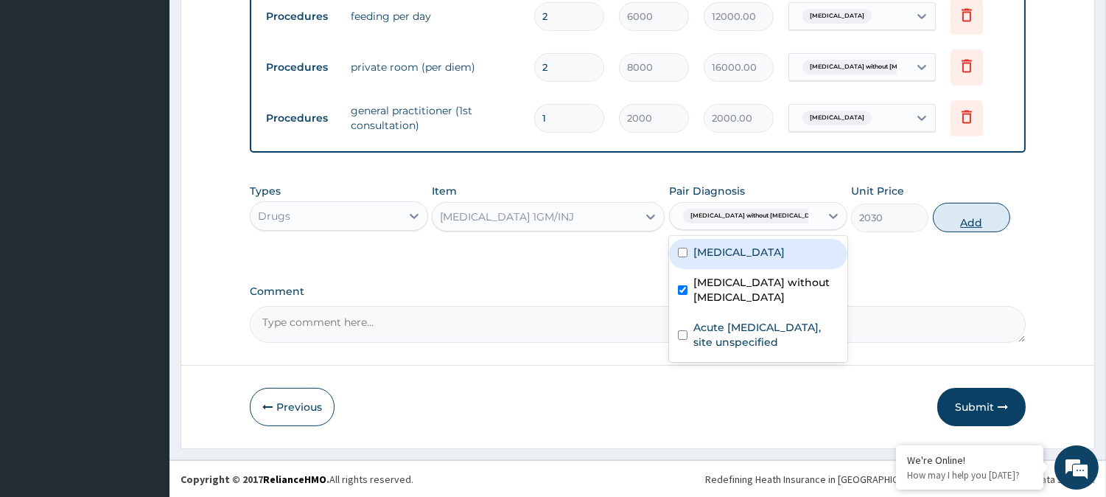
click at [958, 217] on button "Add" at bounding box center [971, 217] width 77 height 29
type input "0"
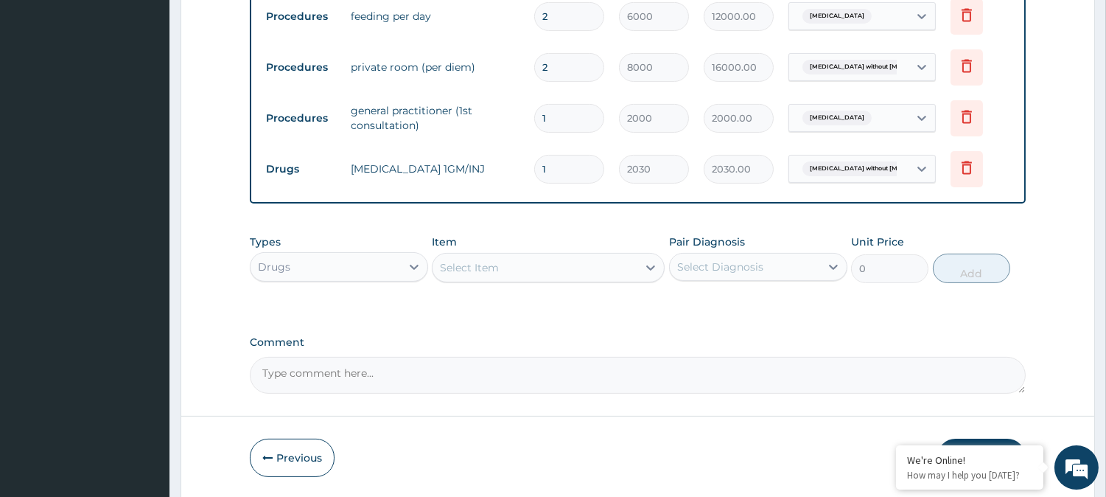
scroll to position [617, 0]
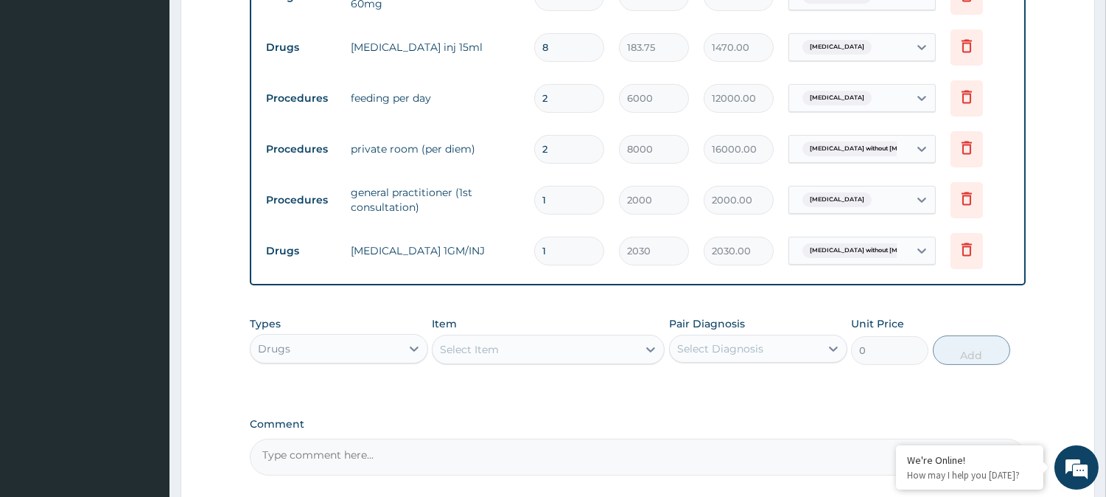
click at [570, 253] on input "1" at bounding box center [569, 250] width 70 height 29
type input "0.00"
type input "3"
type input "6090.00"
type input "3"
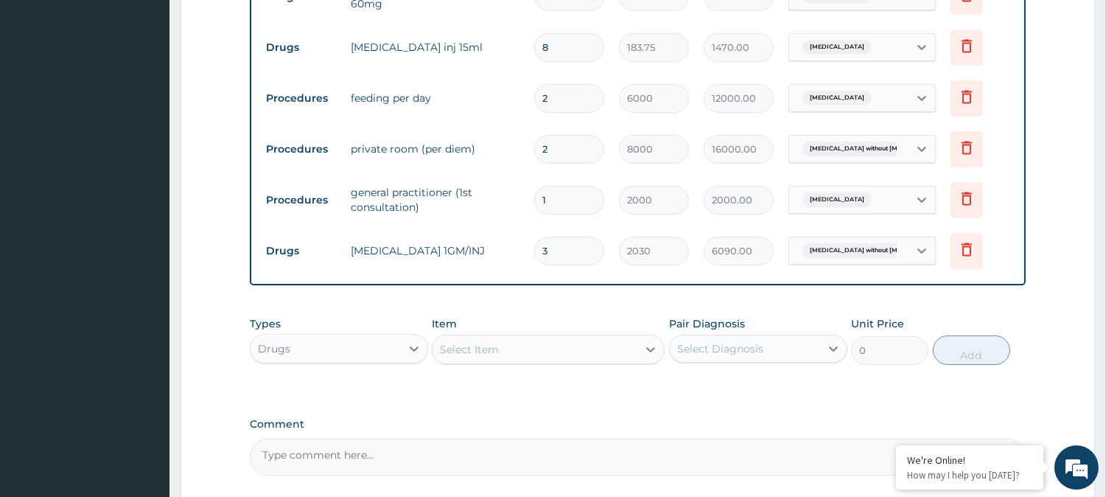
click at [506, 282] on div "Type Name Quantity Unit Price Total Price Pair Diagnosis Actions Drugs artesuna…" at bounding box center [638, 108] width 776 height 354
click at [508, 302] on div "PA Code / Prescription Code PA/1F5B3F PA/6E86A2 PA/DAF3FD PA/A7CD3B Encounter D…" at bounding box center [638, -1] width 776 height 951
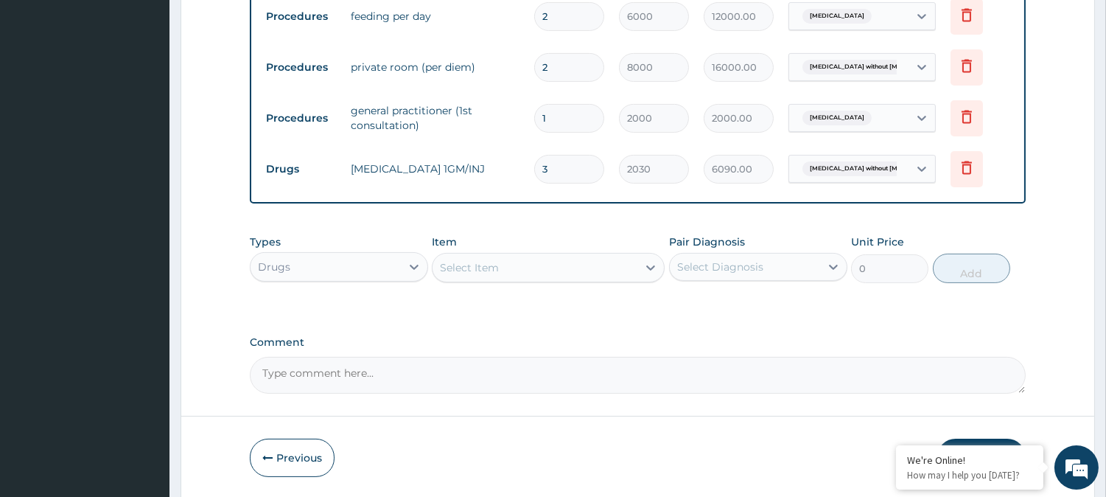
scroll to position [750, 0]
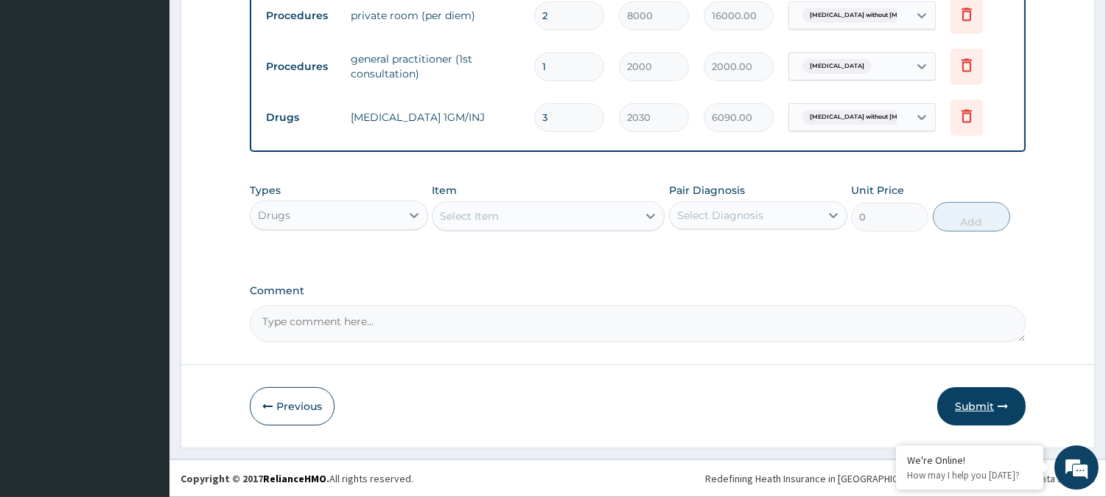
click at [967, 402] on button "Submit" at bounding box center [981, 406] width 88 height 38
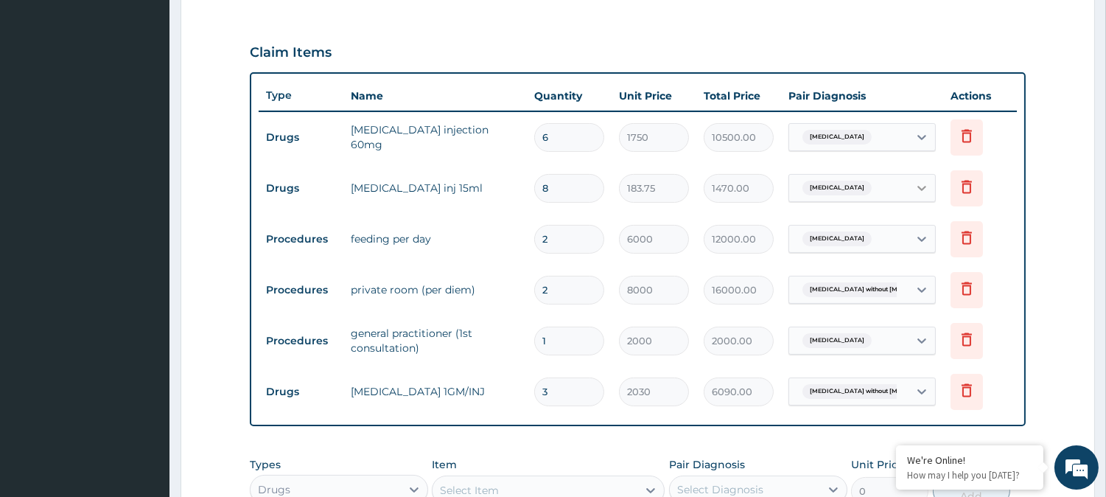
scroll to position [505, 0]
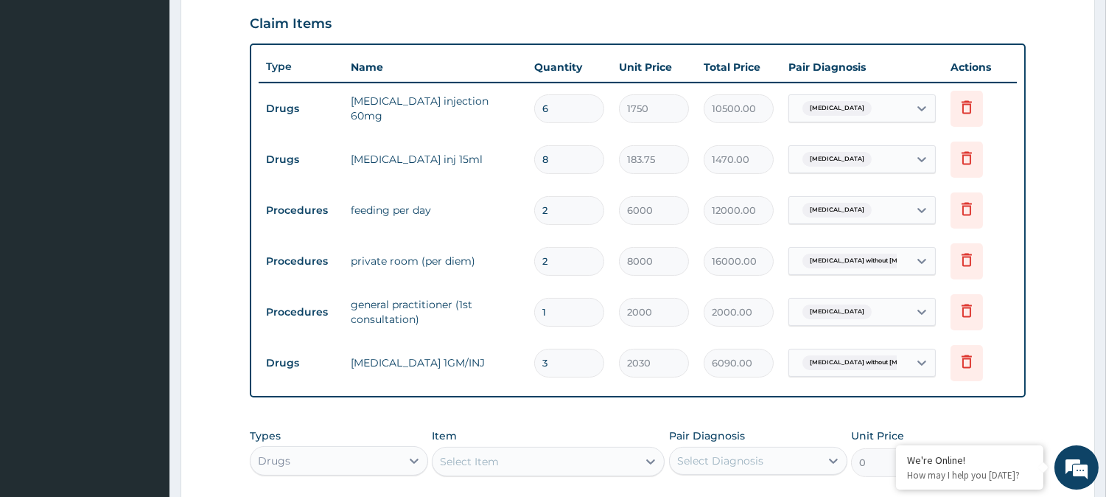
click at [901, 311] on div "Malaria, unspecified" at bounding box center [848, 311] width 119 height 25
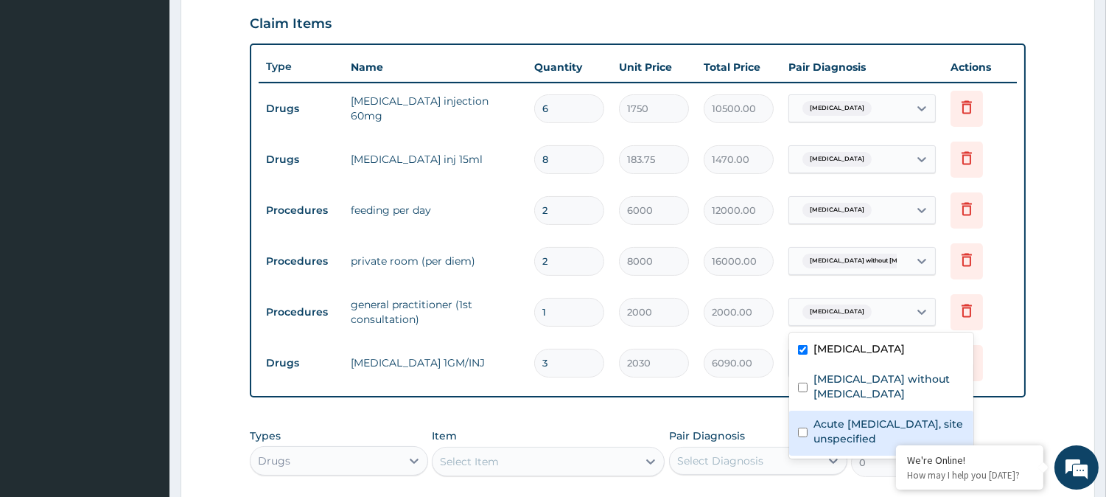
click at [799, 427] on input "checkbox" at bounding box center [803, 432] width 10 height 10
checkbox input "true"
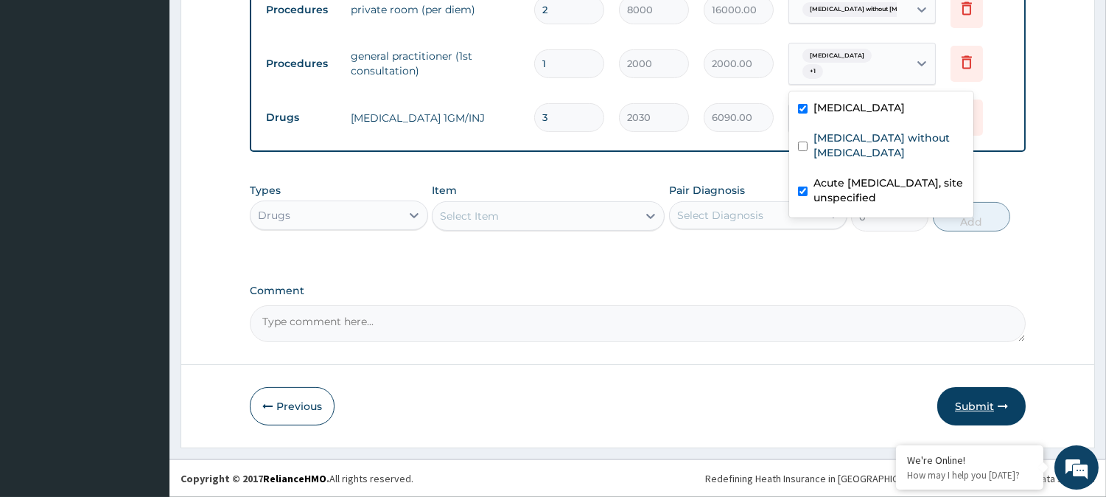
click at [984, 402] on button "Submit" at bounding box center [981, 406] width 88 height 38
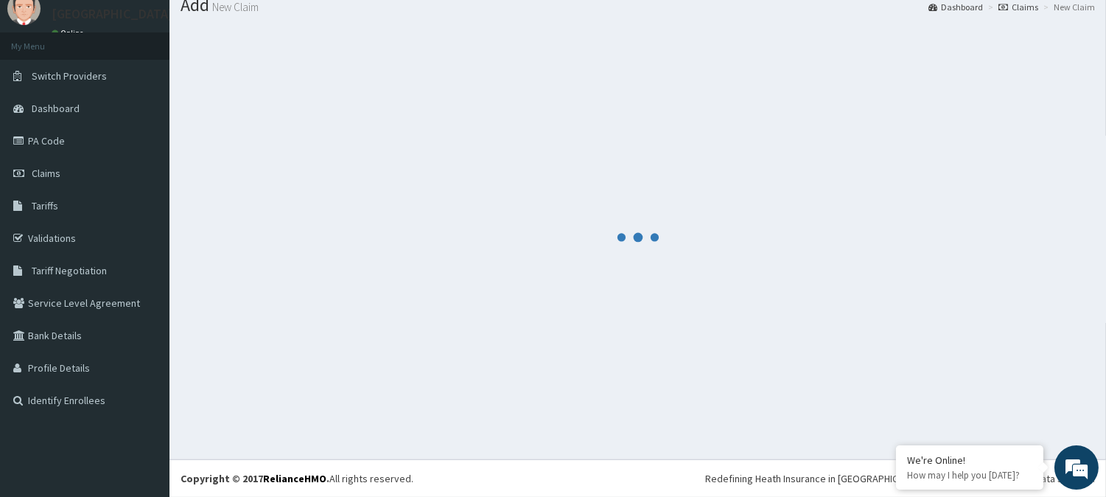
scroll to position [52, 0]
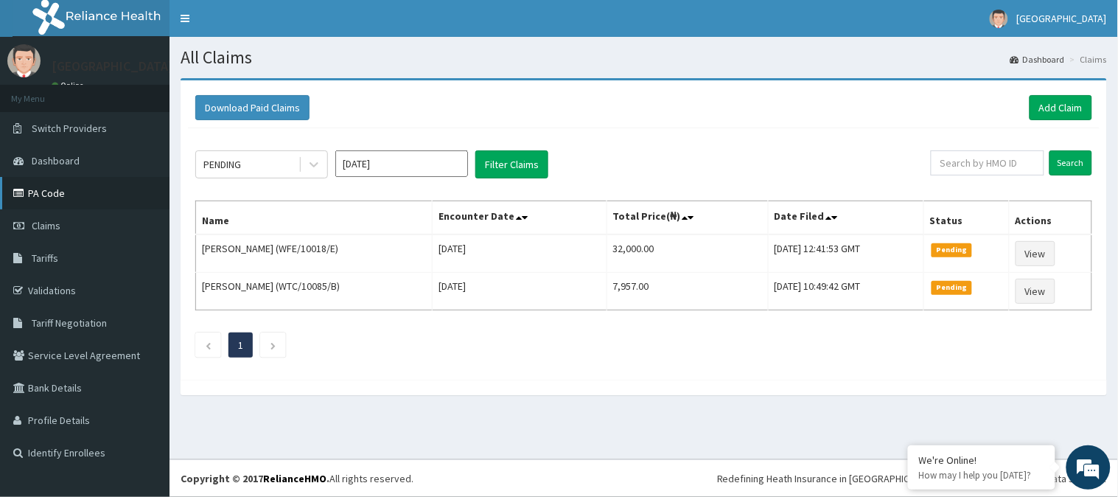
click at [68, 187] on link "PA Code" at bounding box center [84, 193] width 169 height 32
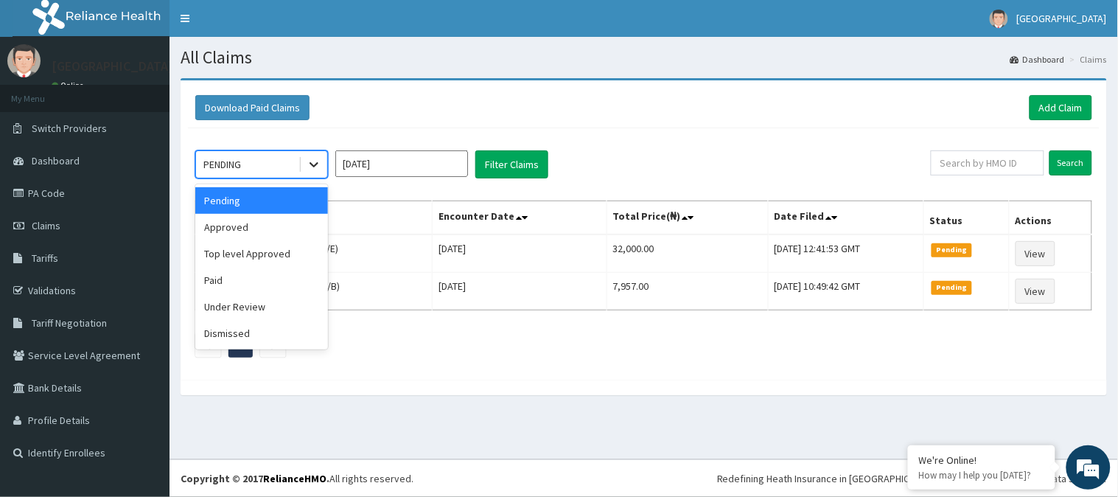
click at [320, 163] on icon at bounding box center [313, 164] width 15 height 15
click at [284, 225] on div "Approved" at bounding box center [261, 227] width 133 height 27
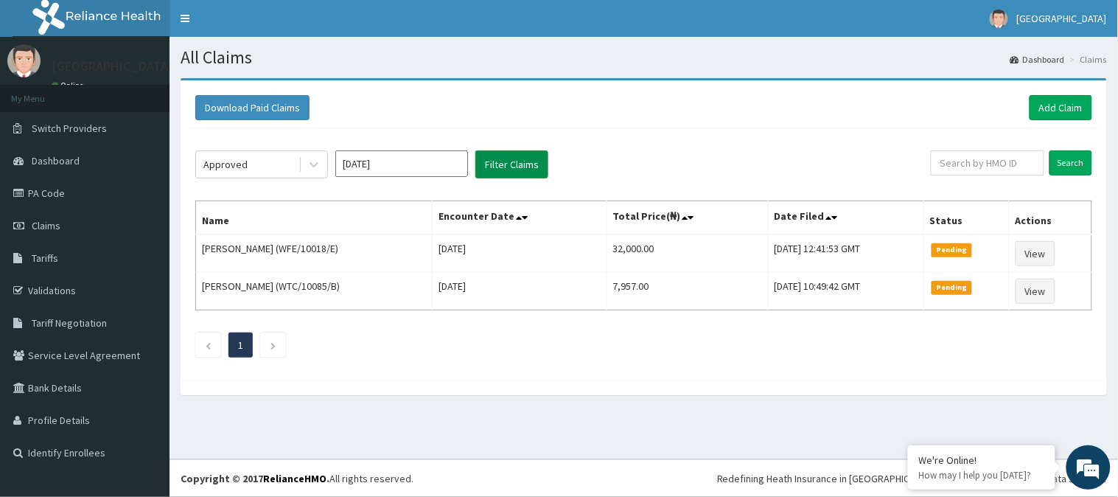
click at [517, 159] on button "Filter Claims" at bounding box center [511, 164] width 73 height 28
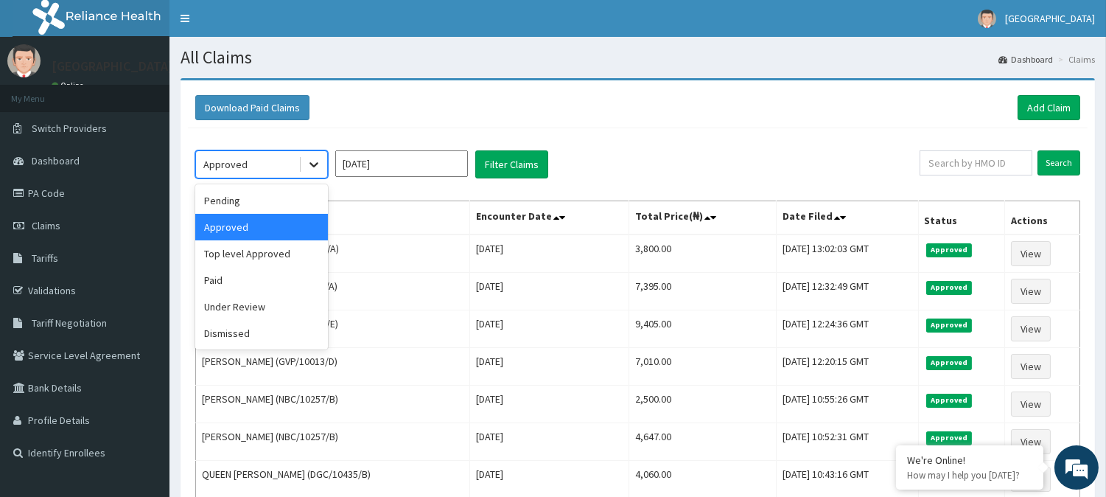
click at [310, 162] on icon at bounding box center [313, 164] width 15 height 15
click at [283, 312] on div "Under Review" at bounding box center [261, 306] width 133 height 27
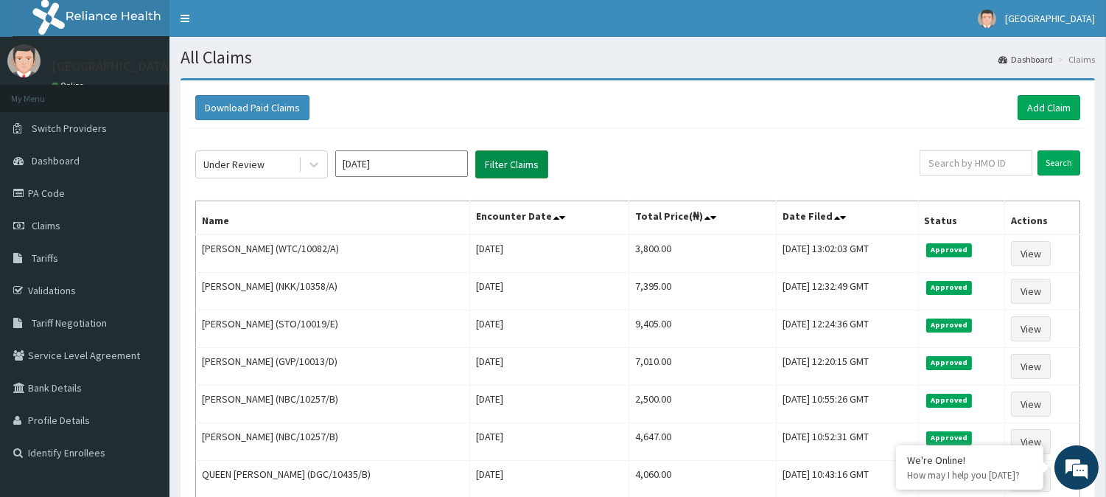
click at [506, 164] on button "Filter Claims" at bounding box center [511, 164] width 73 height 28
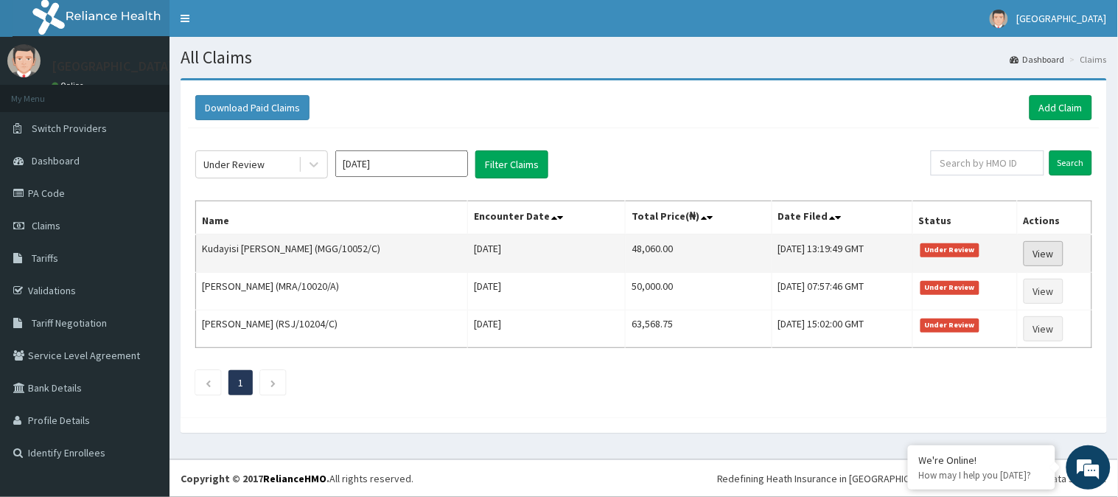
click at [1037, 252] on link "View" at bounding box center [1043, 253] width 40 height 25
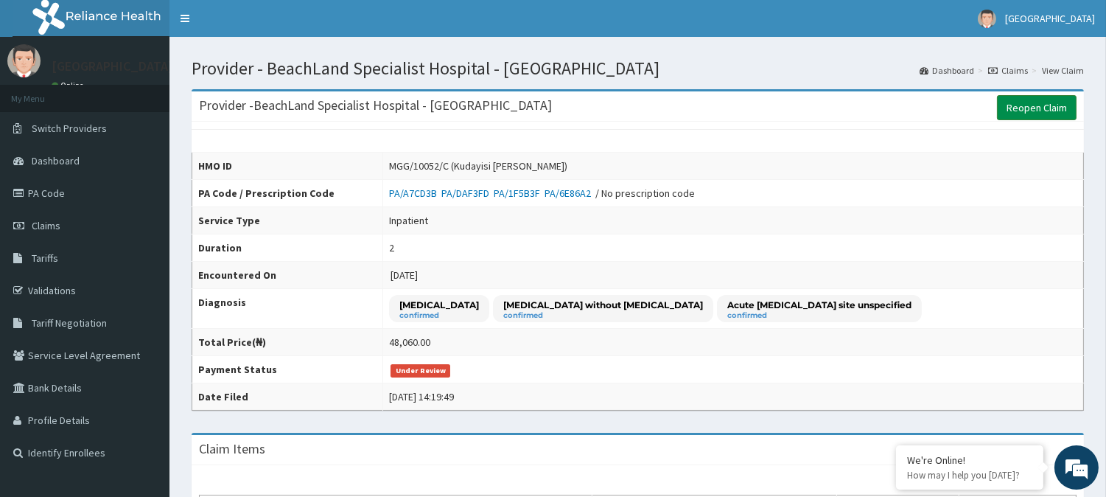
click at [1034, 109] on link "Reopen Claim" at bounding box center [1037, 107] width 80 height 25
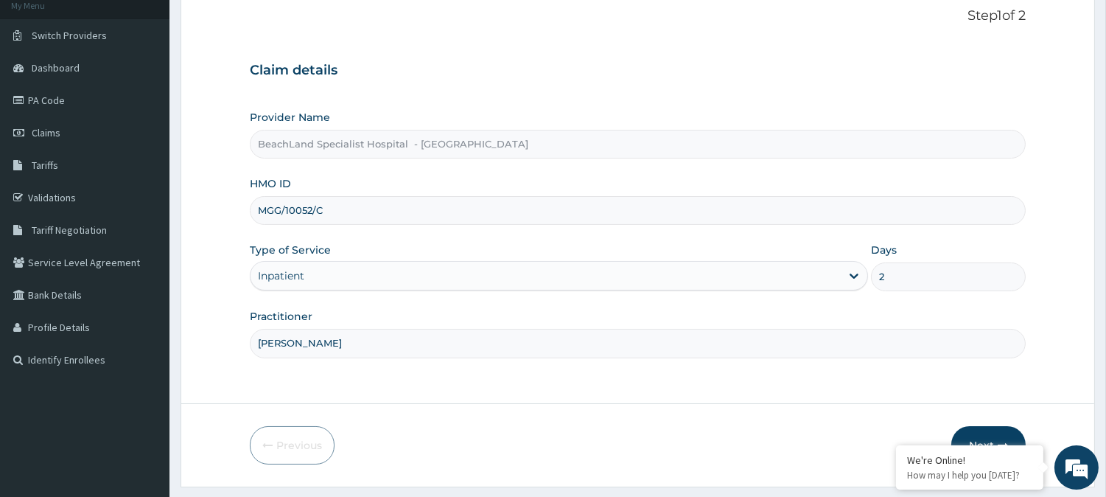
scroll to position [131, 0]
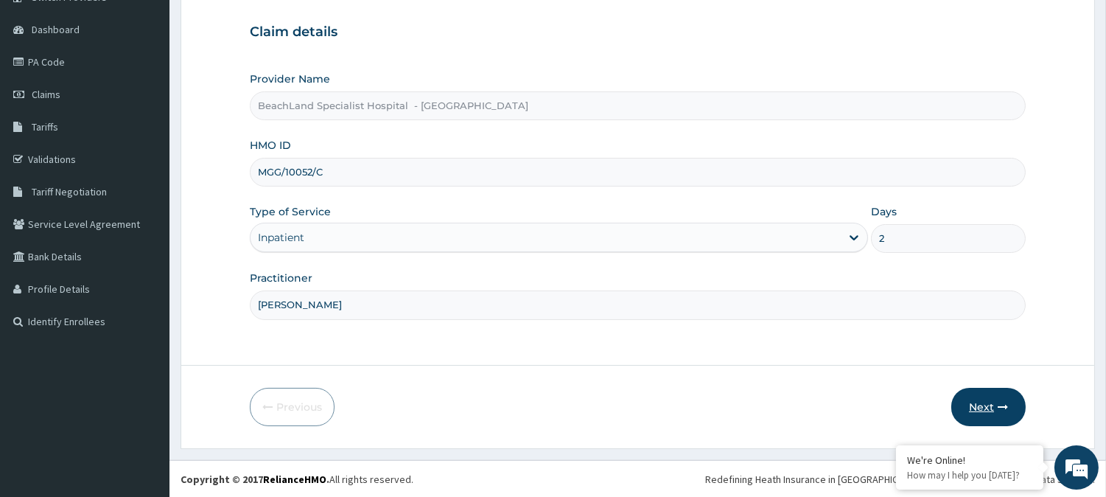
click at [980, 403] on button "Next" at bounding box center [988, 407] width 74 height 38
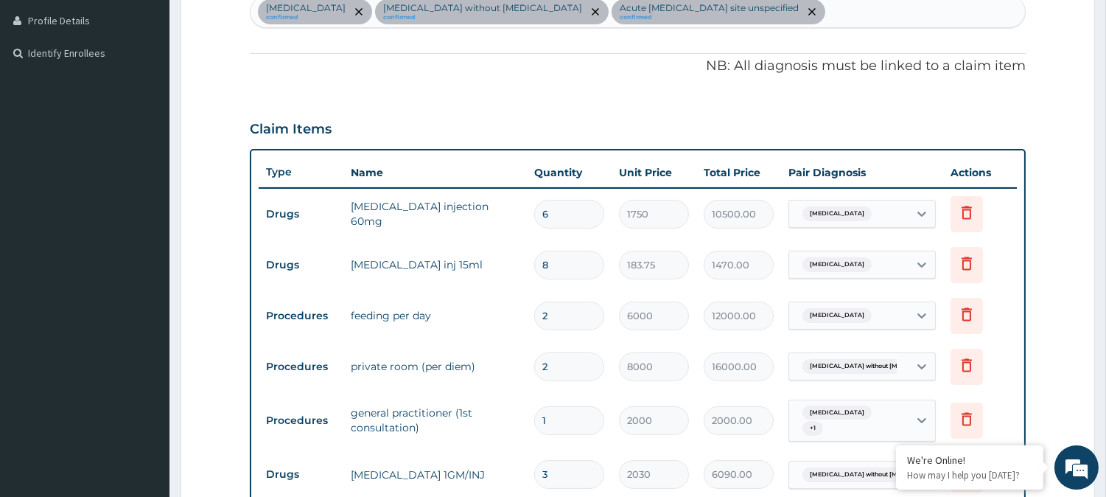
scroll to position [459, 0]
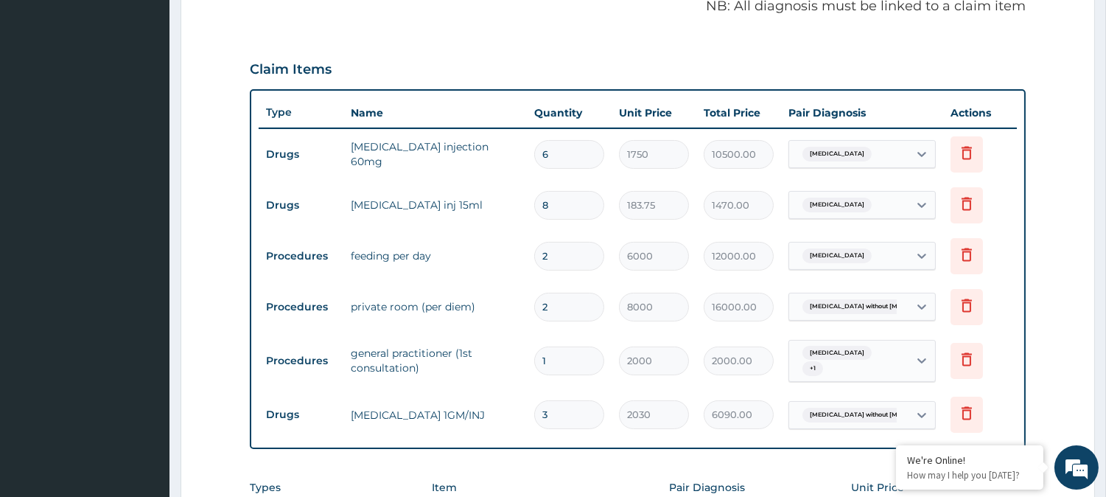
click at [555, 155] on input "6" at bounding box center [569, 154] width 70 height 29
type input "0.00"
type input "3"
type input "5250.00"
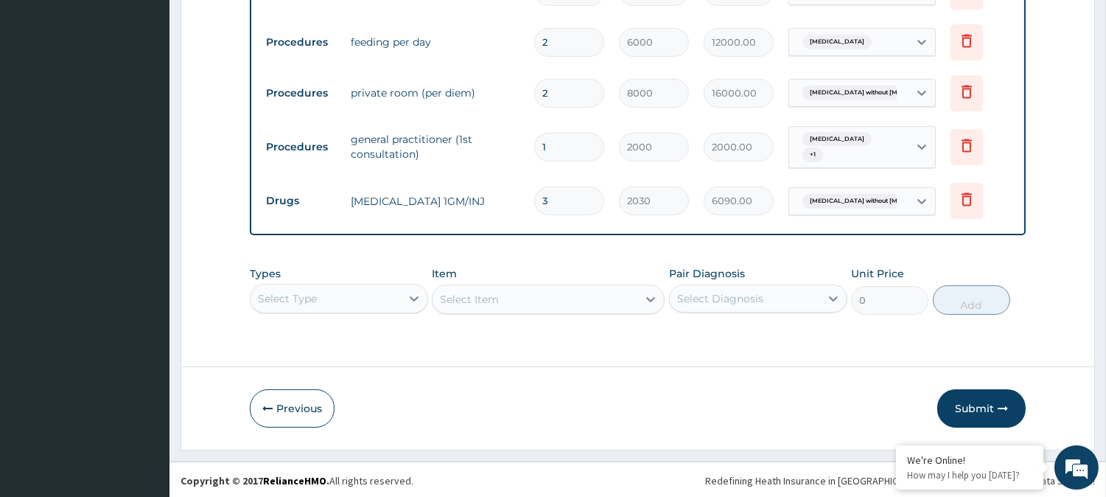
scroll to position [0, 0]
type input "3"
click at [963, 405] on button "Submit" at bounding box center [981, 406] width 88 height 38
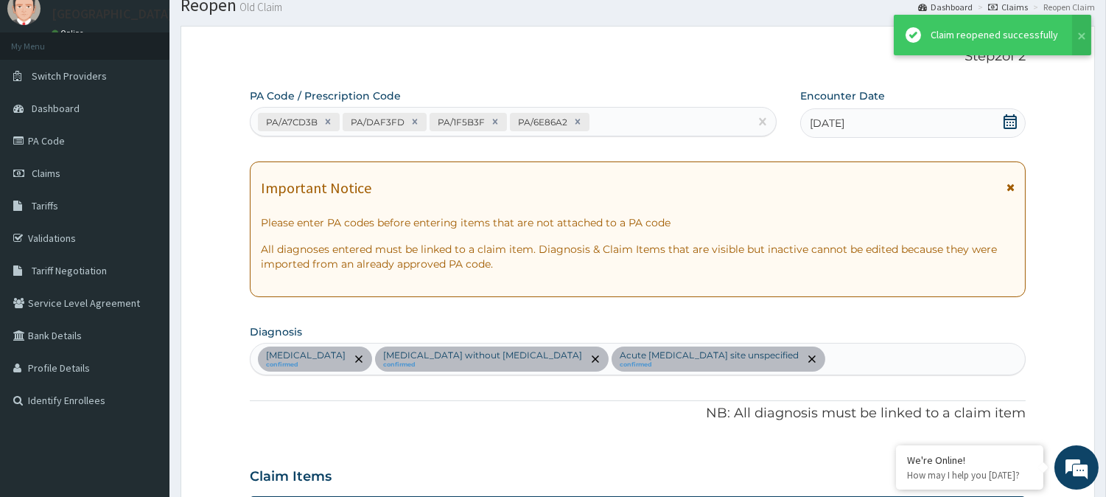
scroll to position [675, 0]
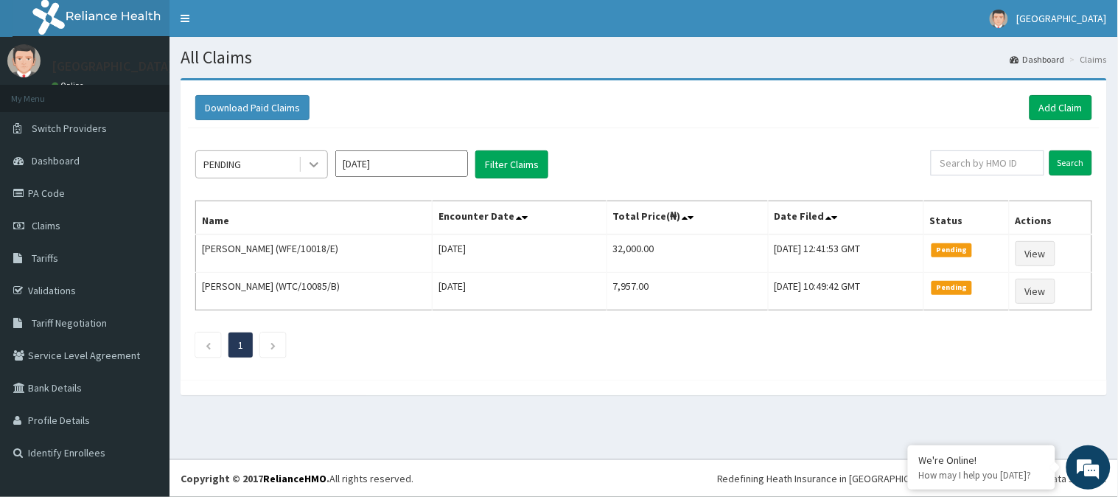
click at [314, 162] on icon at bounding box center [313, 164] width 15 height 15
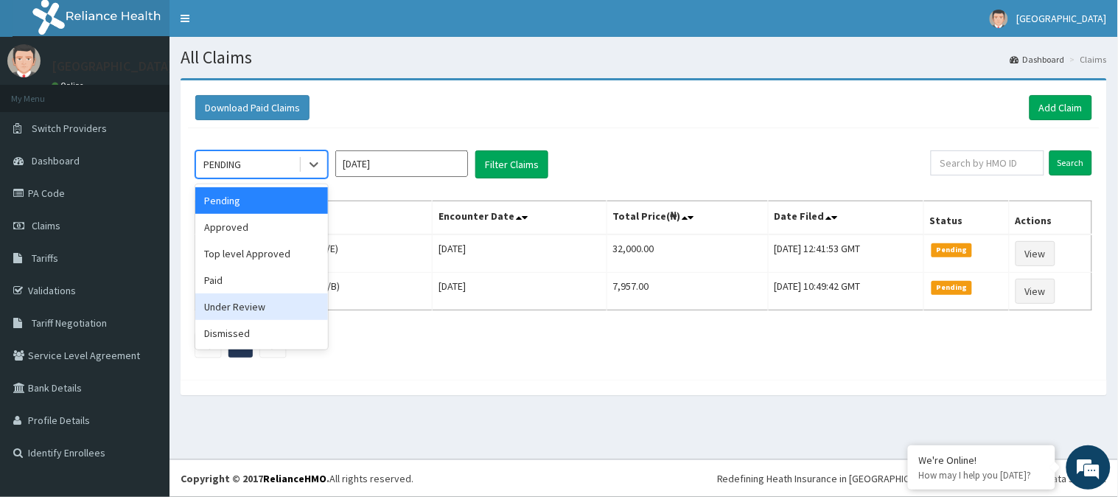
click at [287, 312] on div "Under Review" at bounding box center [261, 306] width 133 height 27
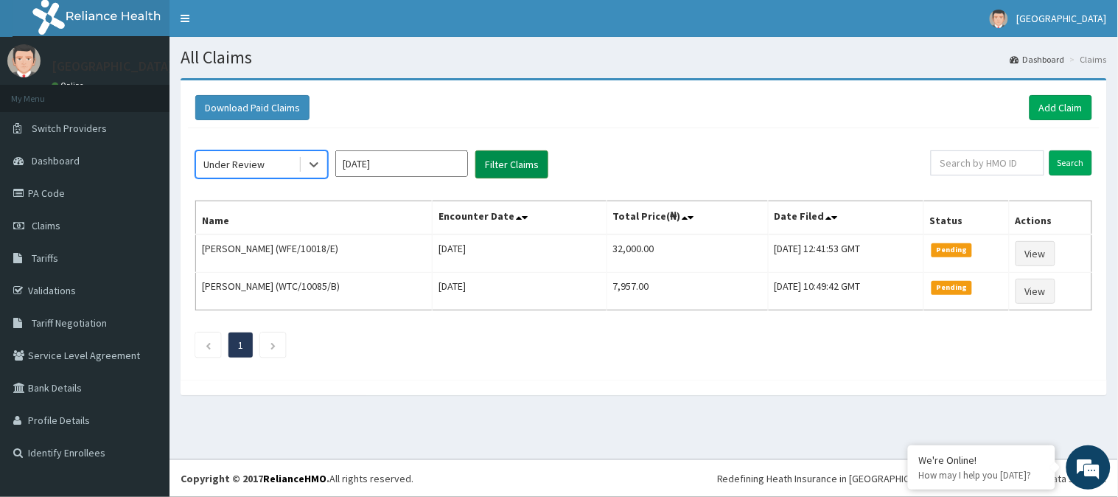
click at [487, 171] on button "Filter Claims" at bounding box center [511, 164] width 73 height 28
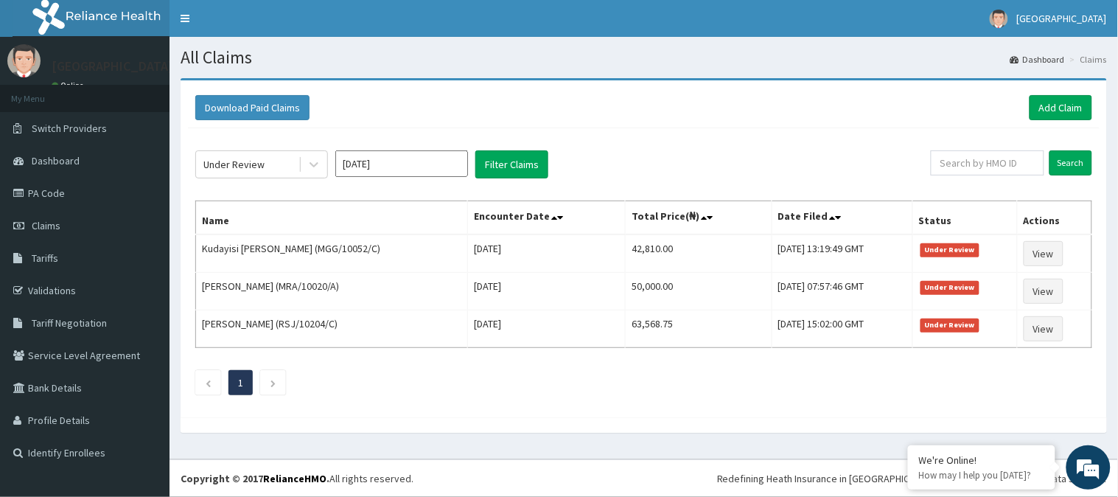
click at [668, 39] on section "All Claims Dashboard Claims" at bounding box center [643, 52] width 948 height 30
click at [360, 44] on section "All Claims Dashboard Claims" at bounding box center [643, 52] width 948 height 30
